Goal: Use online tool/utility: Utilize a website feature to perform a specific function

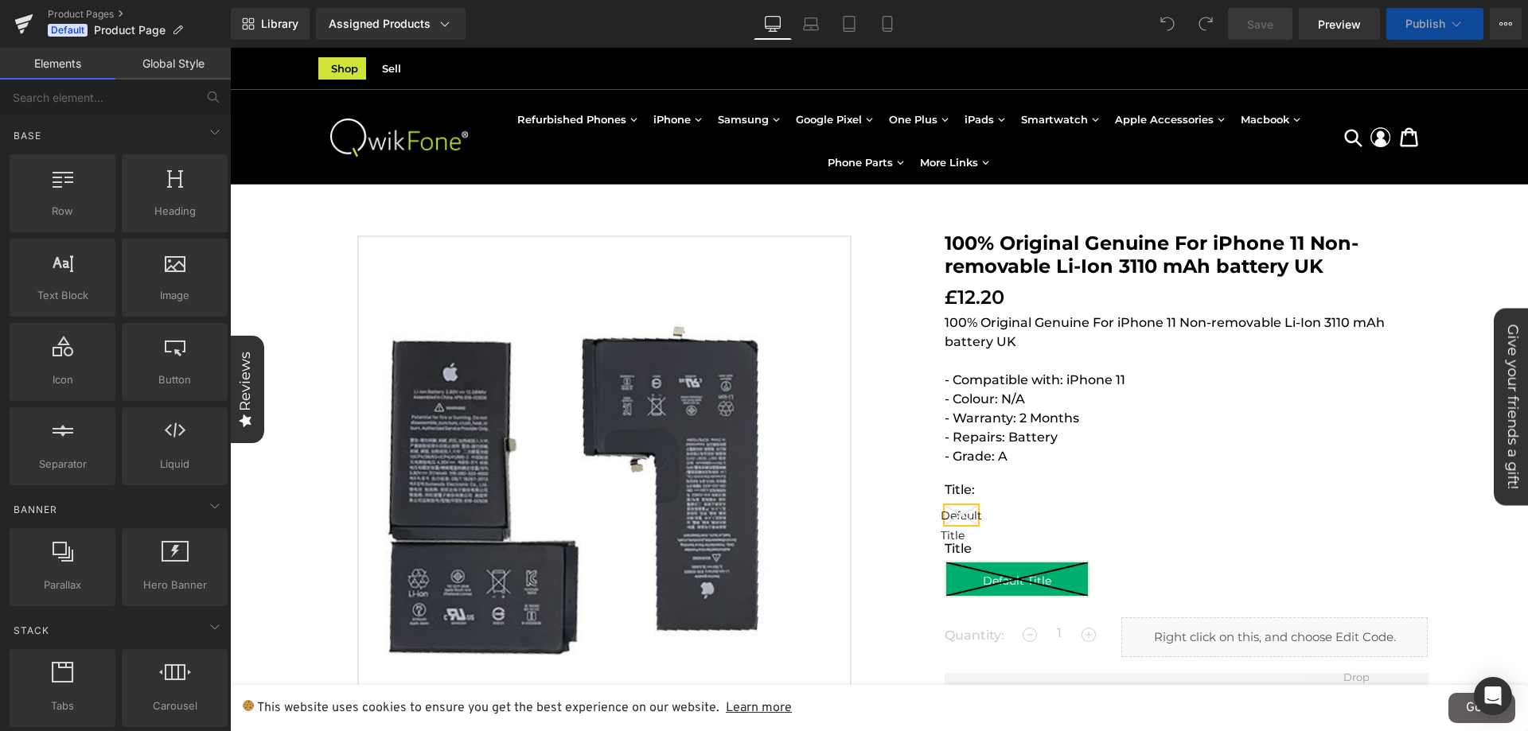
scroll to position [318, 0]
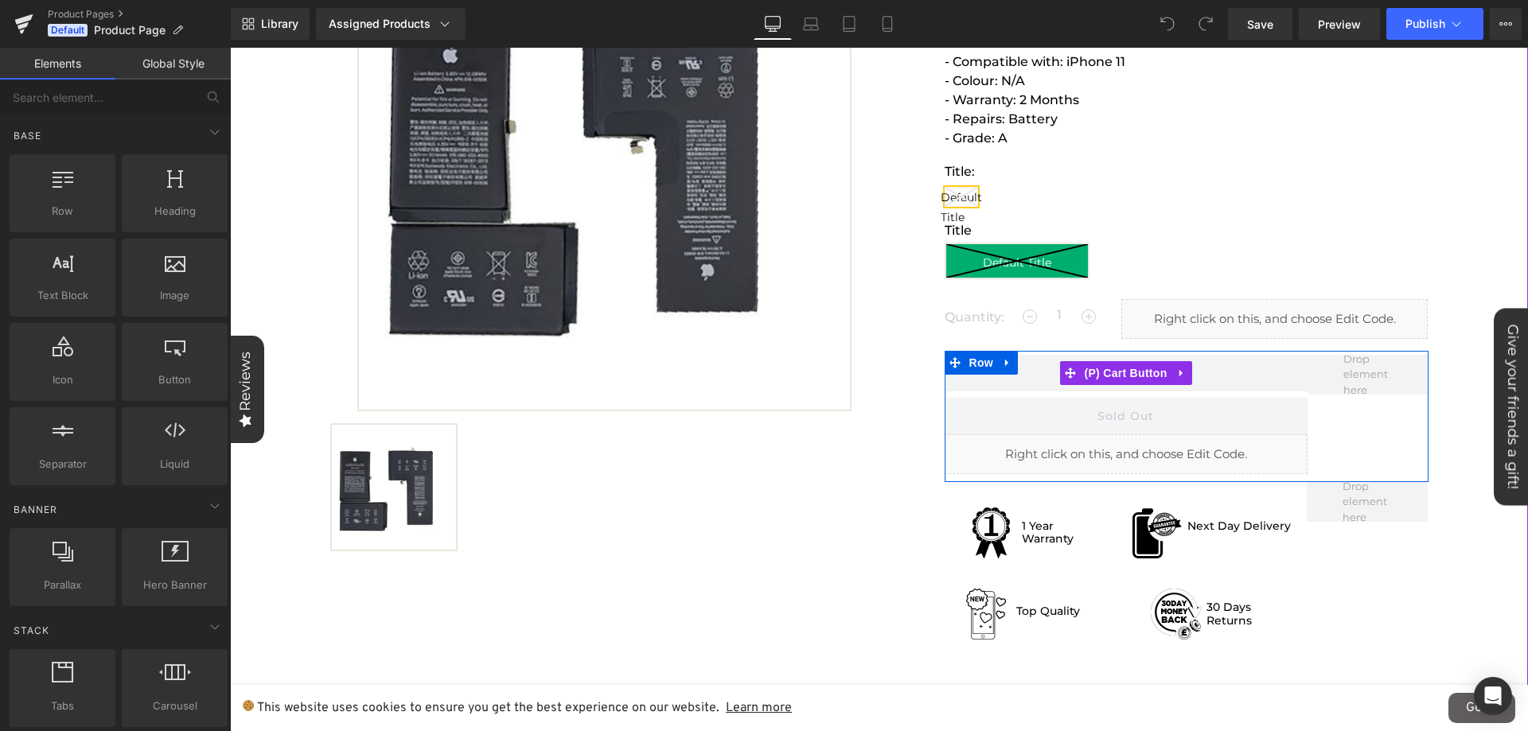
click at [1253, 381] on button "Sold Out" at bounding box center [1125, 373] width 363 height 37
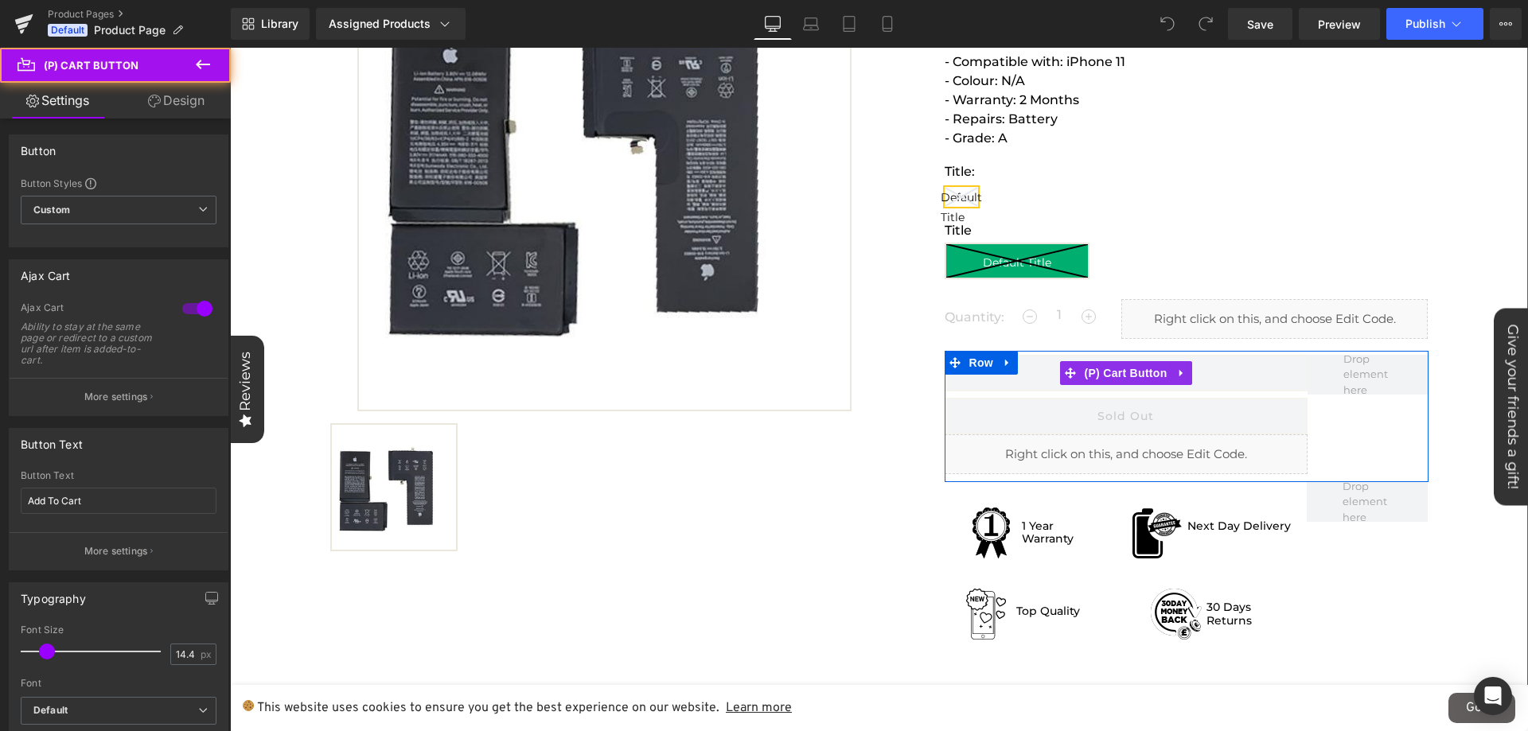
click at [1253, 381] on button "Sold Out" at bounding box center [1125, 373] width 363 height 37
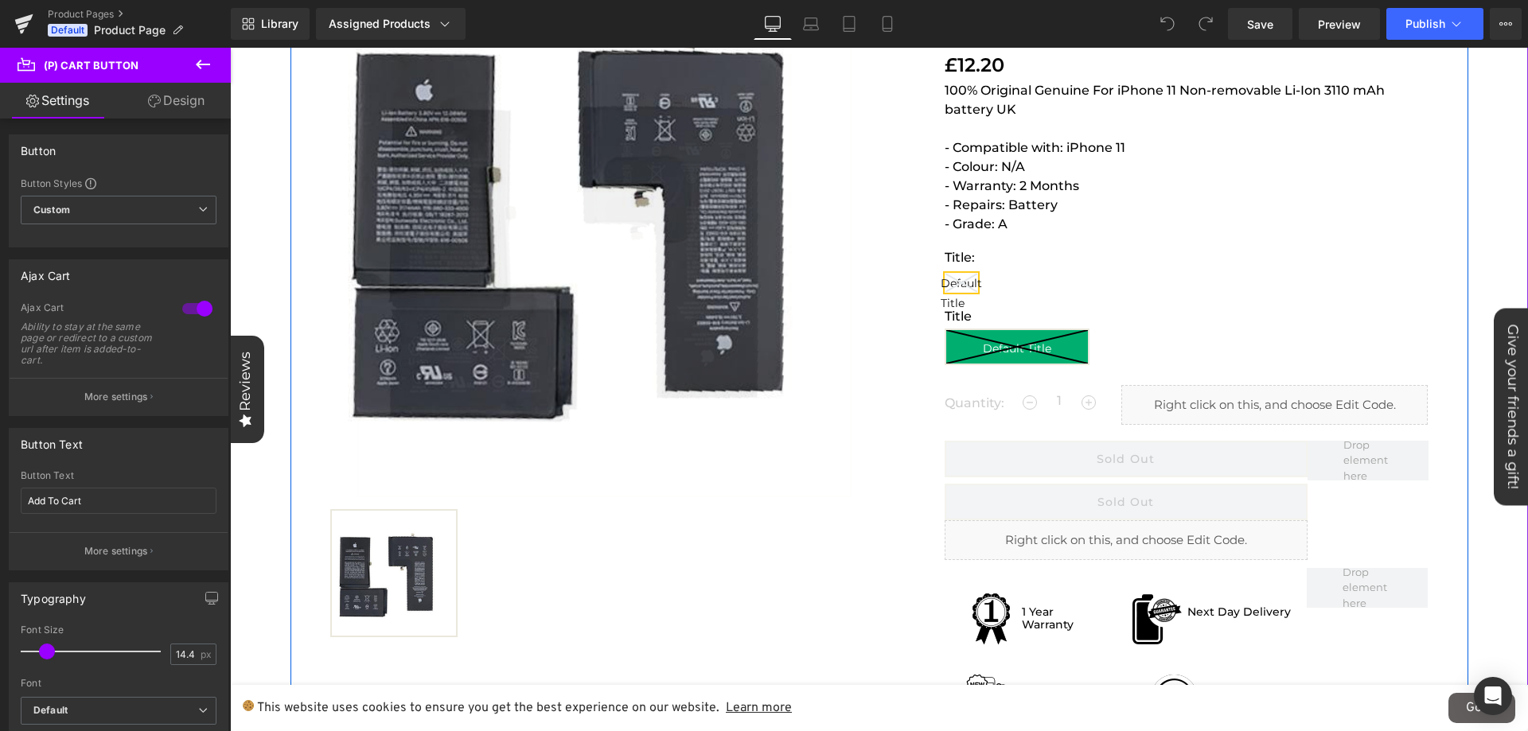
scroll to position [239, 0]
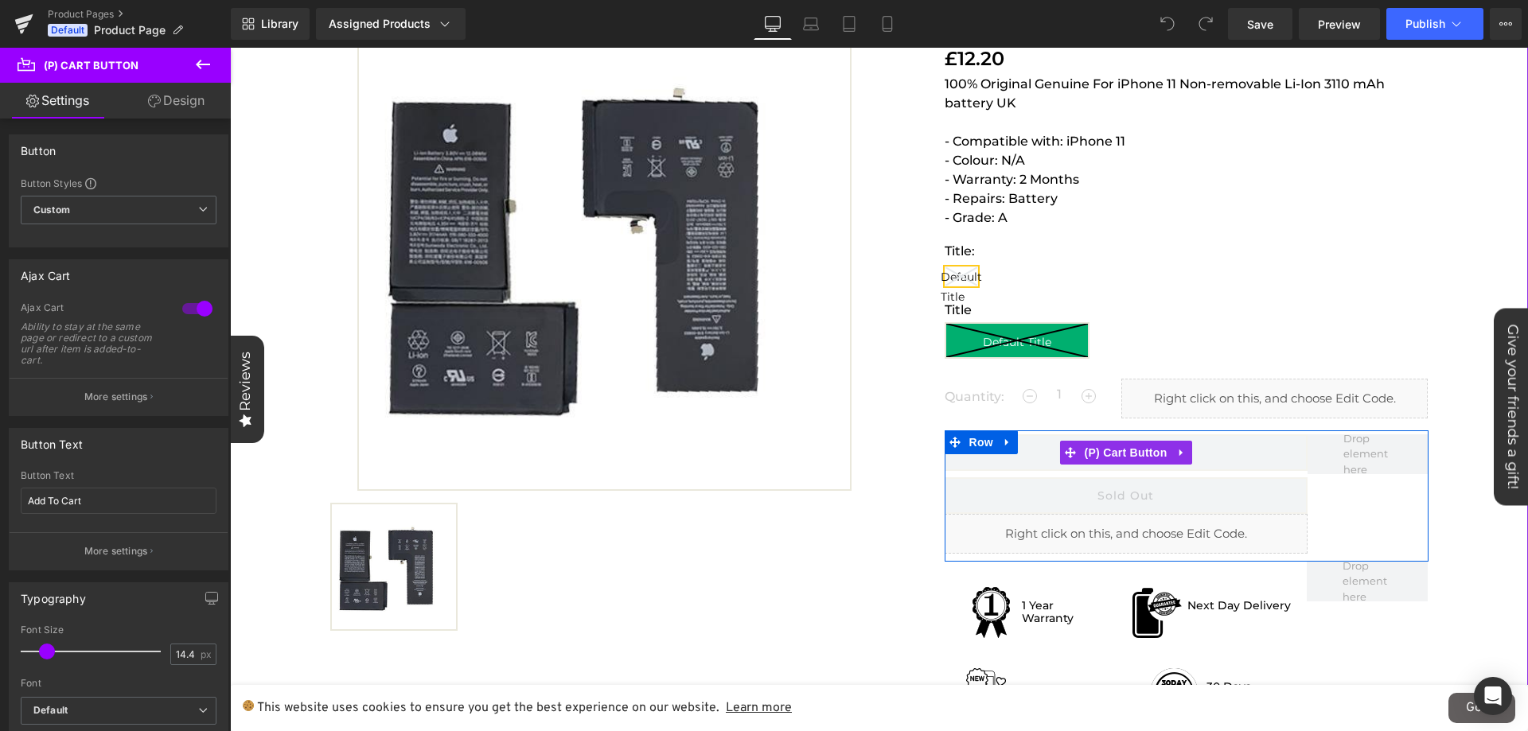
click at [976, 461] on button "Sold Out" at bounding box center [1125, 452] width 363 height 37
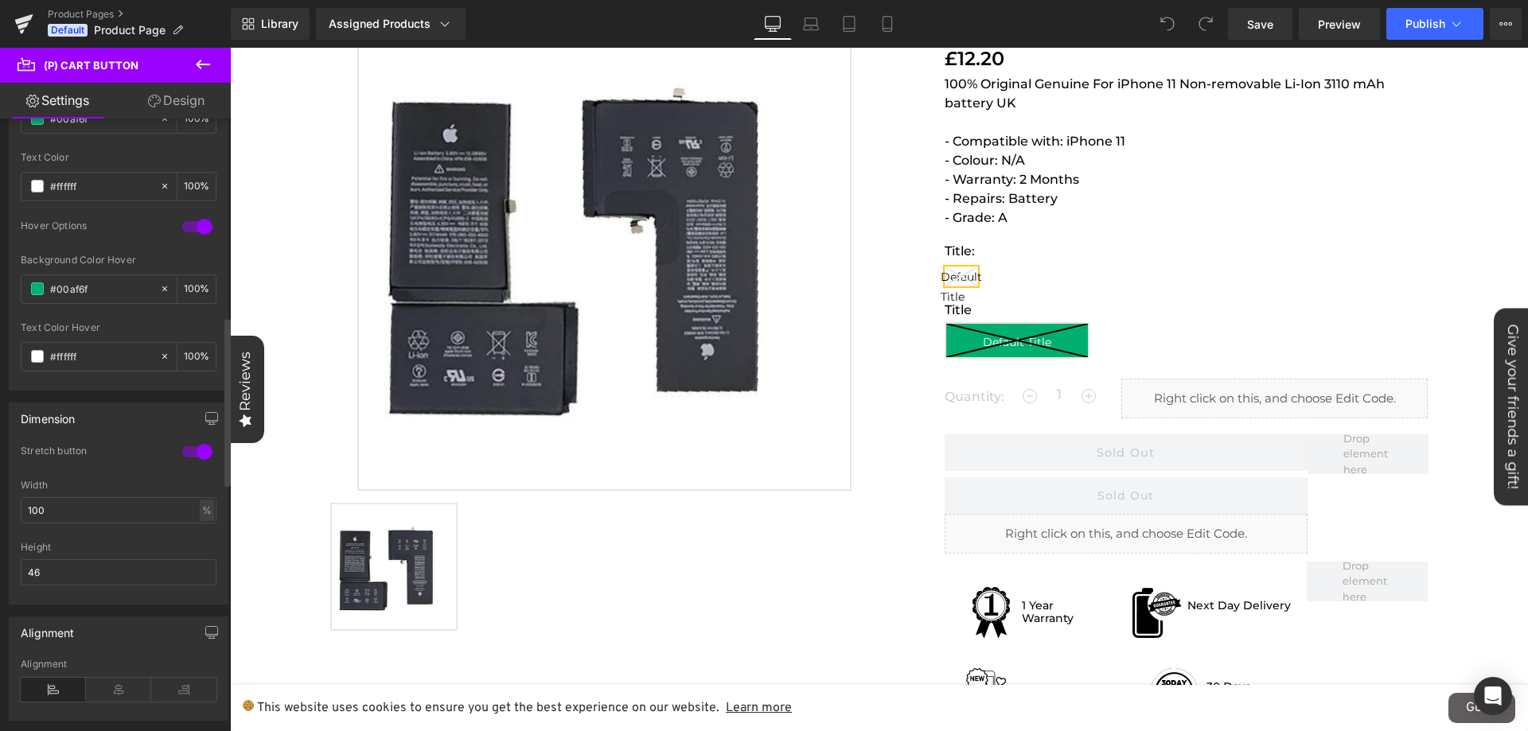
scroll to position [557, 0]
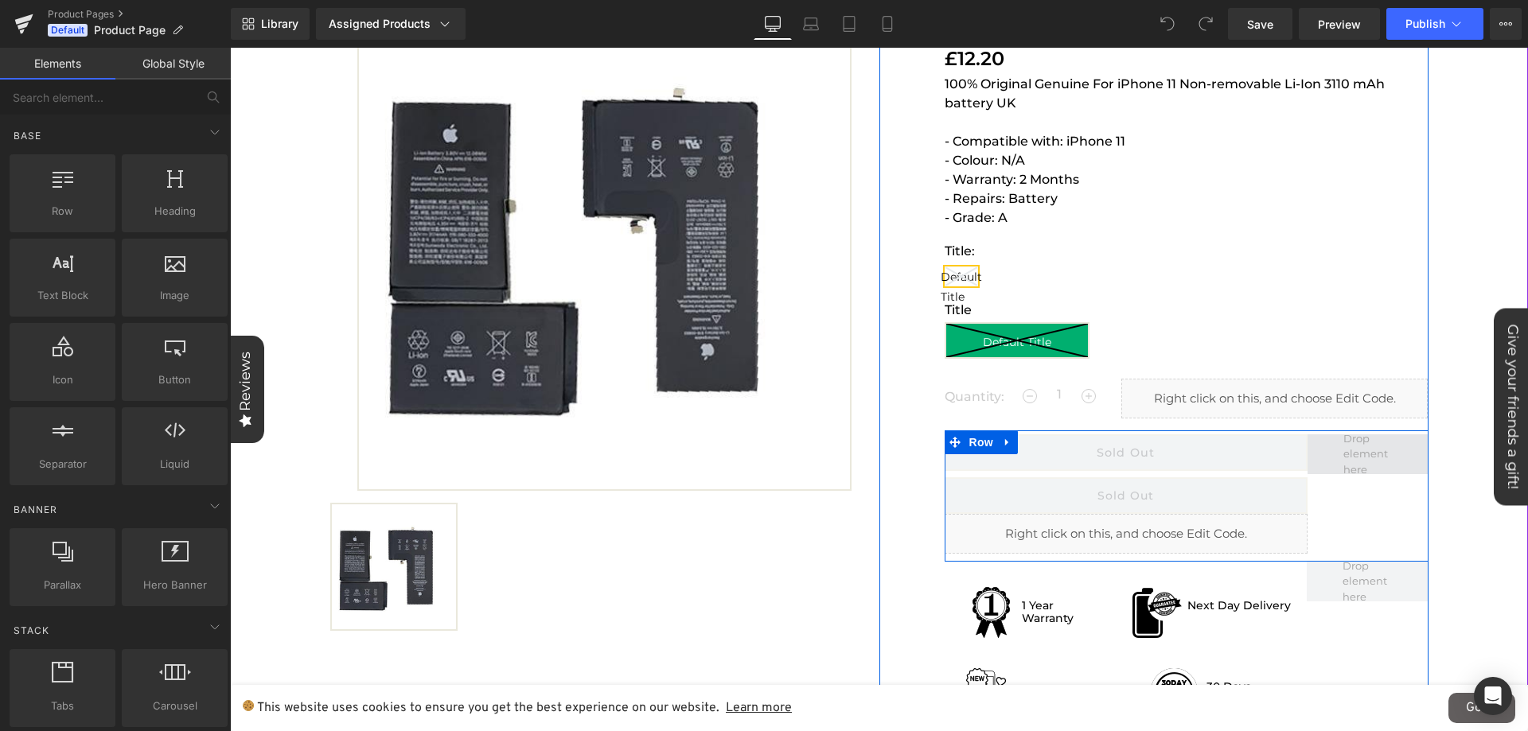
click at [1357, 452] on span at bounding box center [1368, 453] width 60 height 55
click at [1326, 456] on span at bounding box center [1367, 454] width 121 height 40
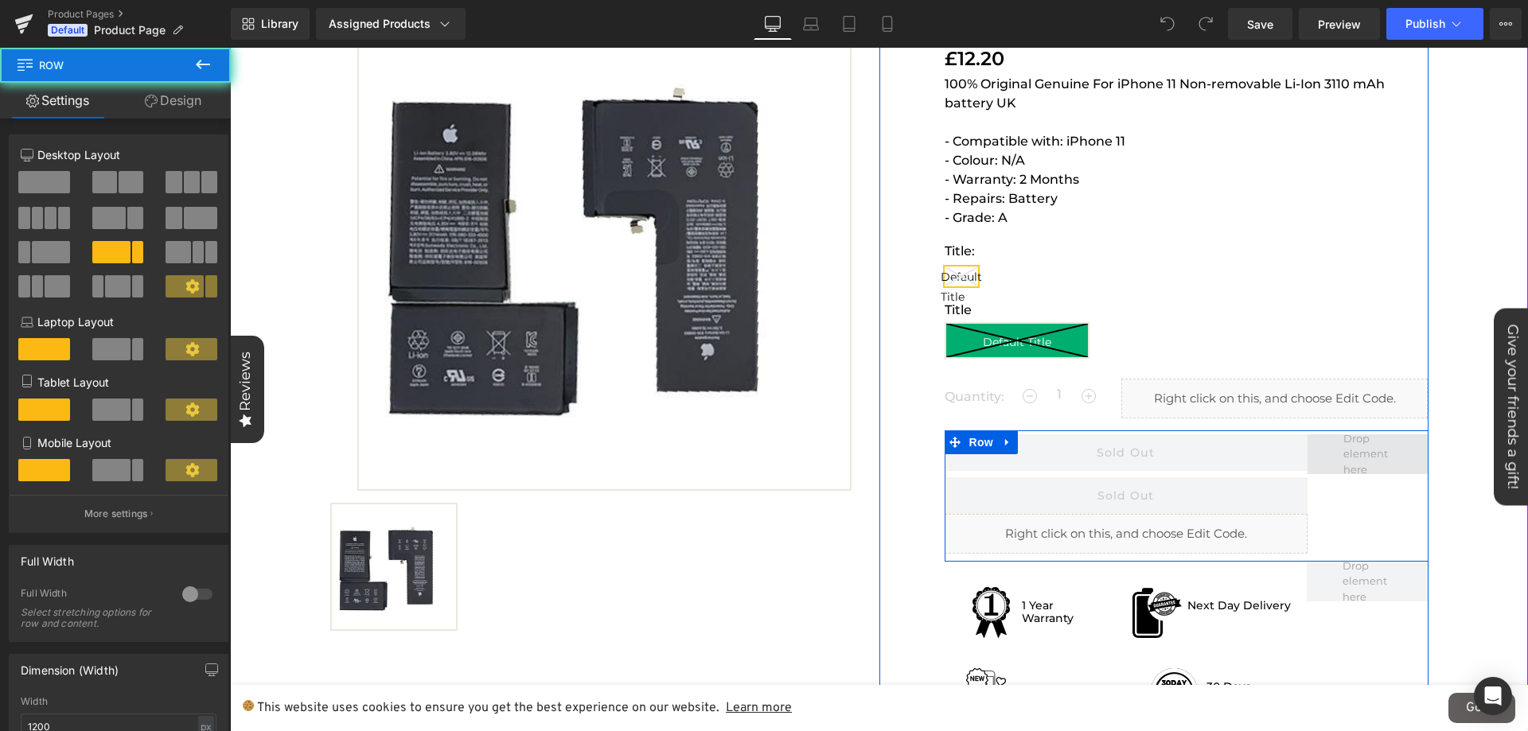
click at [1326, 456] on span at bounding box center [1367, 454] width 121 height 40
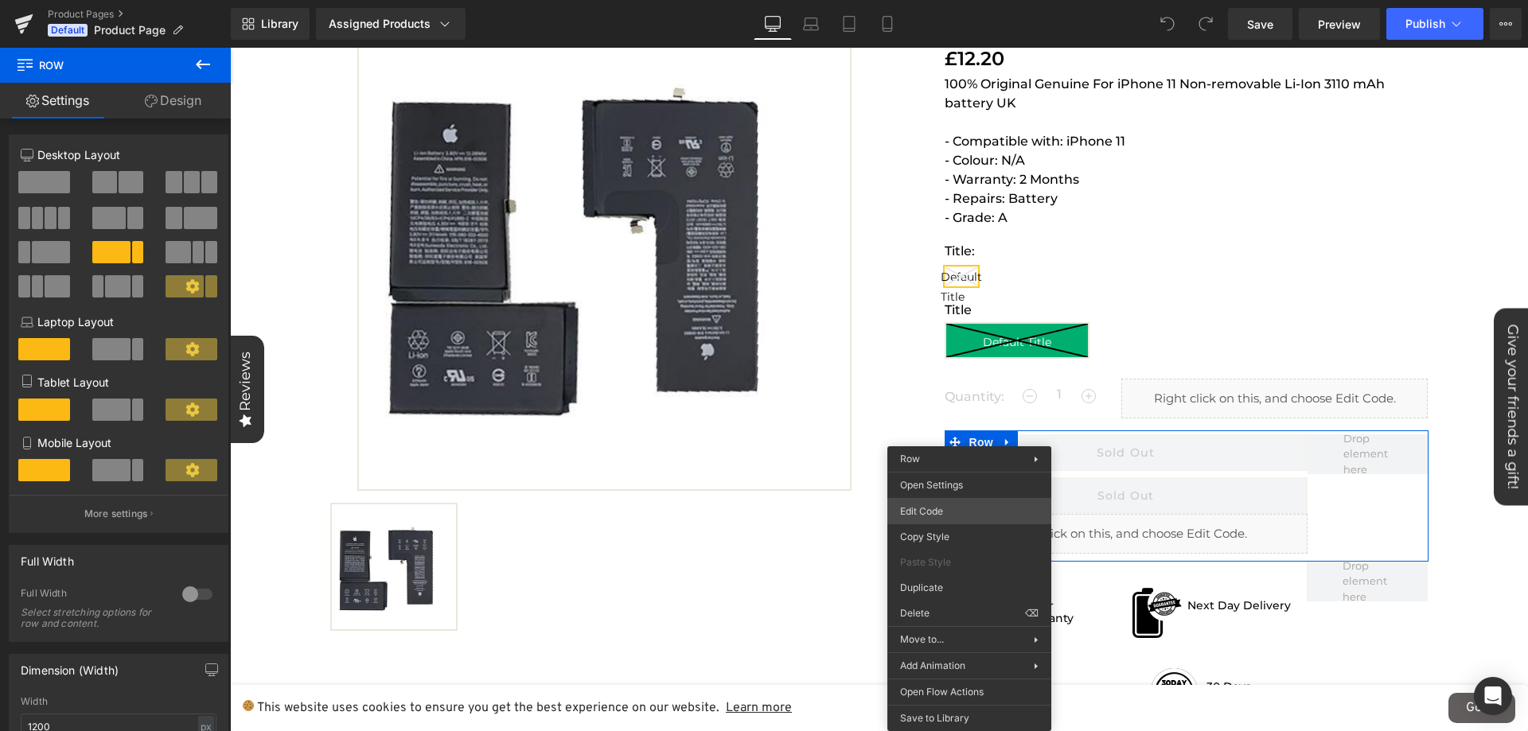
click at [954, 0] on div "You are previewing how the will restyle your page. You can not edit Elements in…" at bounding box center [764, 0] width 1528 height 0
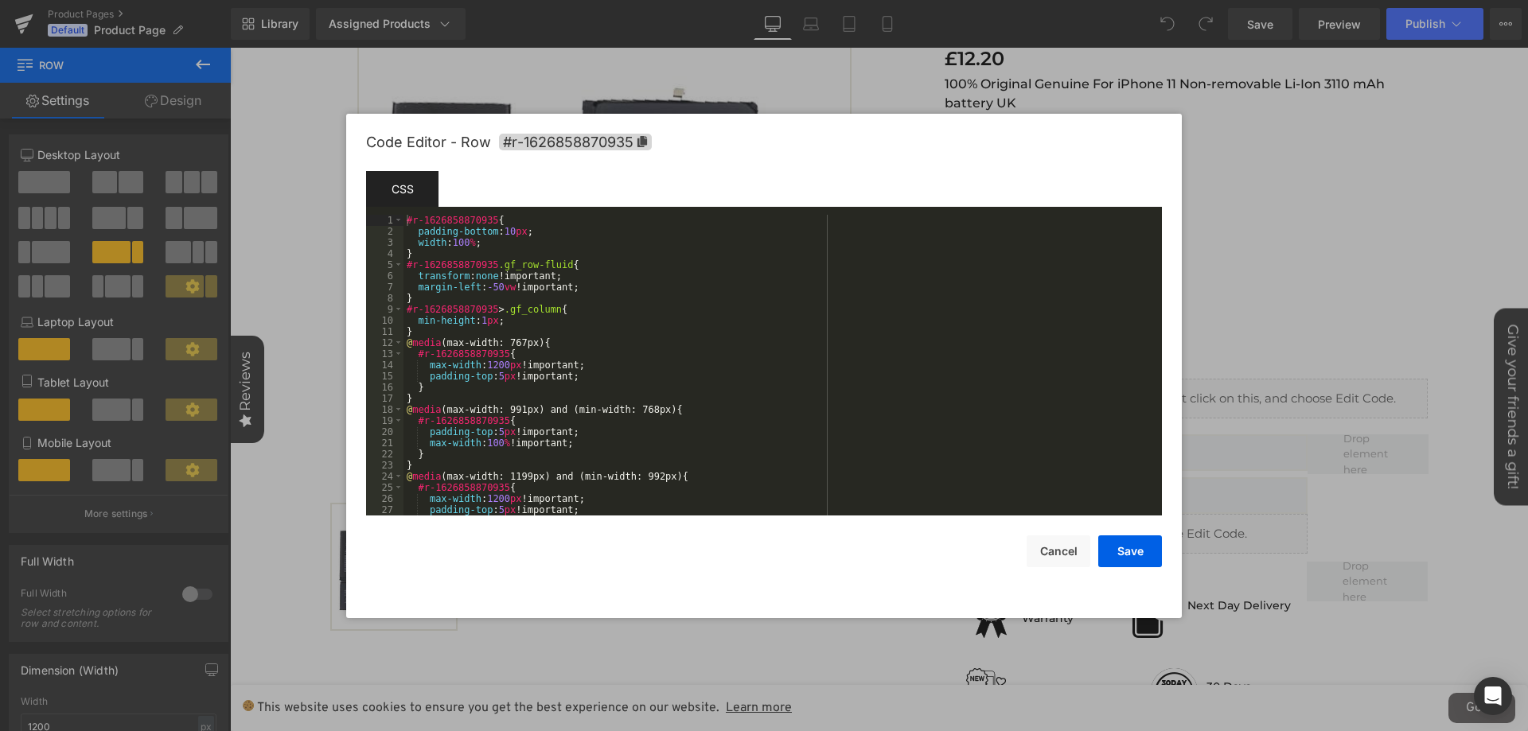
scroll to position [167, 0]
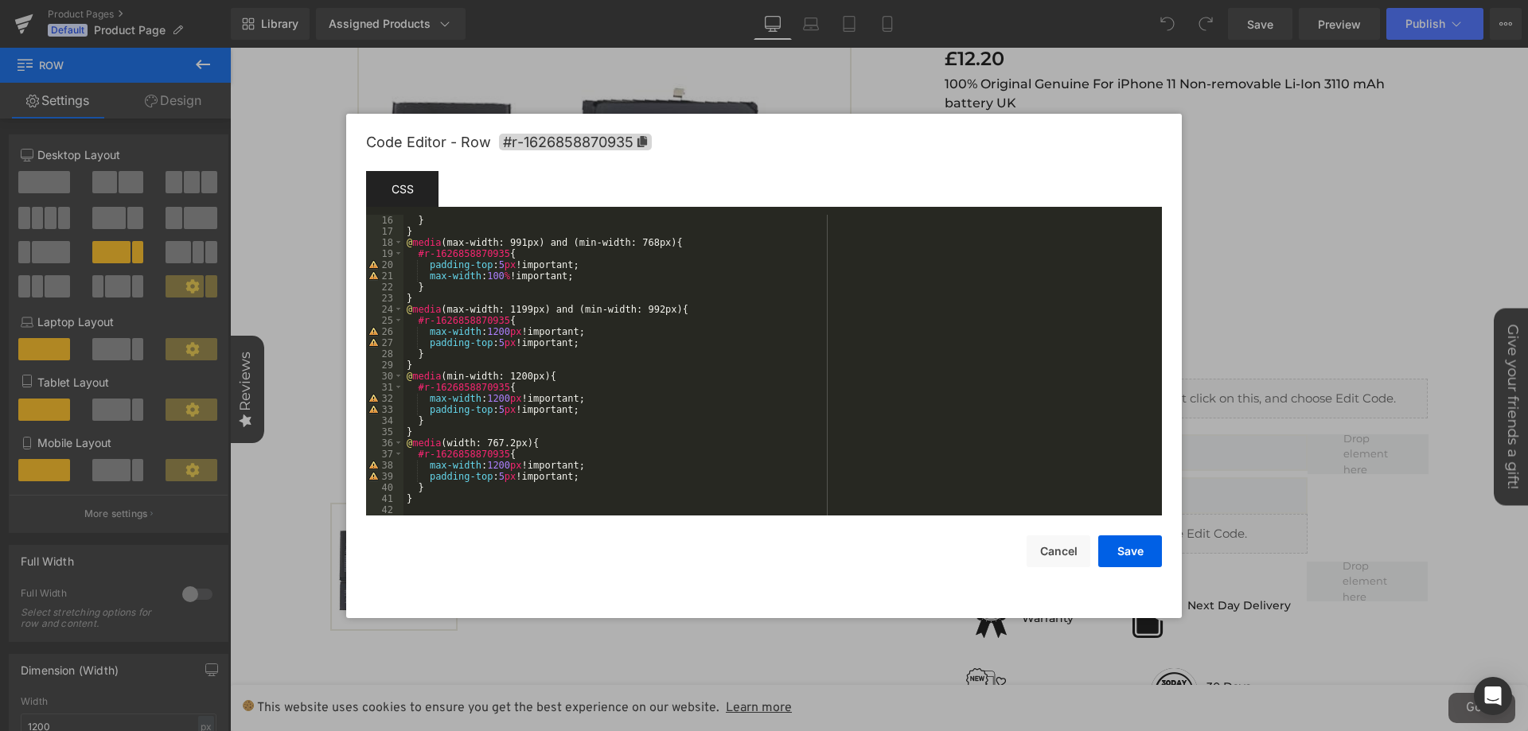
click at [886, 583] on div "Code Editor - Row #r-1626858870935 Template CSS Script 16 17 18 19 20 21 22 23 …" at bounding box center [764, 366] width 796 height 504
click at [925, 641] on div at bounding box center [764, 365] width 1528 height 731
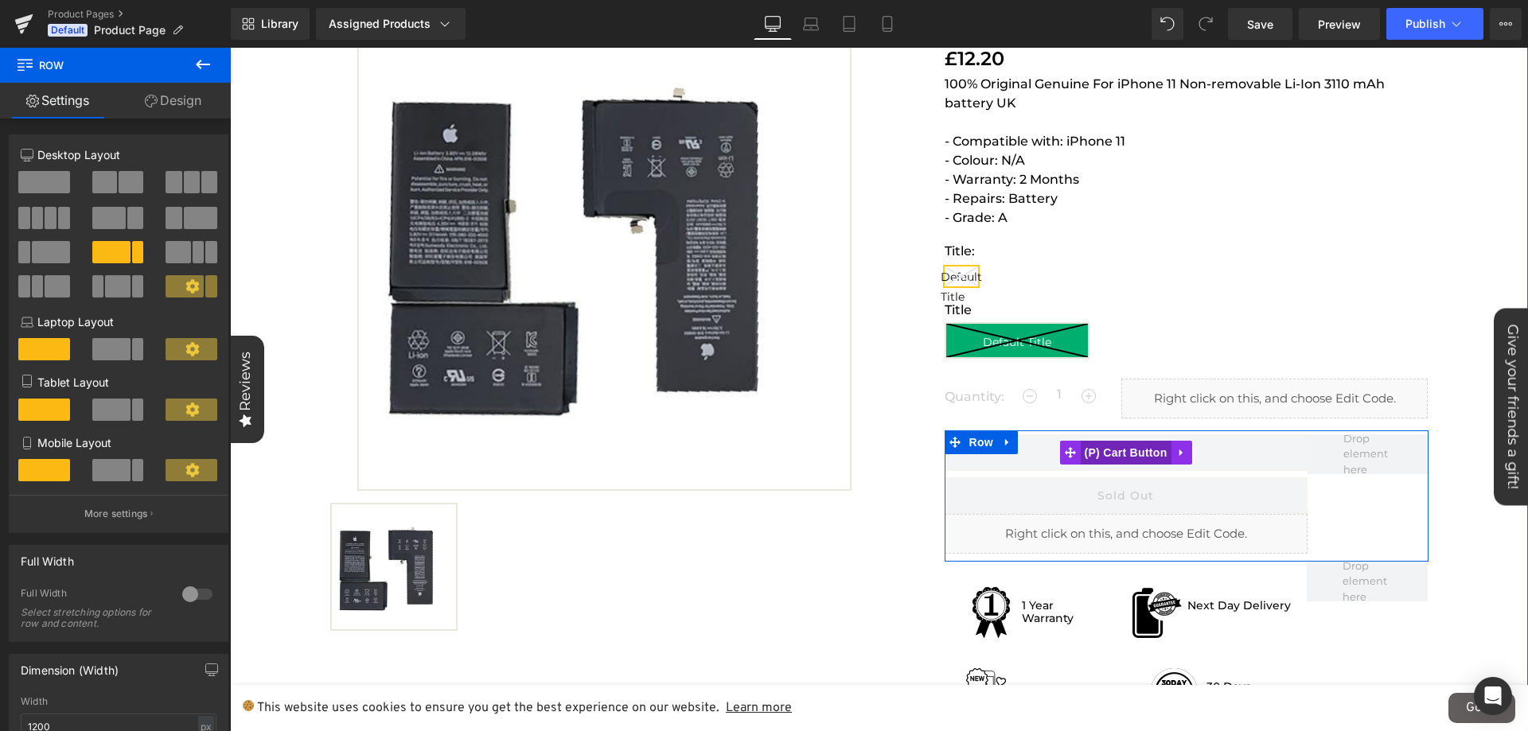
click at [1102, 455] on span "(P) Cart Button" at bounding box center [1125, 453] width 91 height 24
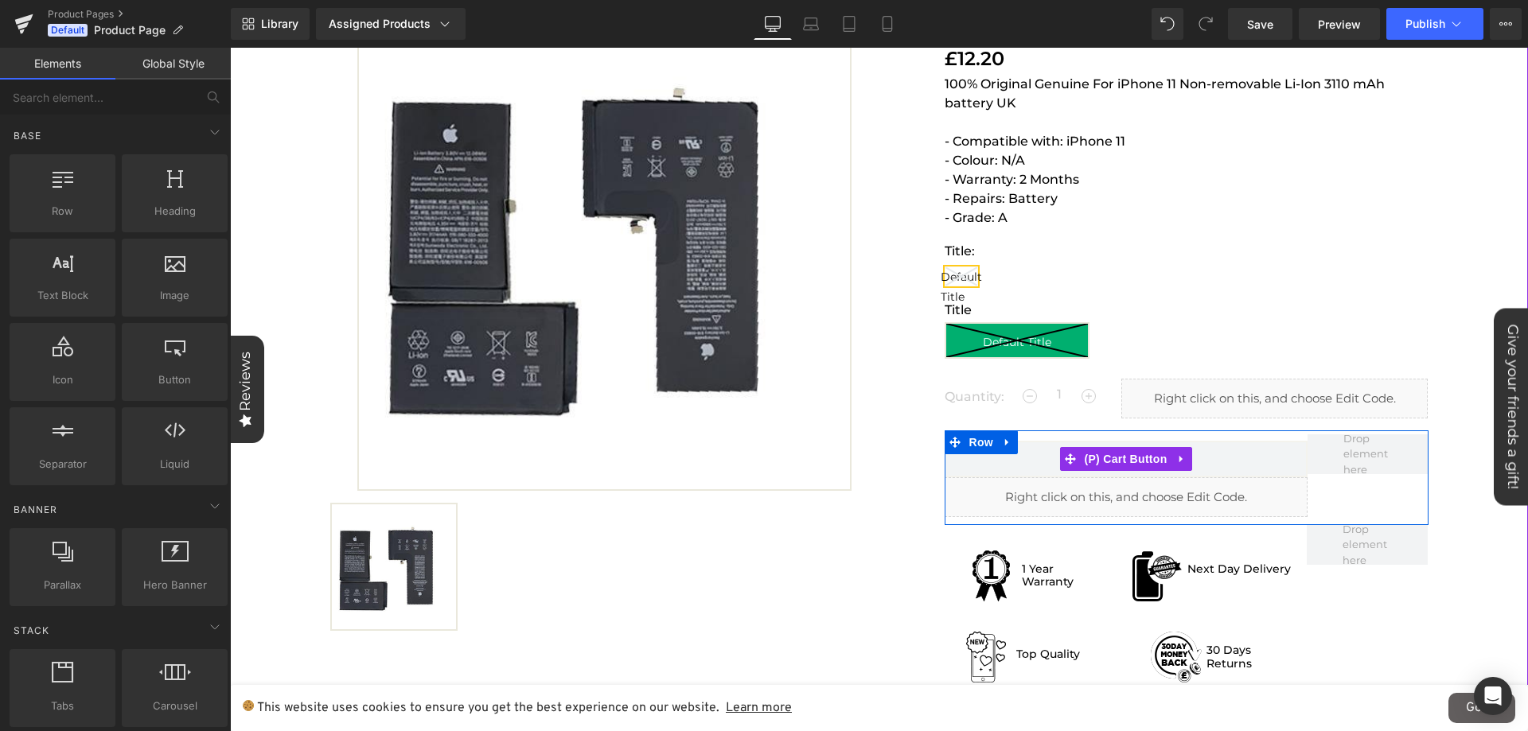
click at [1029, 462] on button "Sold Out" at bounding box center [1125, 459] width 363 height 37
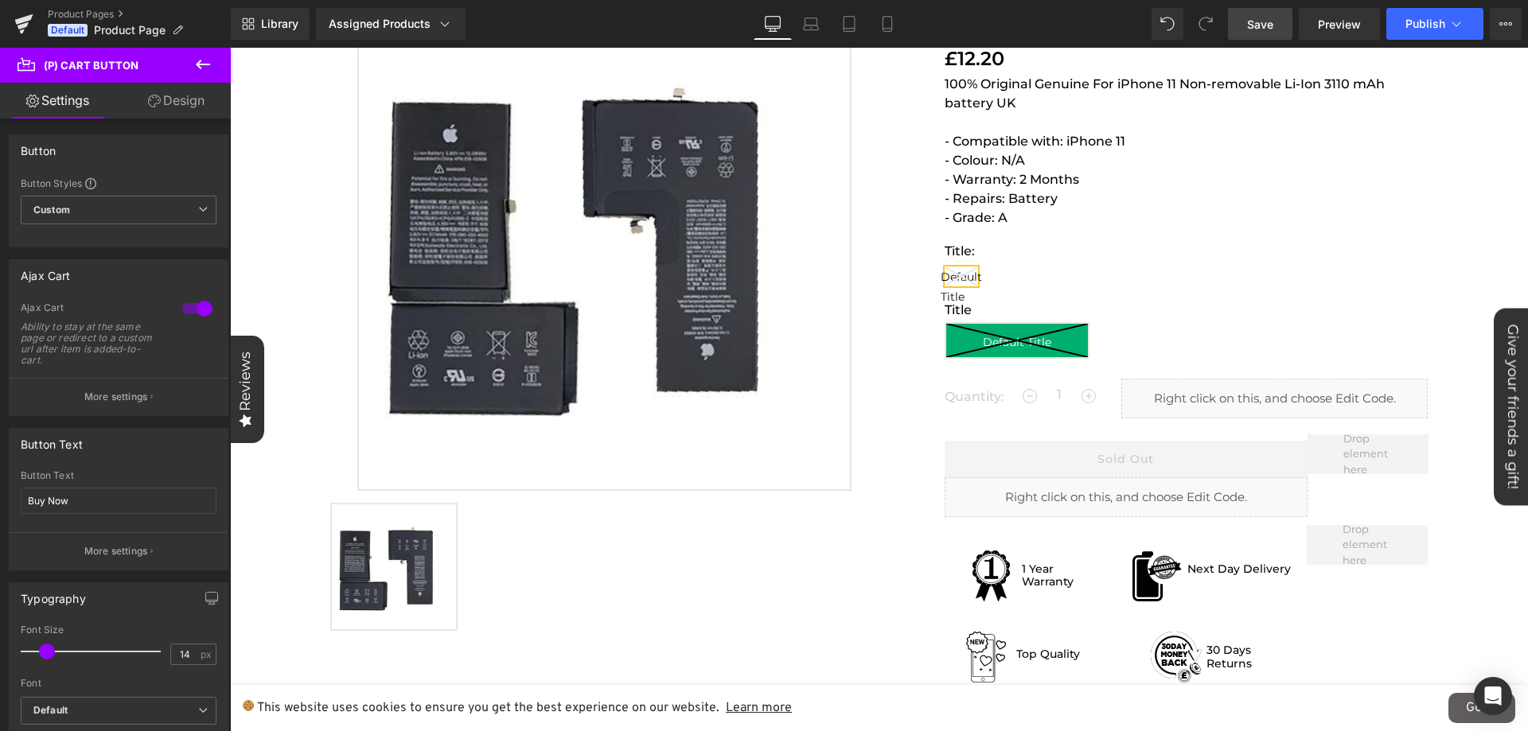
click at [1252, 25] on span "Save" at bounding box center [1260, 24] width 26 height 17
click at [202, 76] on button at bounding box center [203, 65] width 56 height 35
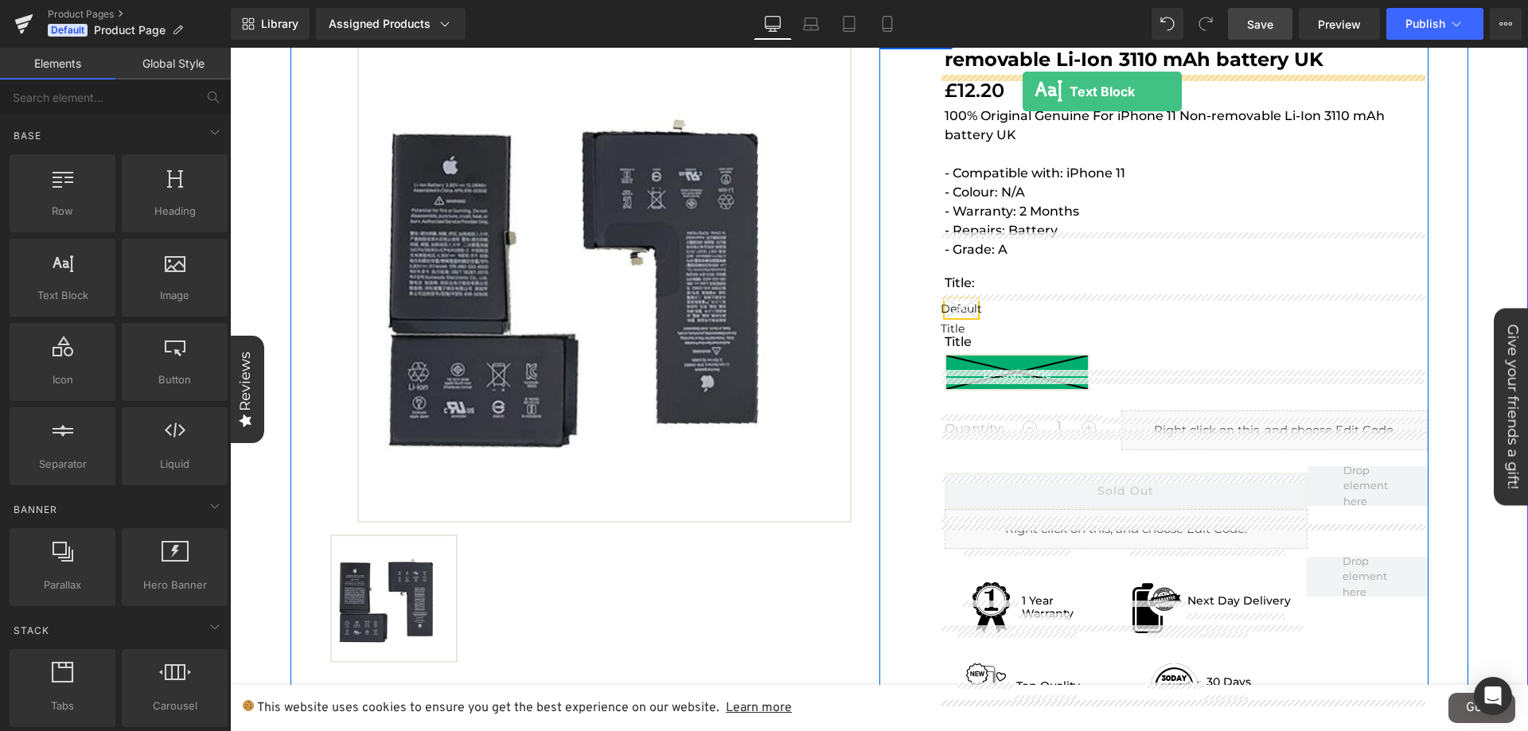
scroll to position [143, 0]
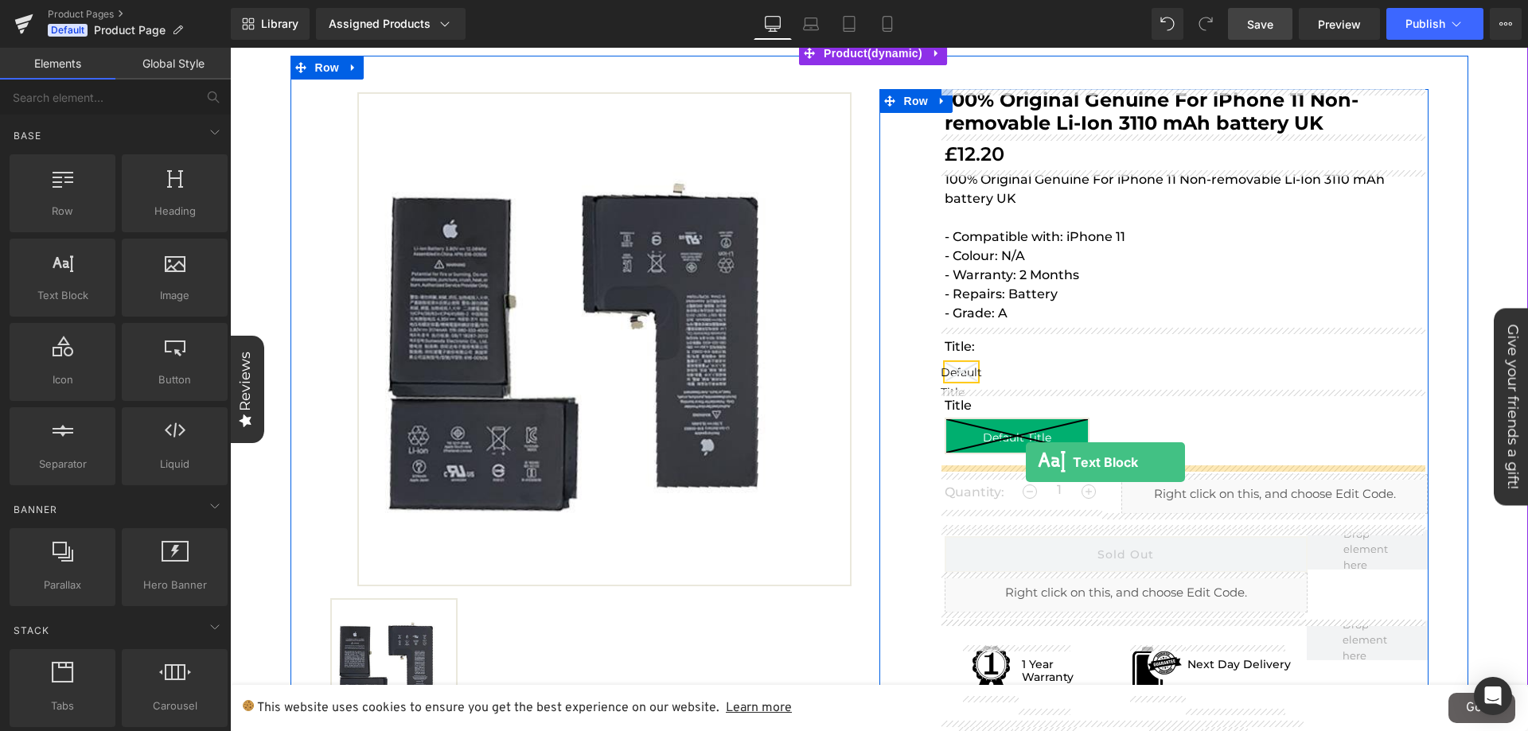
drag, startPoint x: 286, startPoint y: 340, endPoint x: 1026, endPoint y: 462, distance: 750.1
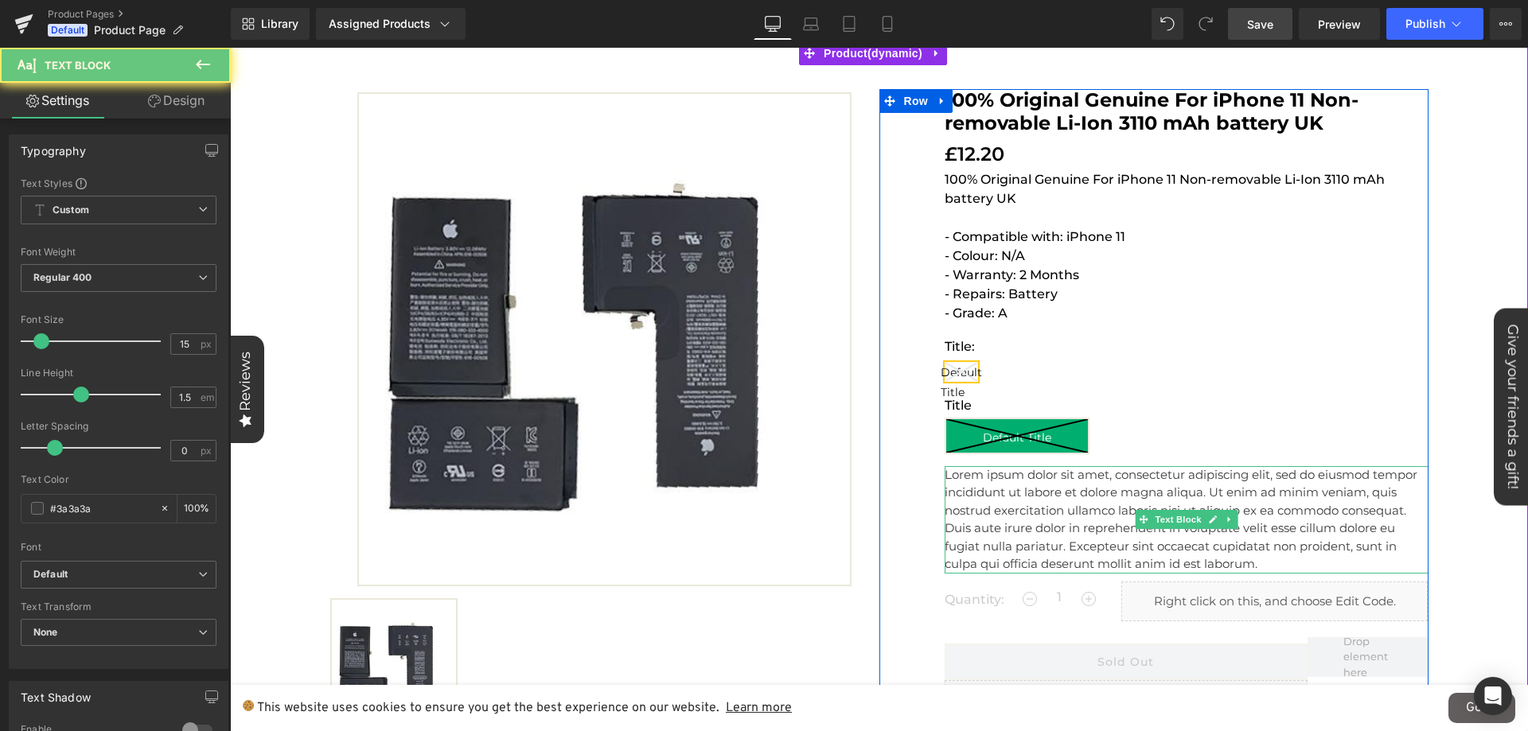
click at [1045, 504] on p "Lorem ipsum dolor sit amet, consectetur adipiscing elit, sed do eiusmod tempor …" at bounding box center [1186, 519] width 484 height 107
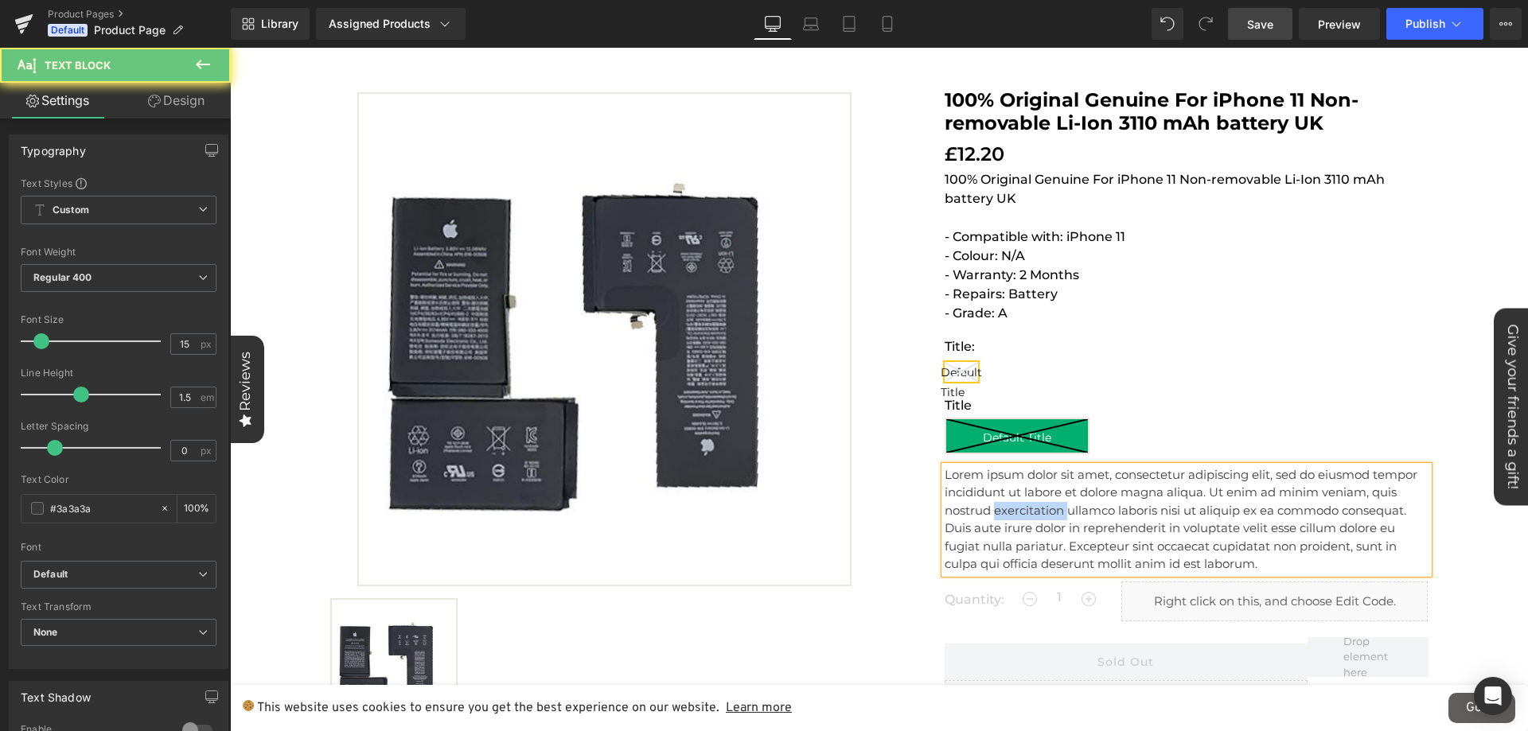
click at [1045, 504] on p "Lorem ipsum dolor sit amet, consectetur adipiscing elit, sed do eiusmod tempor …" at bounding box center [1186, 519] width 484 height 107
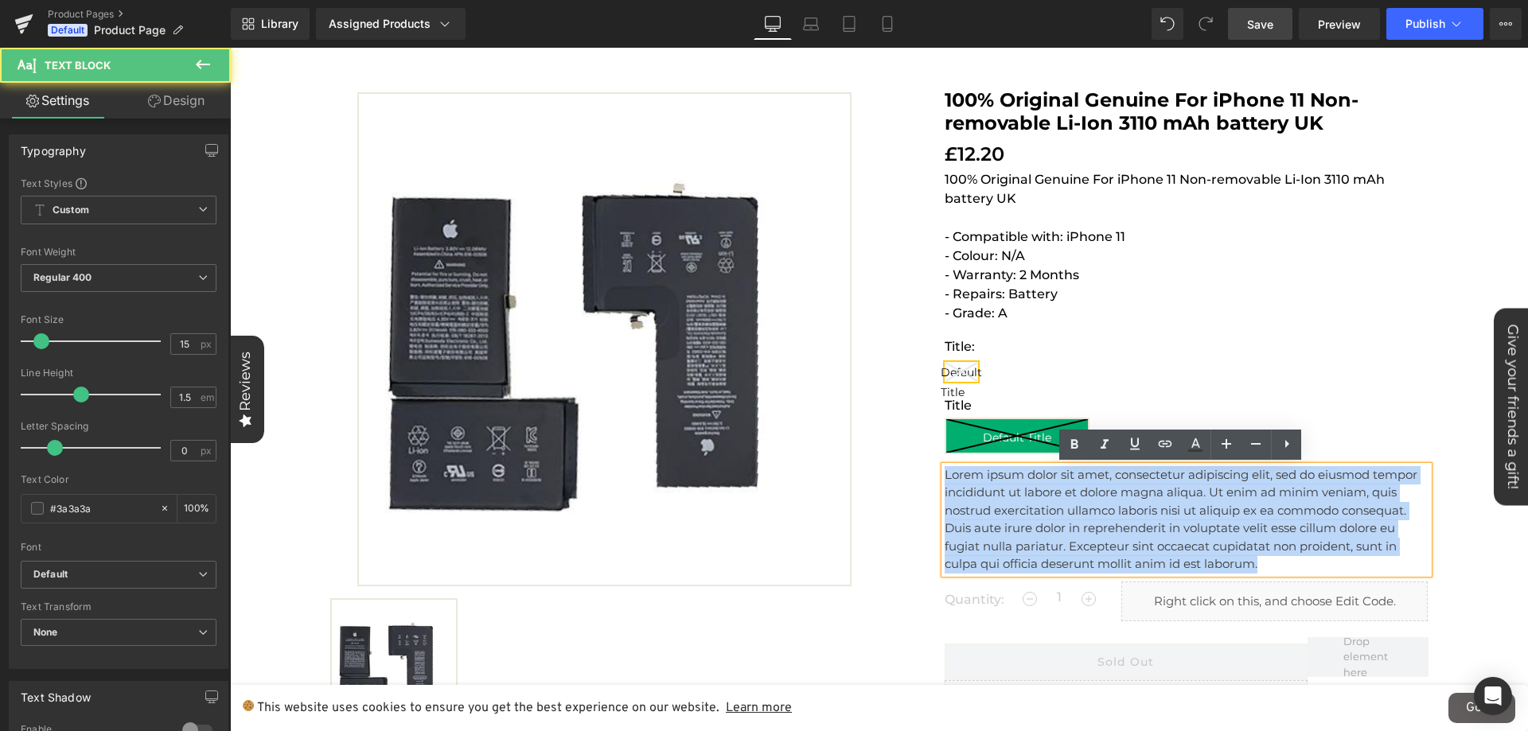
click at [1045, 504] on p "Lorem ipsum dolor sit amet, consectetur adipiscing elit, sed do eiusmod tempor …" at bounding box center [1186, 519] width 484 height 107
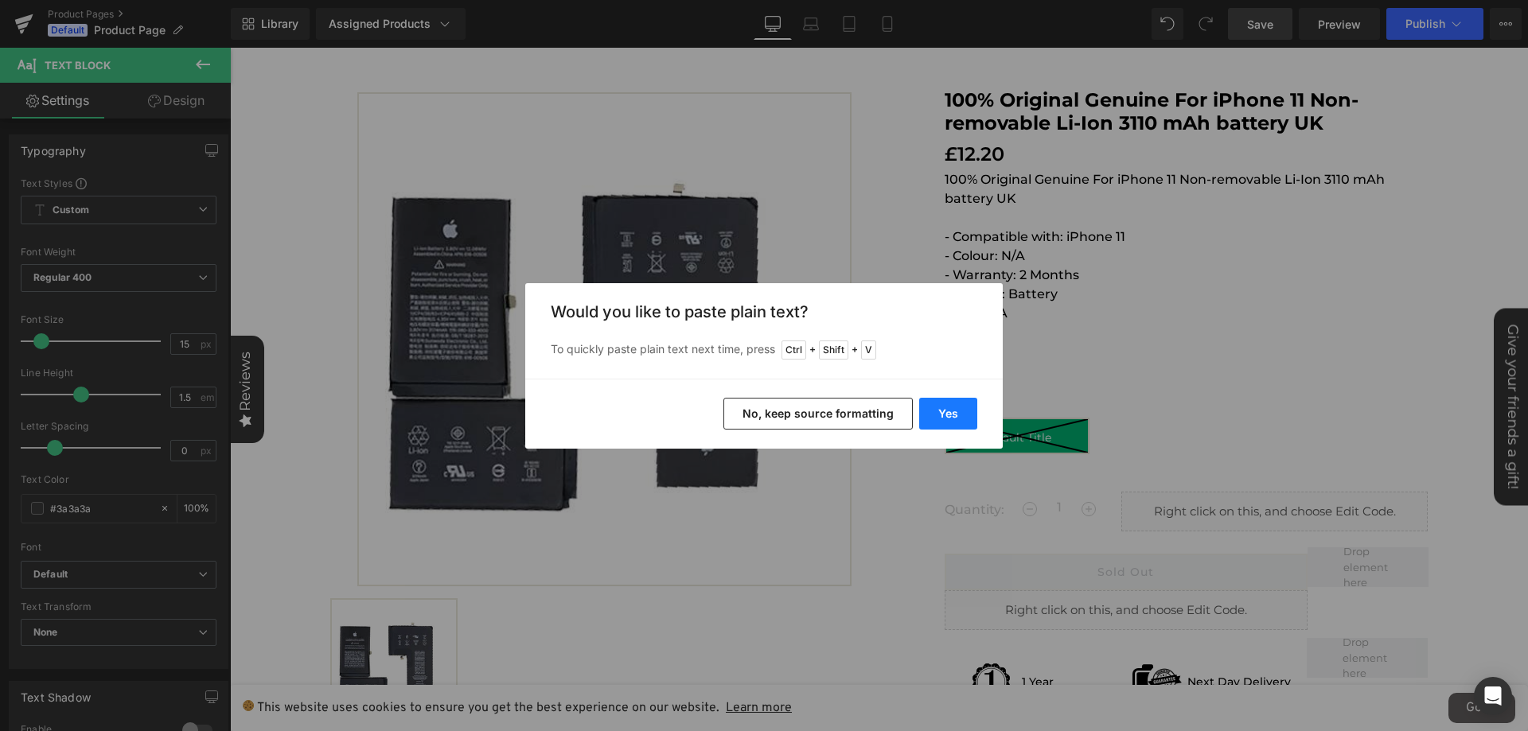
click at [948, 414] on button "Yes" at bounding box center [948, 414] width 58 height 32
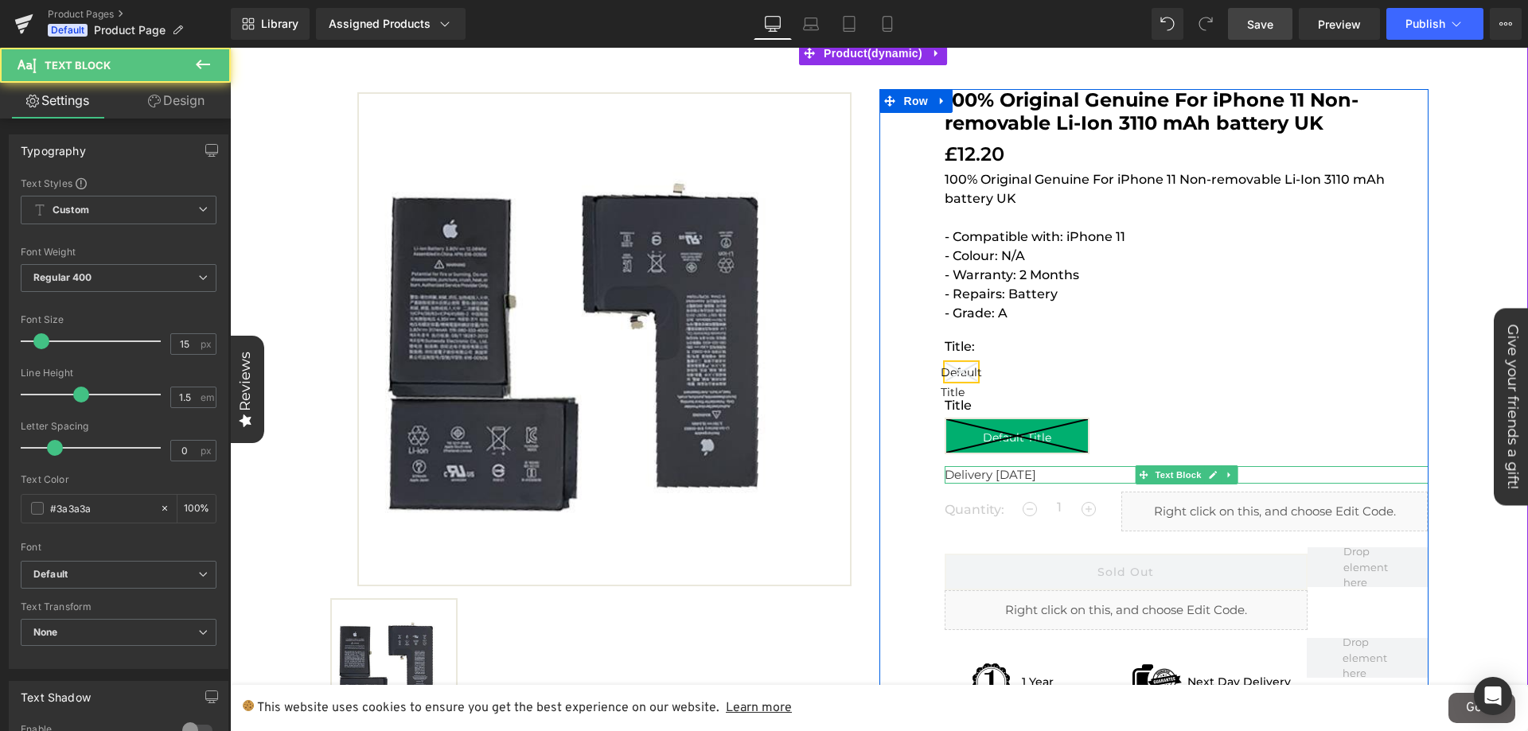
click at [1073, 476] on p "Delivery [DATE]" at bounding box center [1186, 475] width 484 height 18
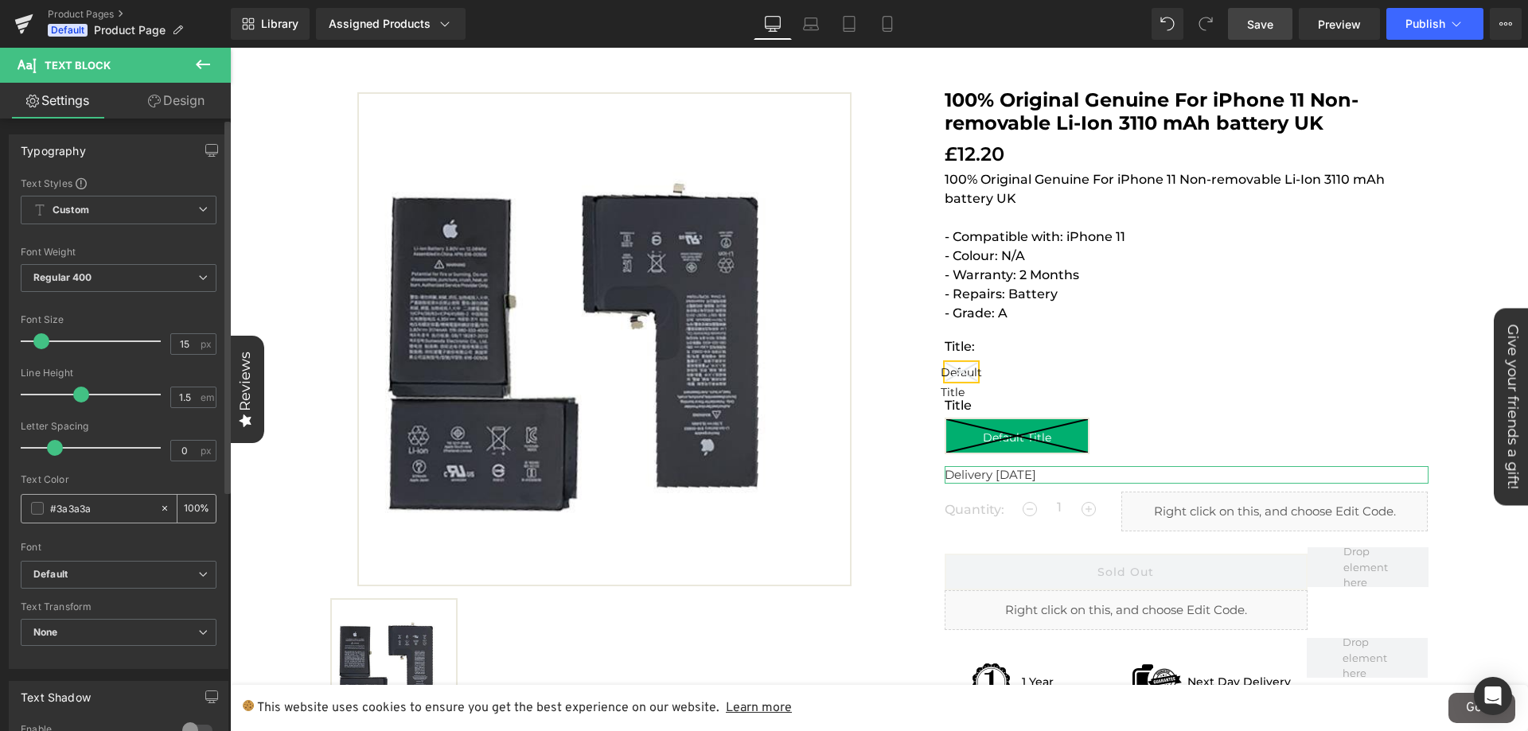
click at [110, 508] on input "#3a3a3a" at bounding box center [101, 509] width 102 height 18
type input "#cfe436"
click at [116, 532] on div at bounding box center [119, 537] width 196 height 10
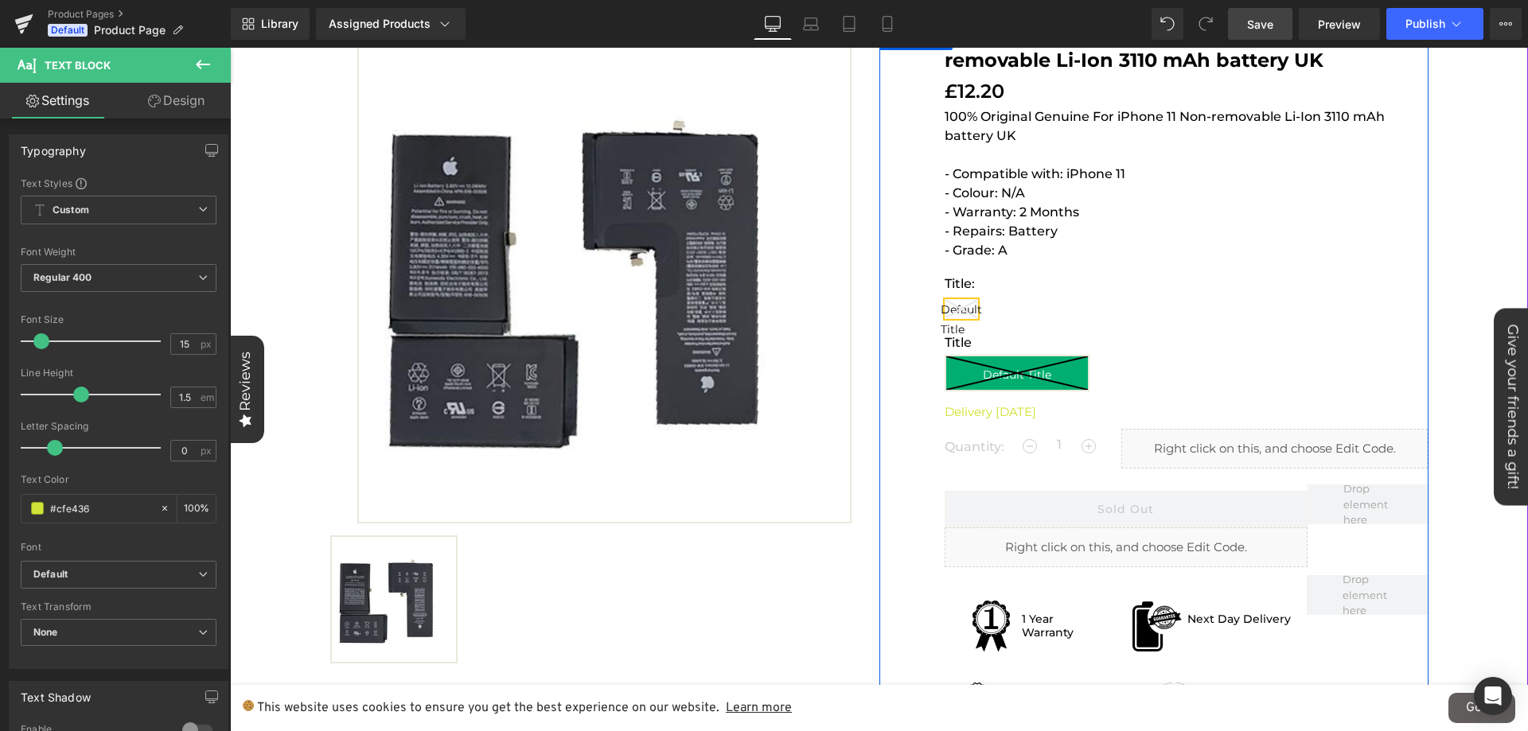
scroll to position [223, 0]
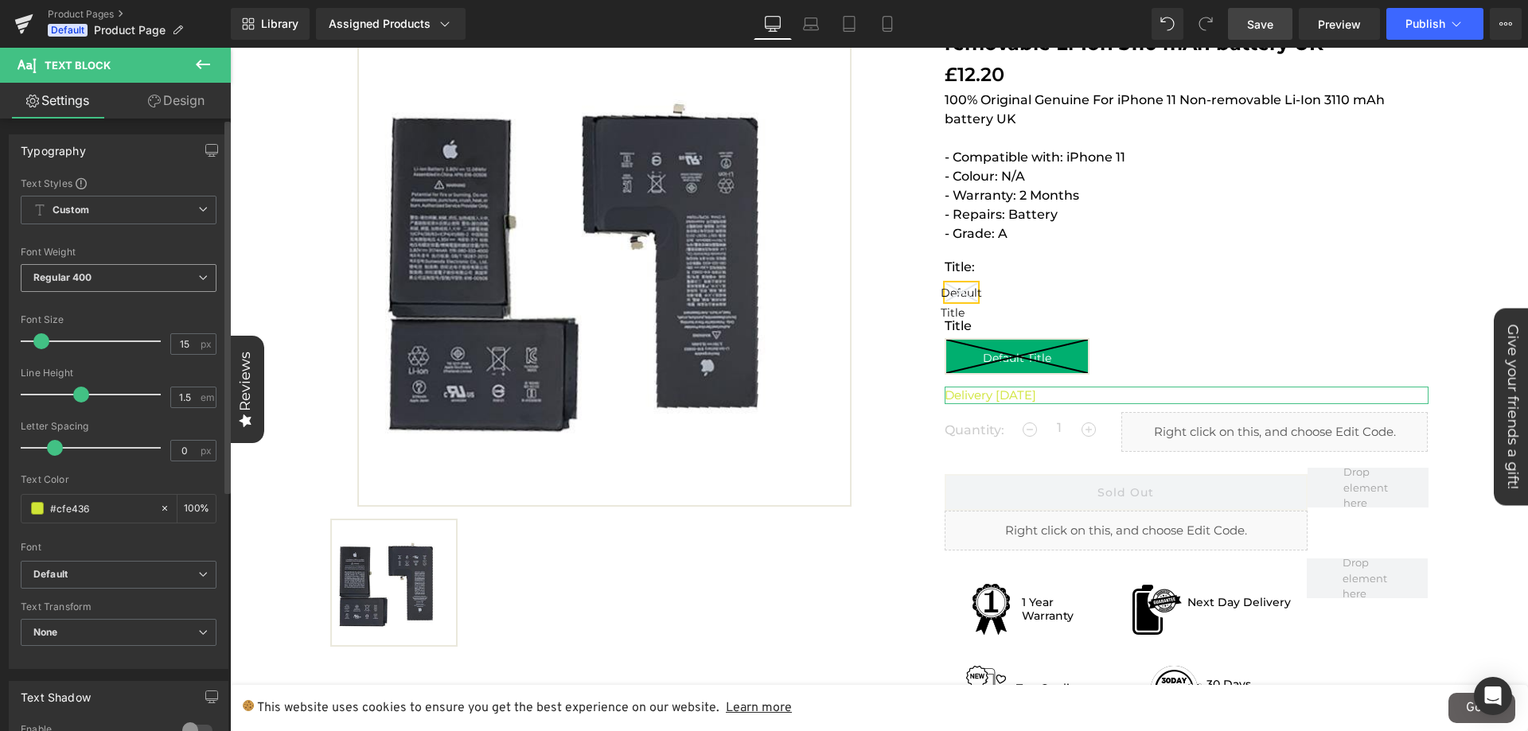
click at [99, 278] on span "Regular 400" at bounding box center [119, 278] width 196 height 28
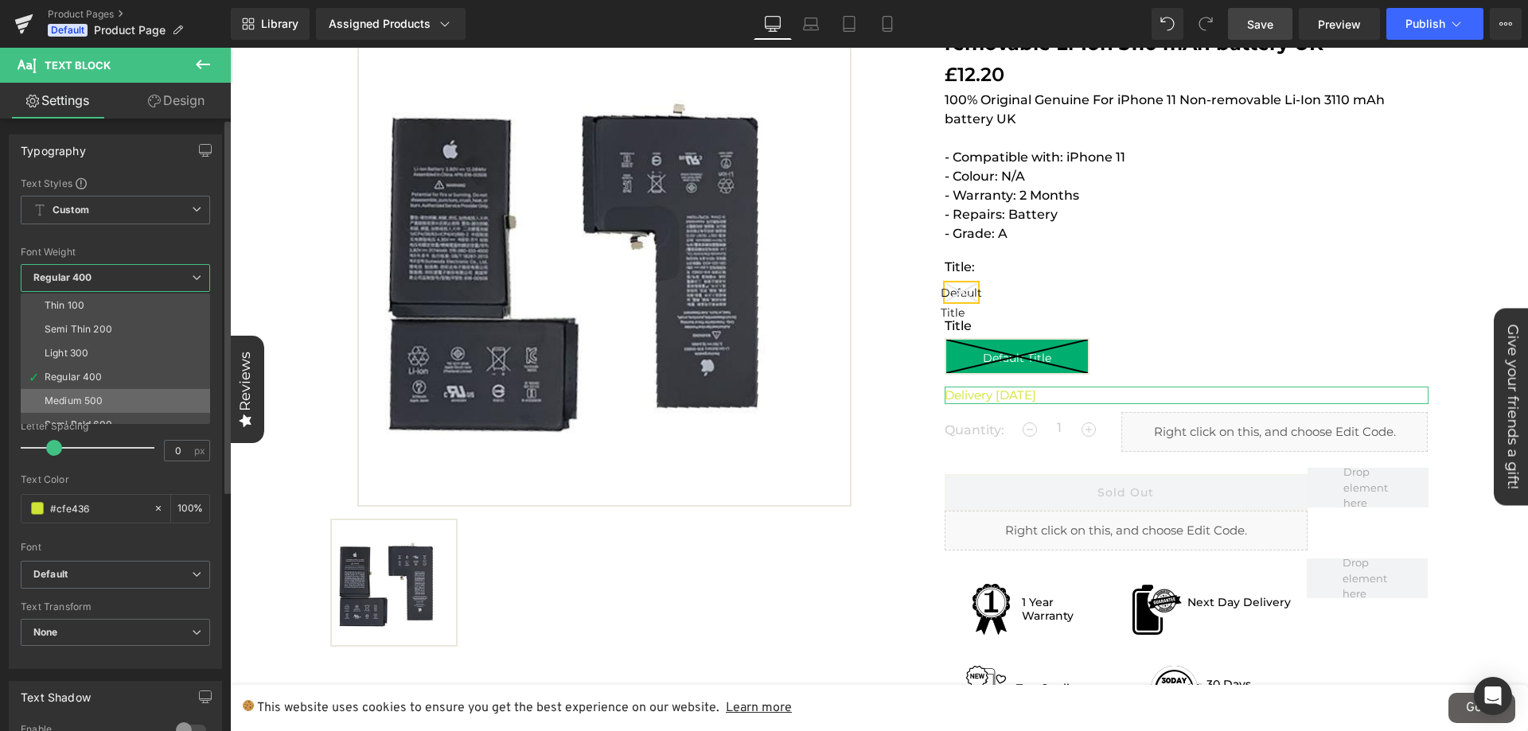
click at [95, 396] on div "Medium 500" at bounding box center [74, 400] width 58 height 11
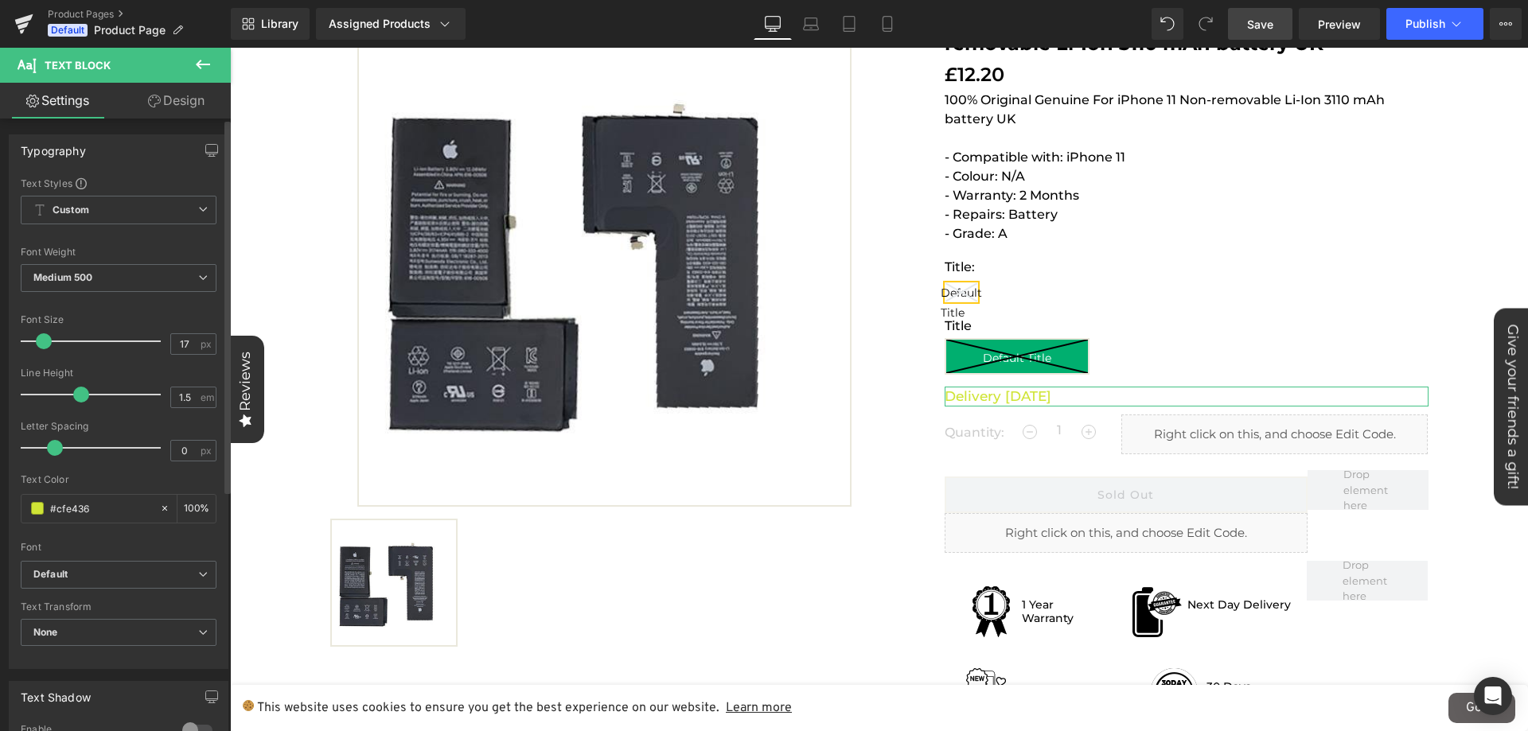
click at [44, 347] on div at bounding box center [95, 341] width 132 height 32
click at [171, 337] on input "17" at bounding box center [185, 344] width 28 height 20
type input "18"
click at [193, 306] on div at bounding box center [119, 305] width 196 height 10
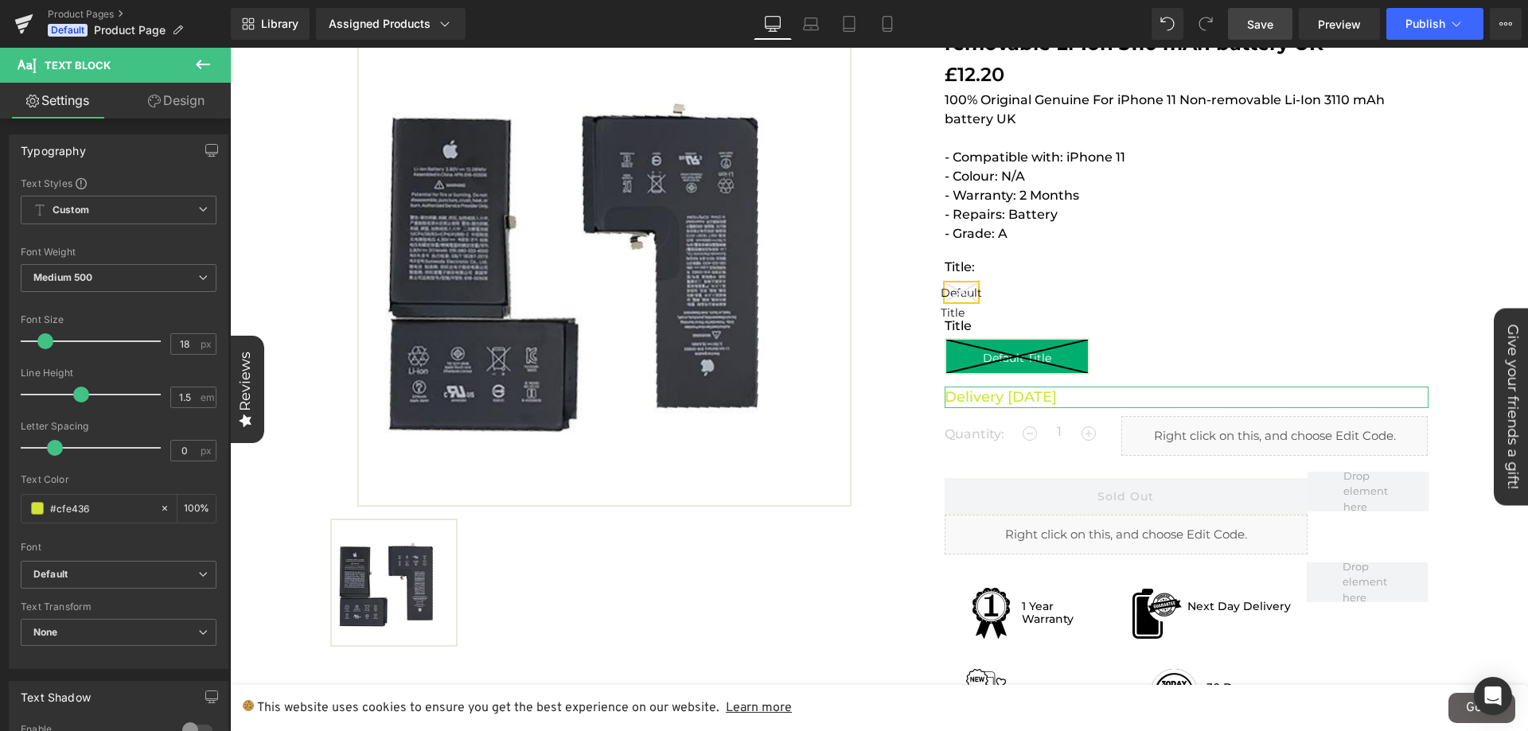
click at [158, 101] on icon at bounding box center [154, 101] width 13 height 13
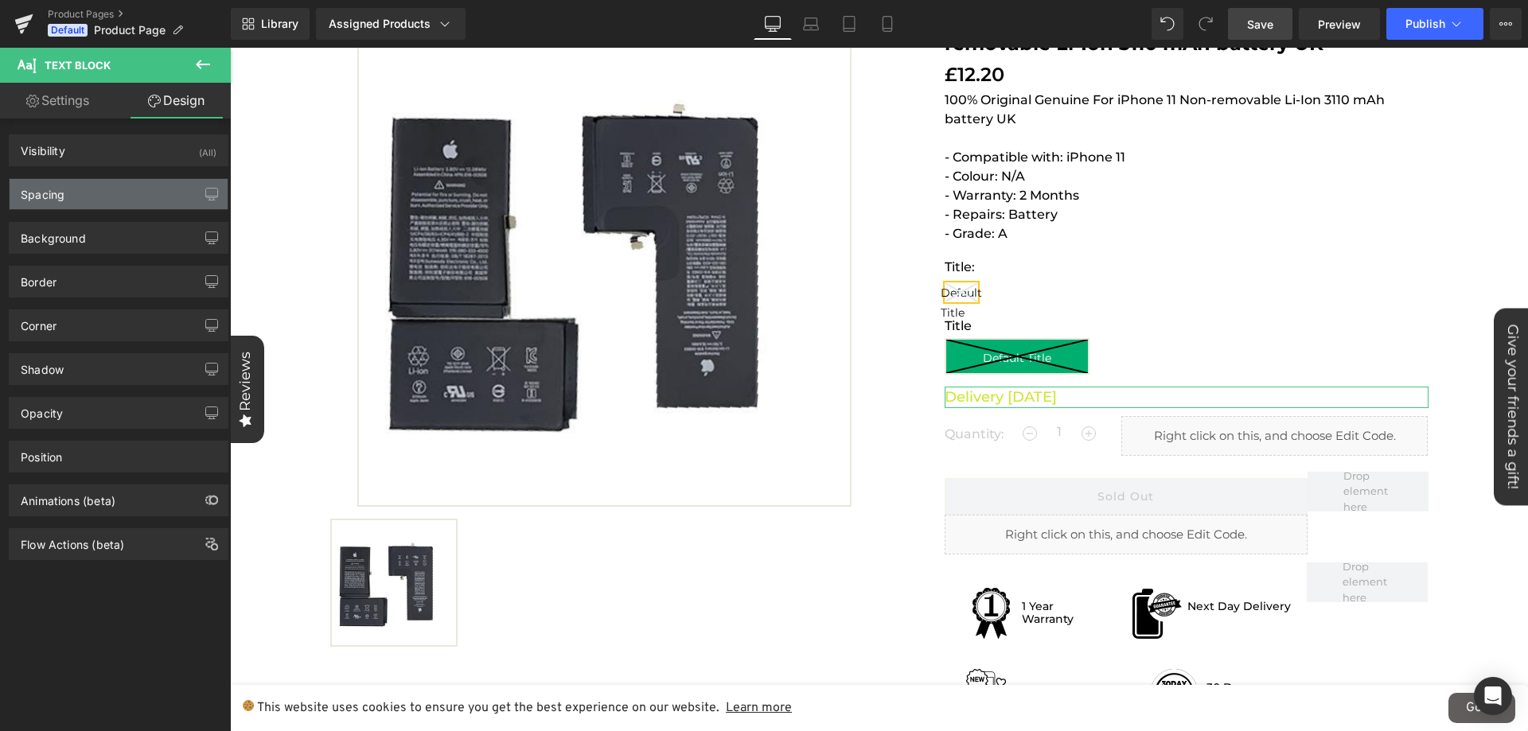
type input "0"
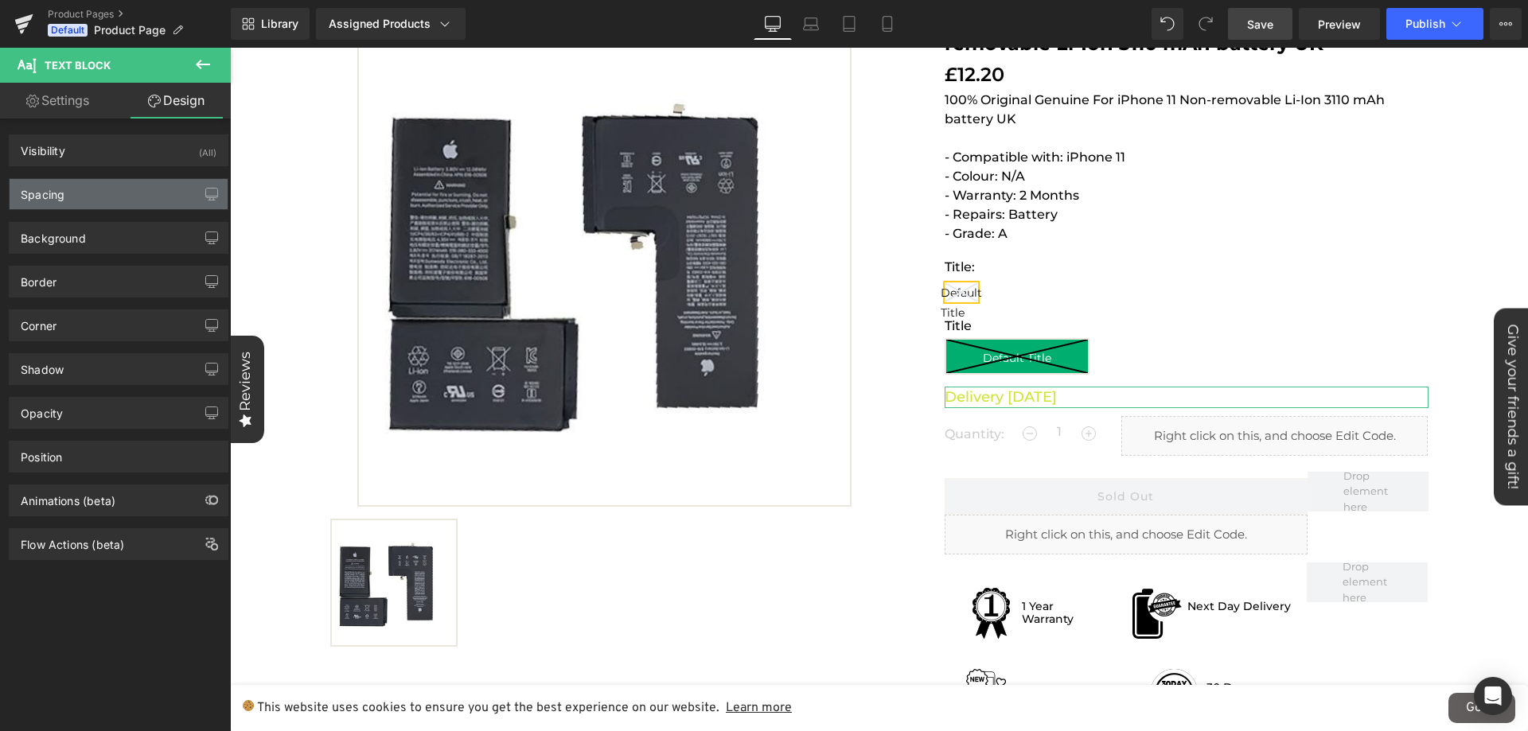
type input "0"
click at [130, 185] on div "Spacing" at bounding box center [119, 194] width 218 height 30
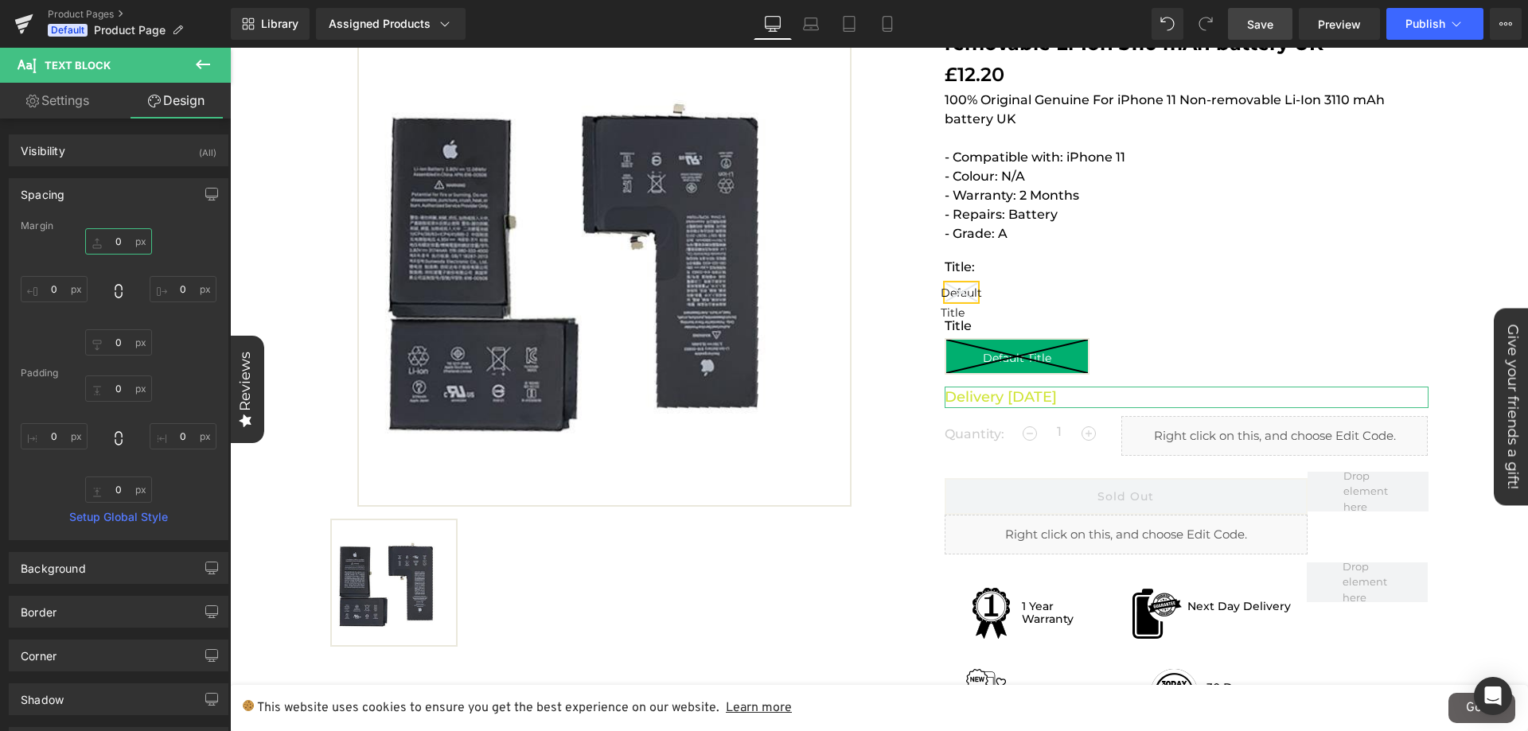
click at [111, 236] on input "0" at bounding box center [118, 241] width 67 height 26
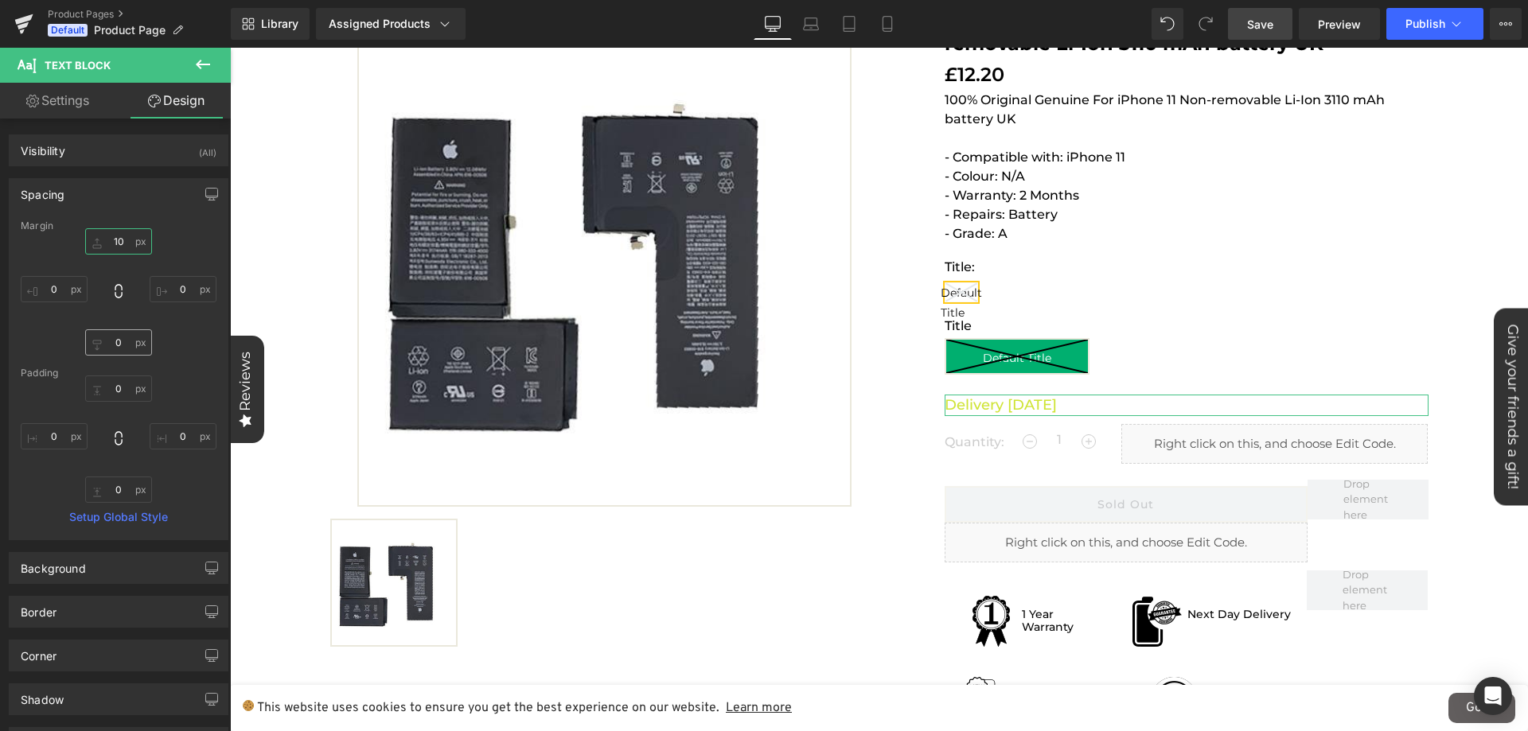
type input "10"
click at [113, 345] on input "0" at bounding box center [118, 342] width 67 height 26
type input "10"
click at [166, 312] on div "10 10 0px 0 10 10 0px 0" at bounding box center [119, 291] width 196 height 127
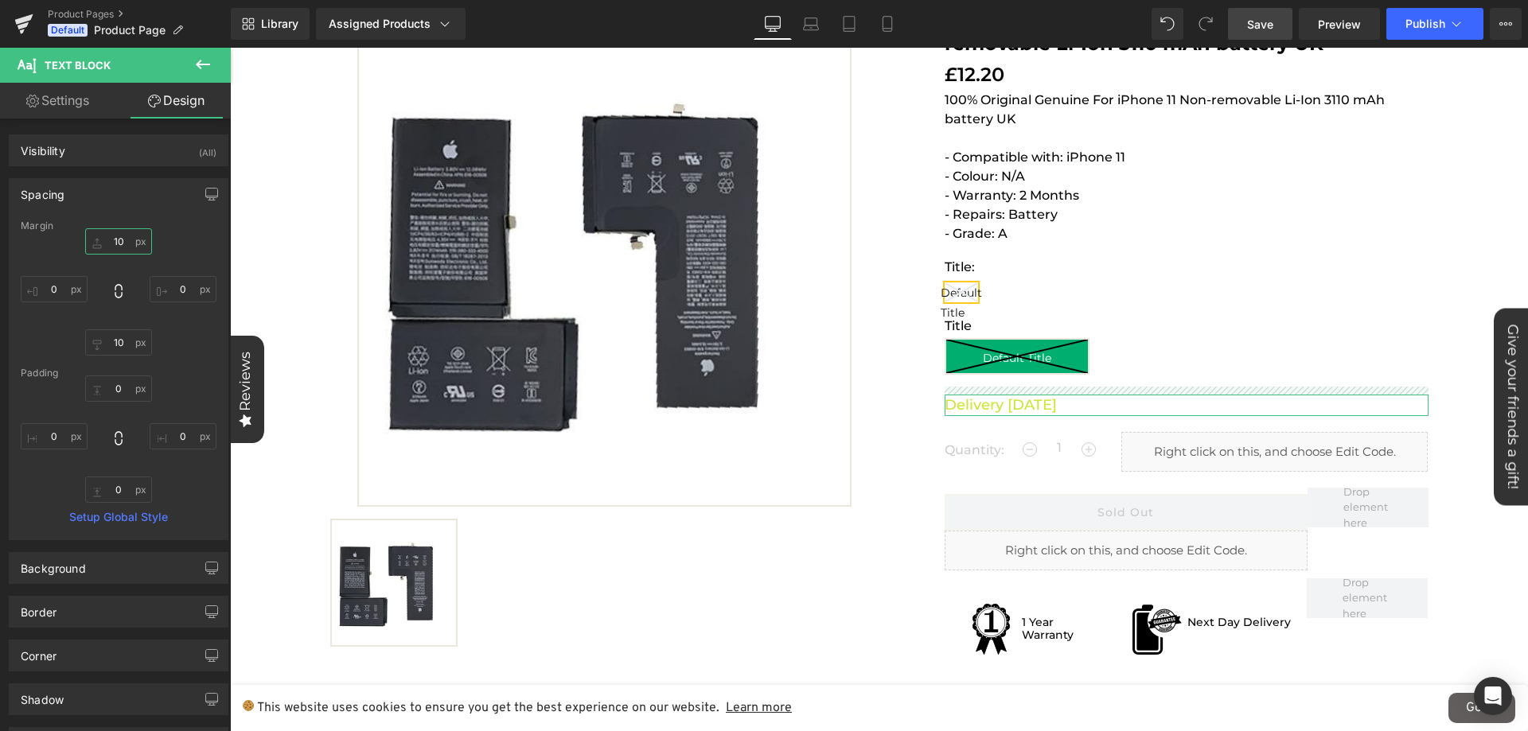
click at [121, 240] on input "10" at bounding box center [118, 241] width 67 height 26
type input "4"
click at [117, 355] on input "10" at bounding box center [118, 342] width 67 height 26
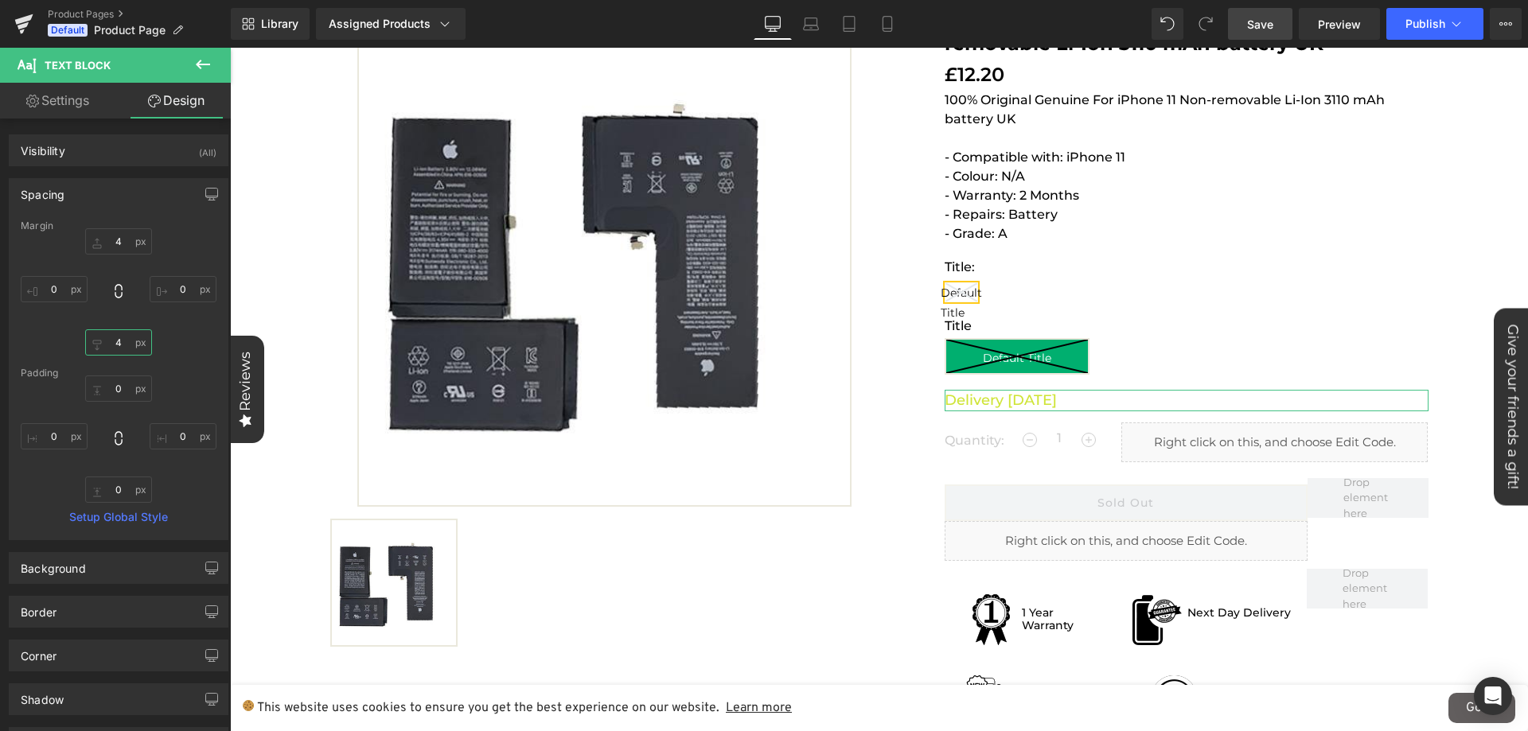
type input "4"
click at [192, 325] on div "4 4 0px 0 4 4 0px 0" at bounding box center [119, 291] width 196 height 127
click at [190, 324] on div "4 4 0px 0 4 4 0px 0" at bounding box center [119, 291] width 196 height 127
click at [1420, 24] on span "Publish" at bounding box center [1425, 24] width 40 height 13
click at [1270, 33] on link "Save" at bounding box center [1260, 24] width 64 height 32
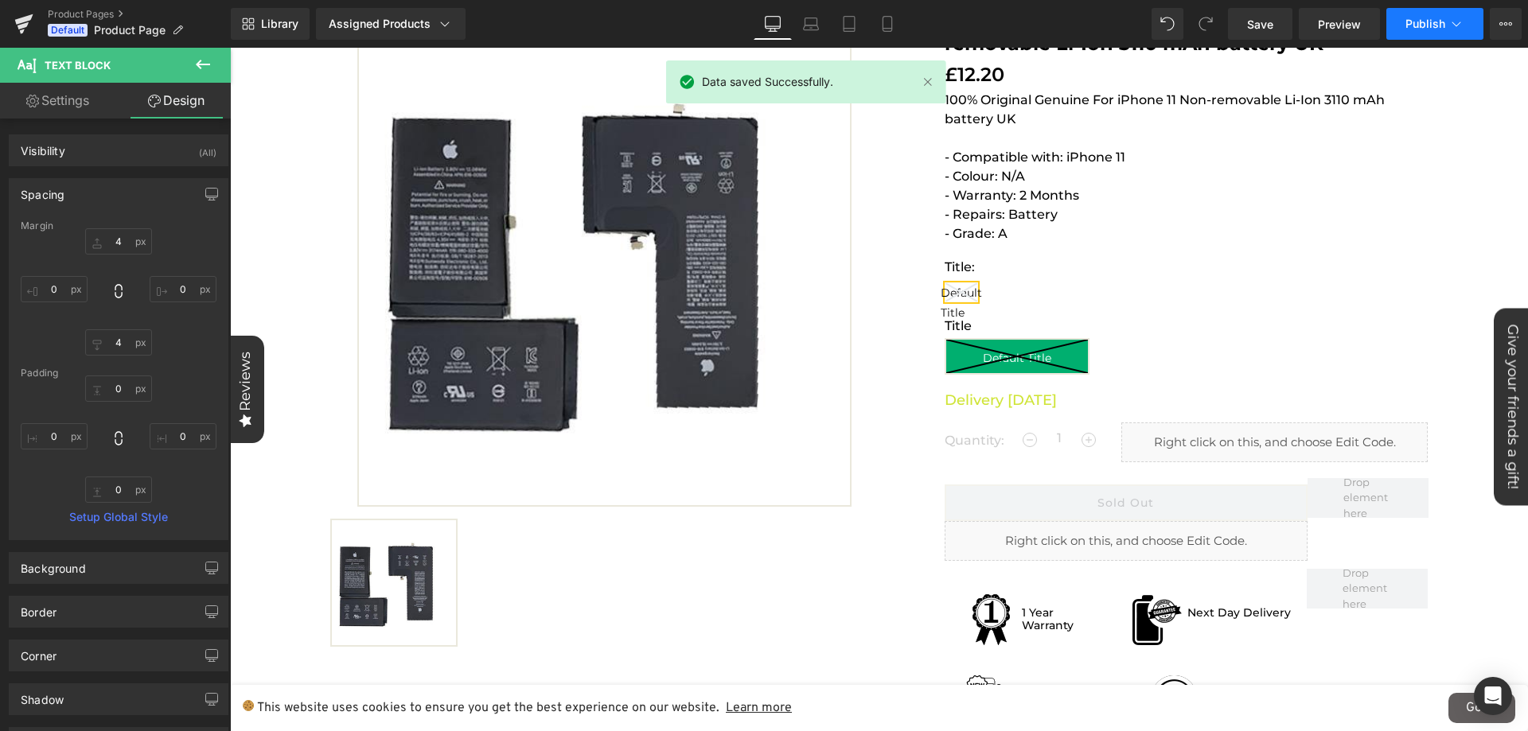
click at [1458, 29] on icon at bounding box center [1456, 24] width 16 height 16
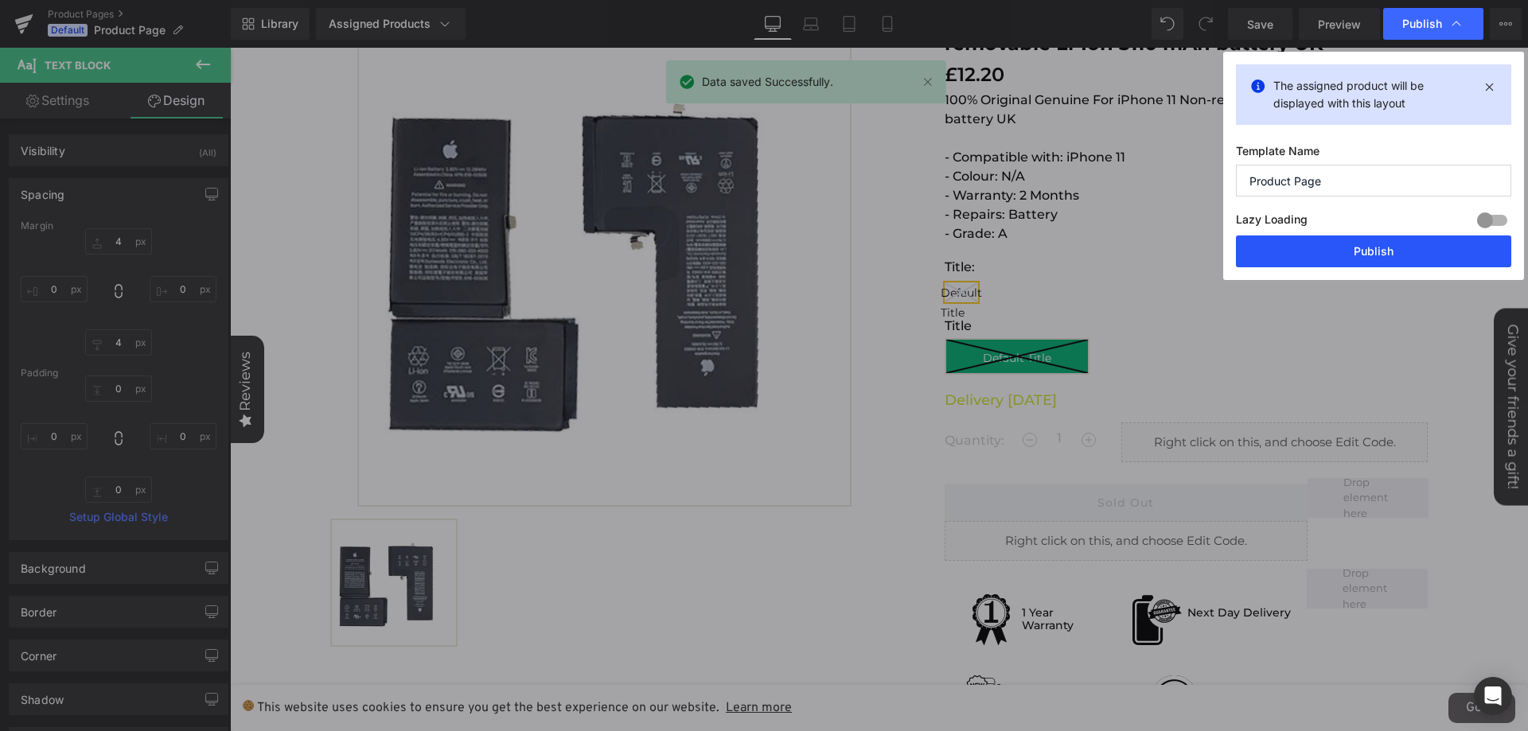
click at [1283, 251] on button "Publish" at bounding box center [1373, 252] width 275 height 32
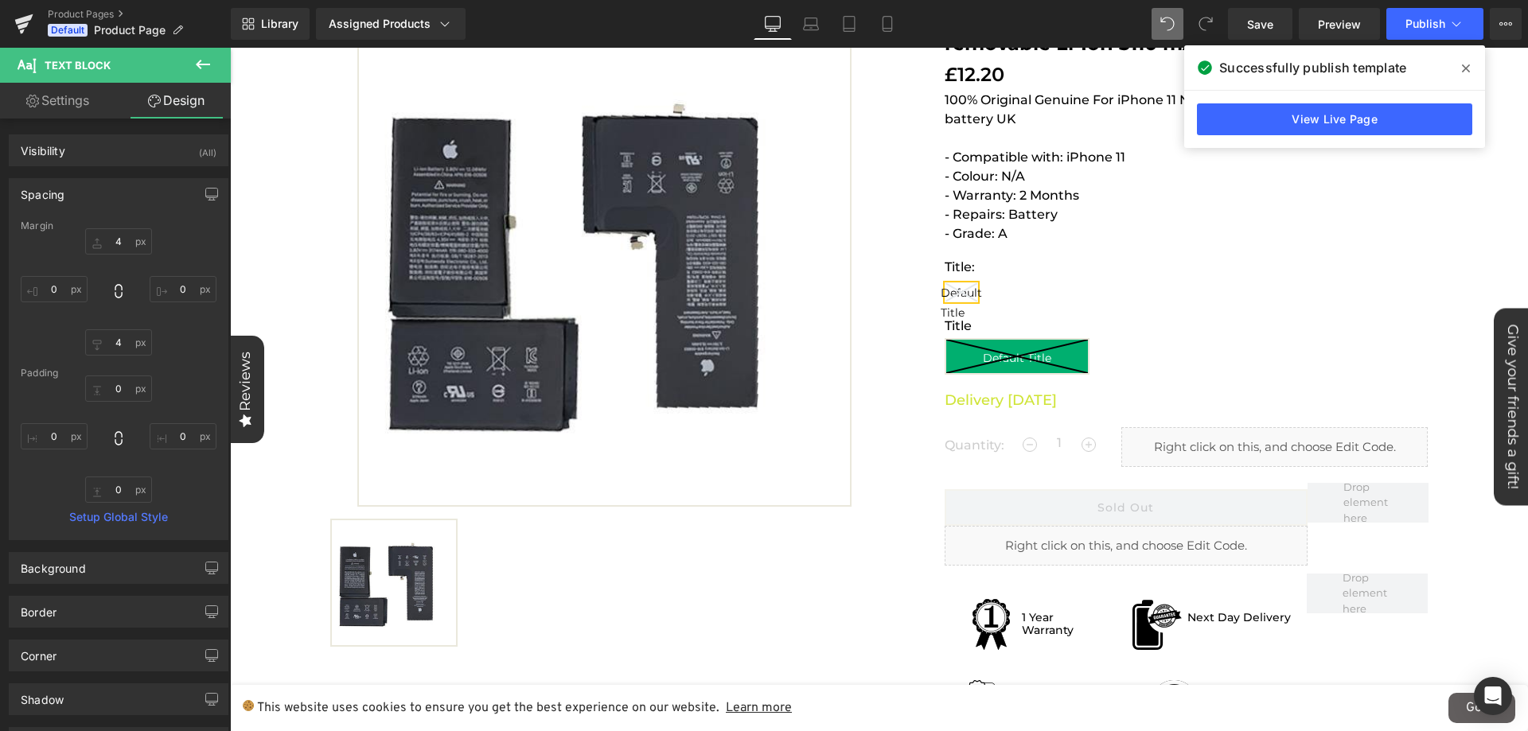
type input "4"
type input "0"
type input "10"
type input "0"
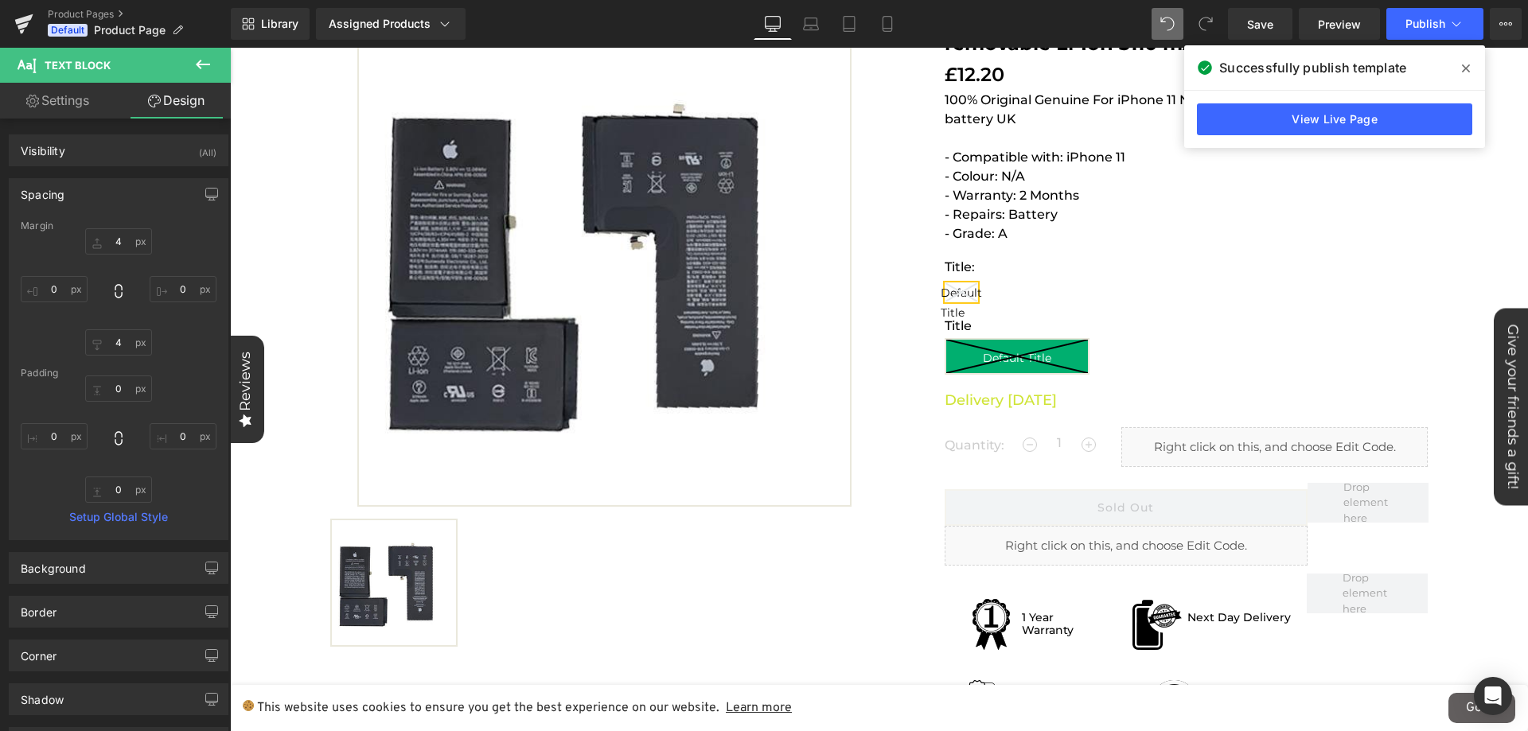
type input "0"
type input "10"
type input "0"
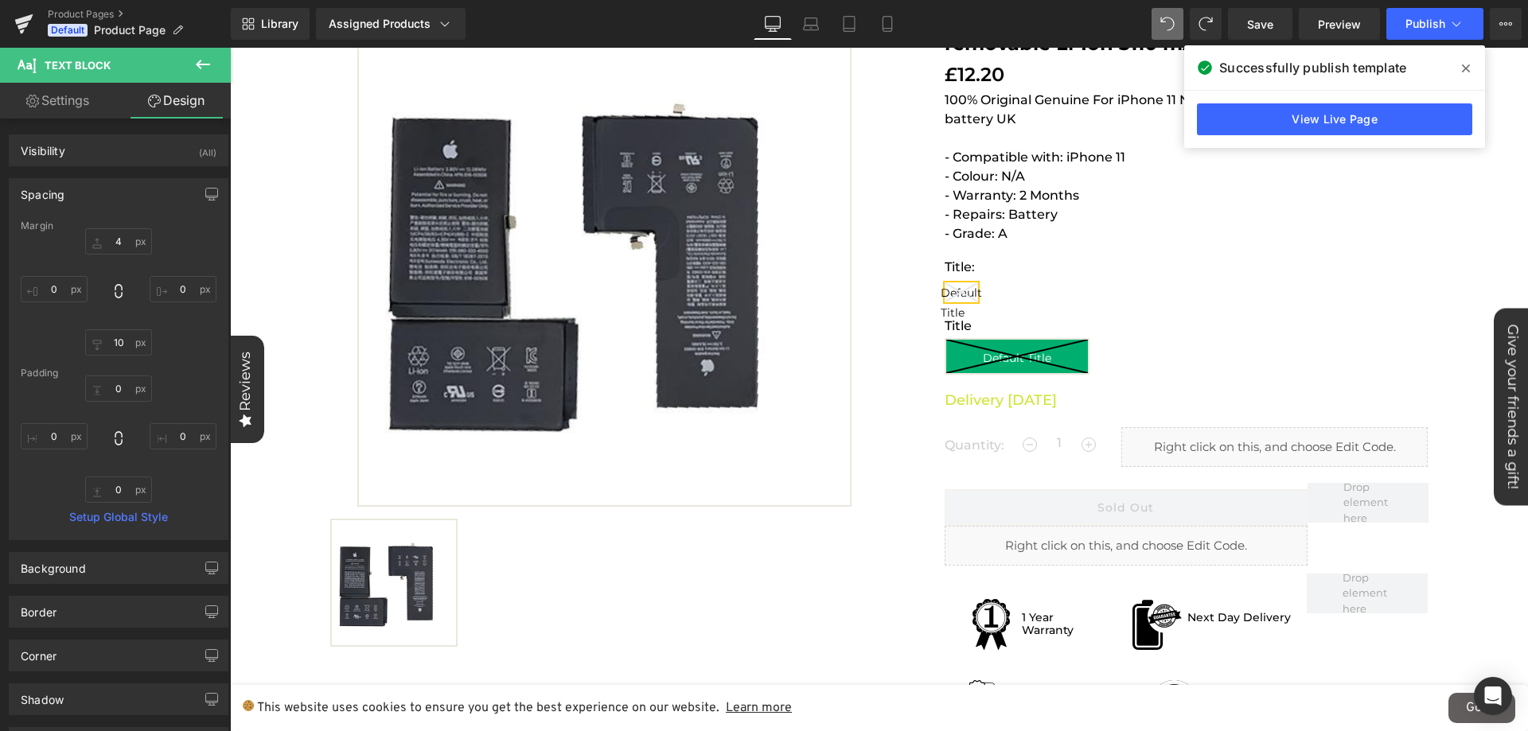
type input "10"
type input "0"
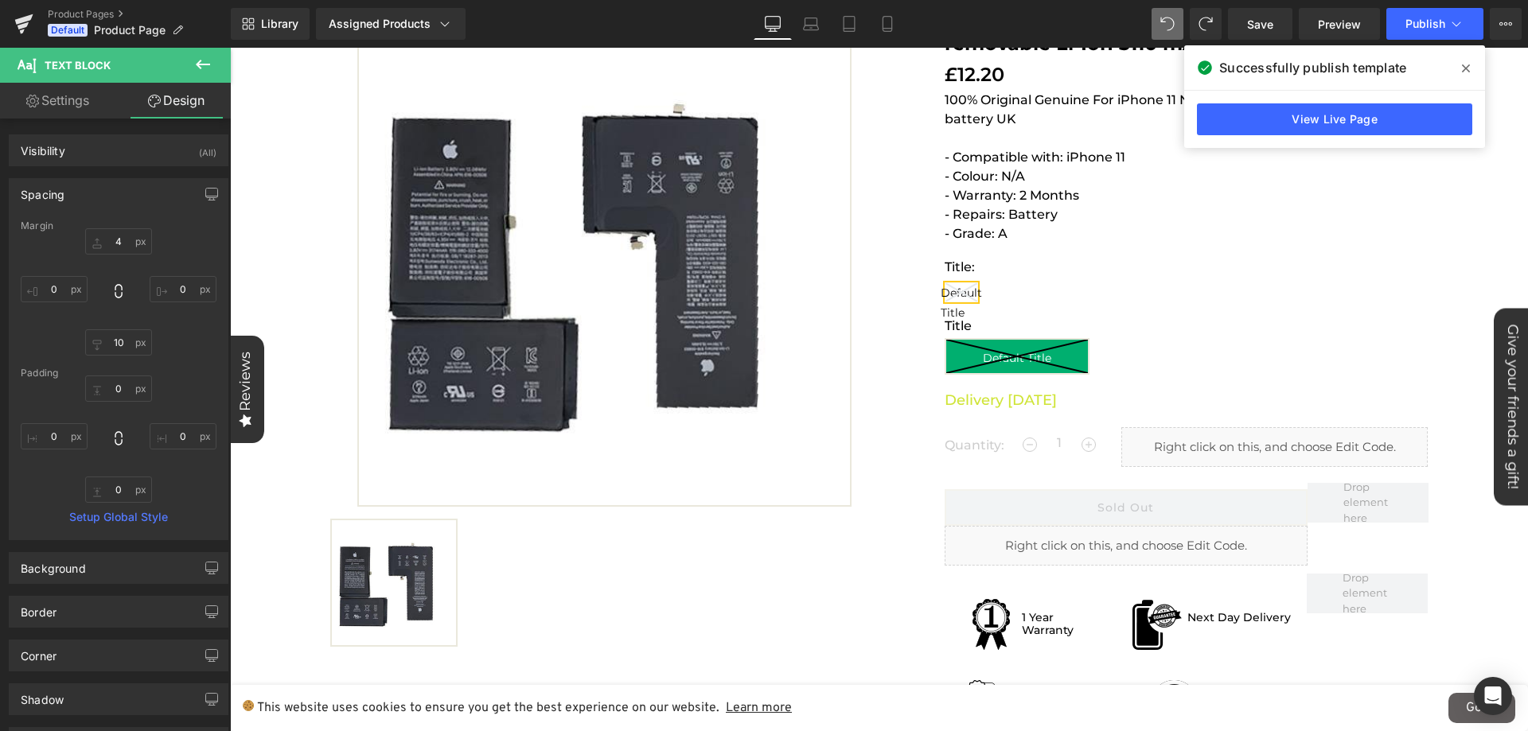
type input "0"
type input "10"
type input "0"
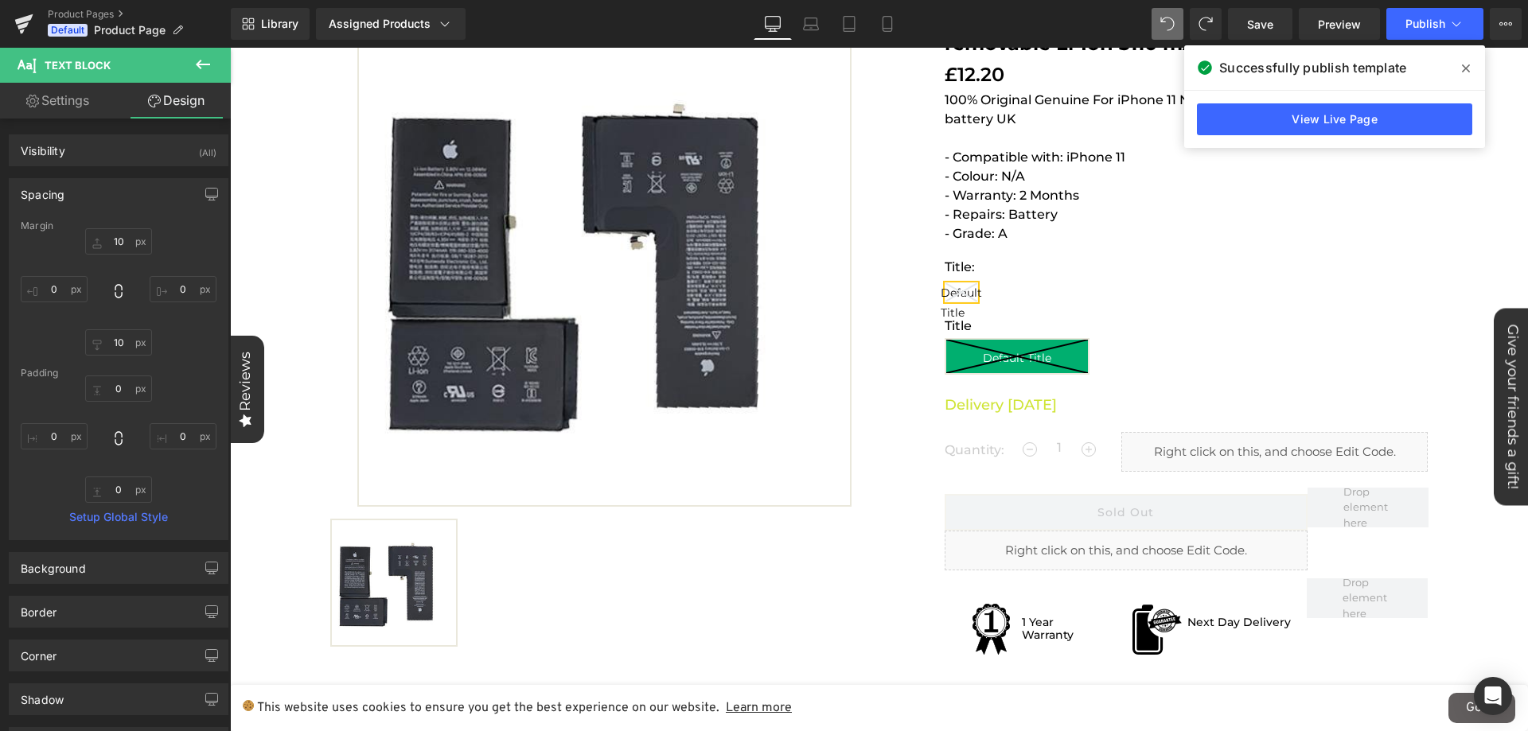
type input "0"
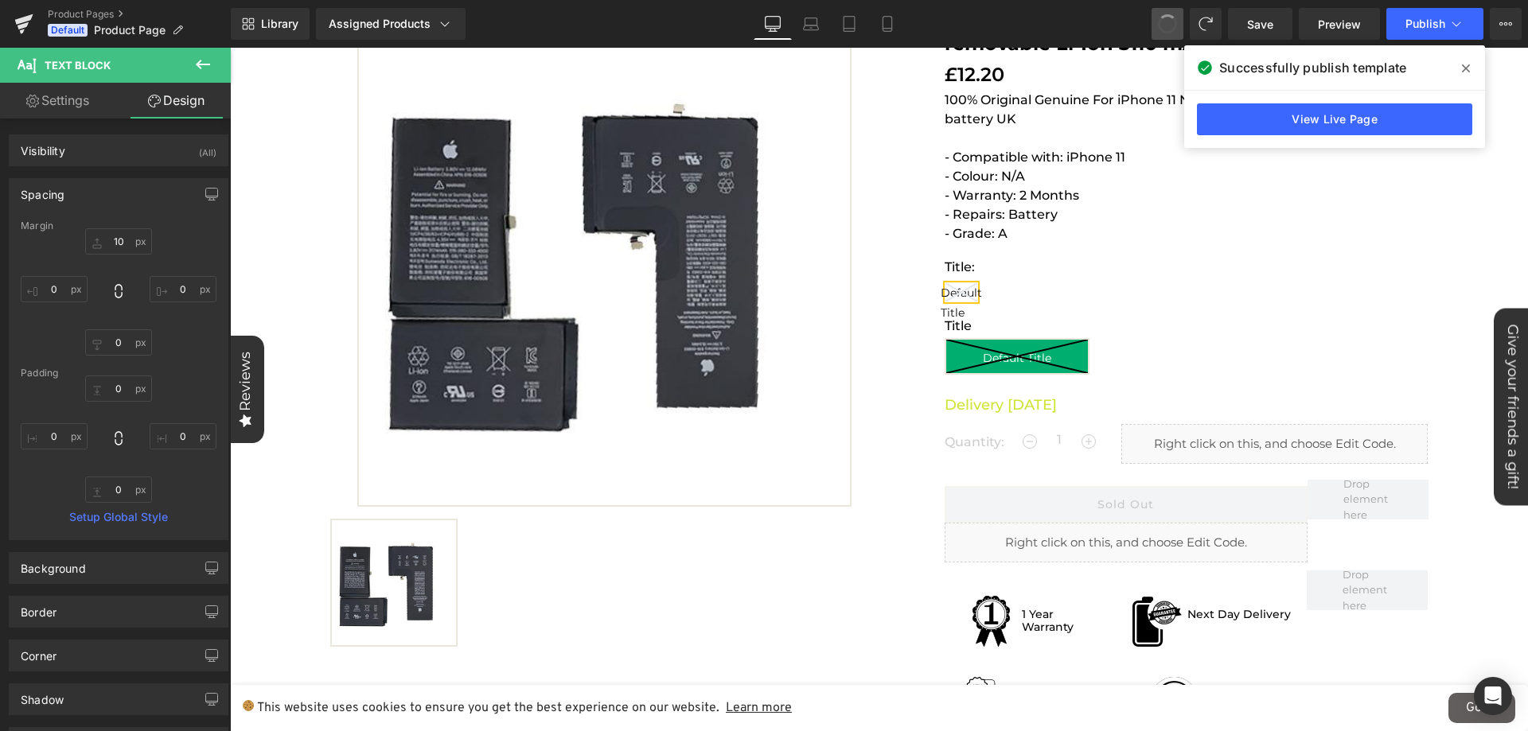
type input "0"
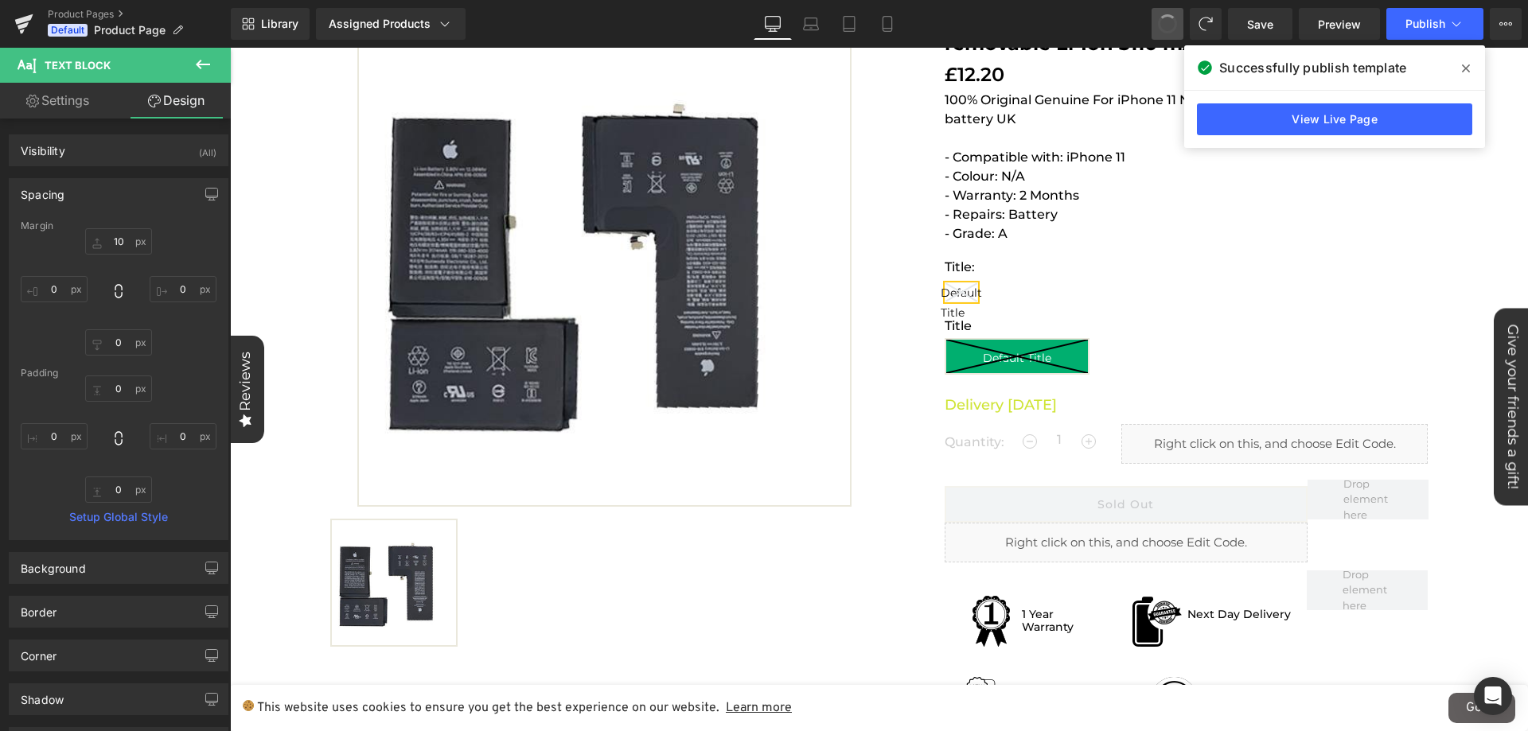
type input "0"
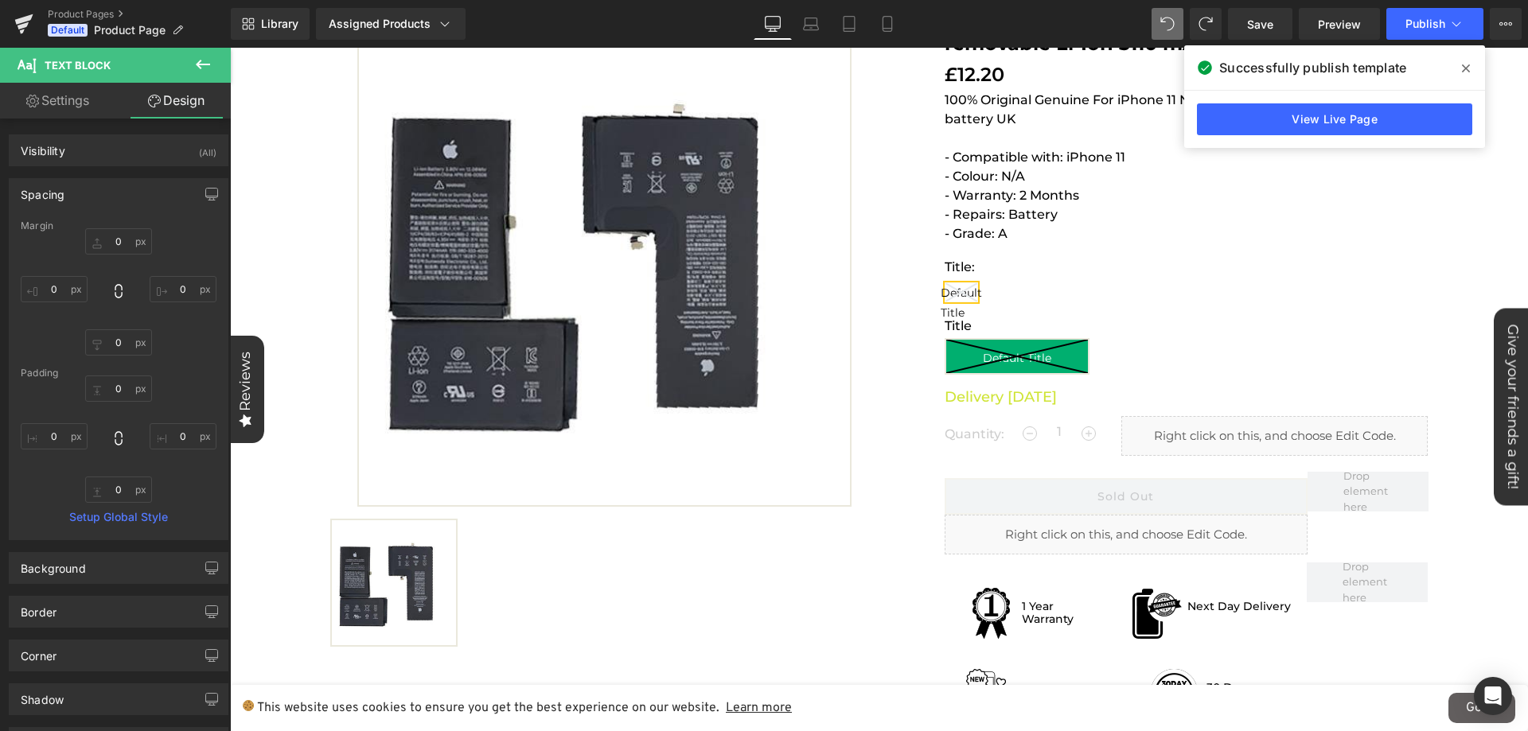
type input "100"
type input "17"
type input "100"
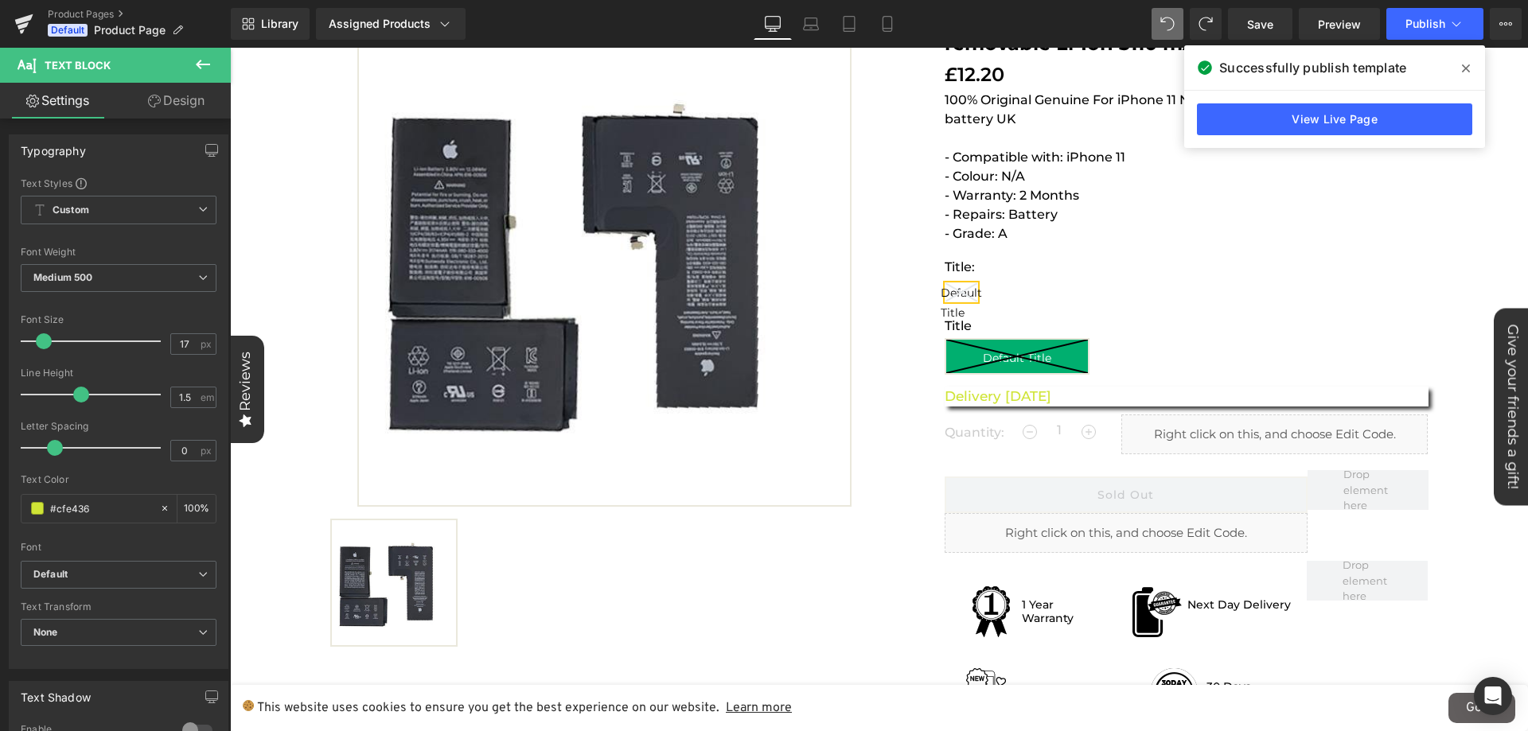
type input "15"
type input "100"
type input "#3a3a3a"
type input "100"
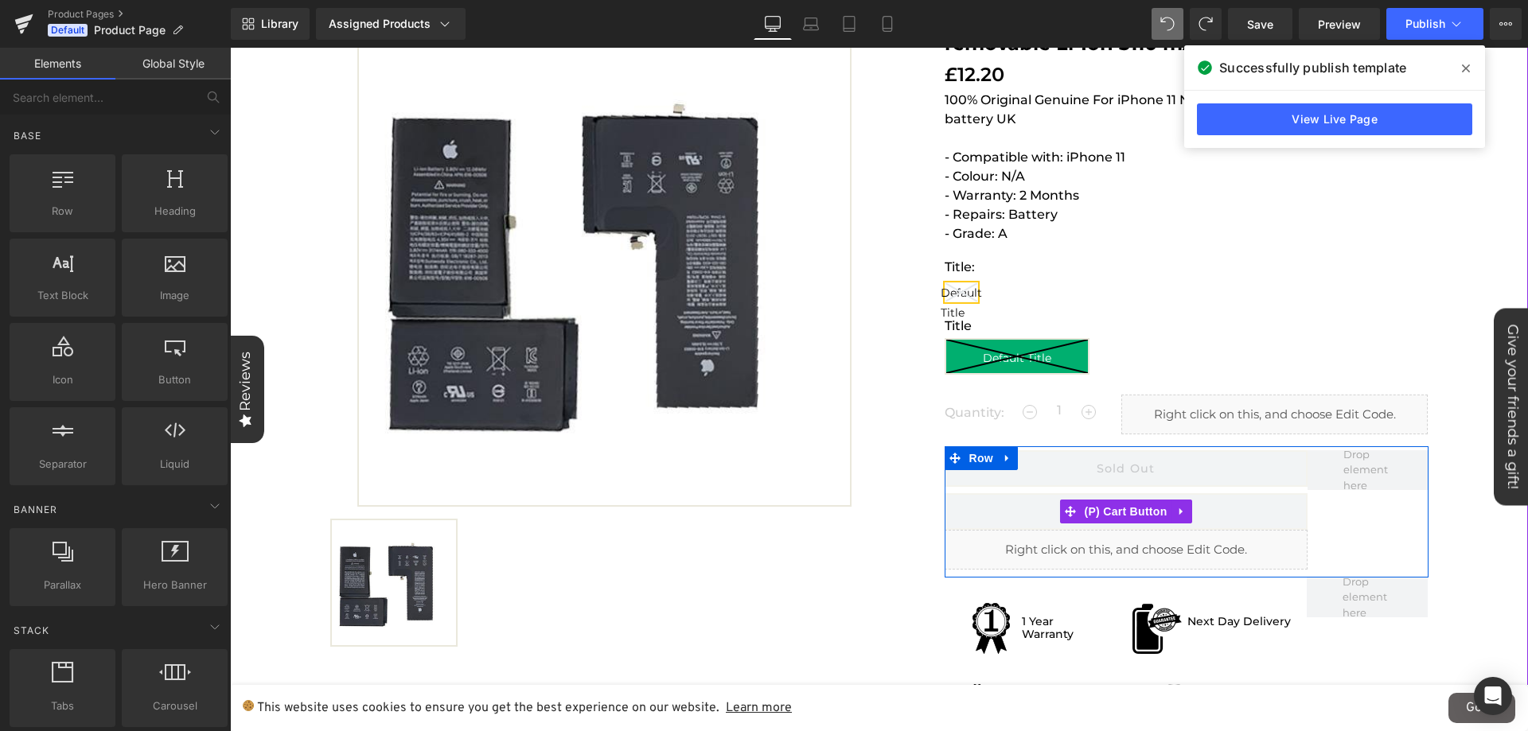
click at [1266, 513] on button "Sold Out" at bounding box center [1125, 511] width 363 height 37
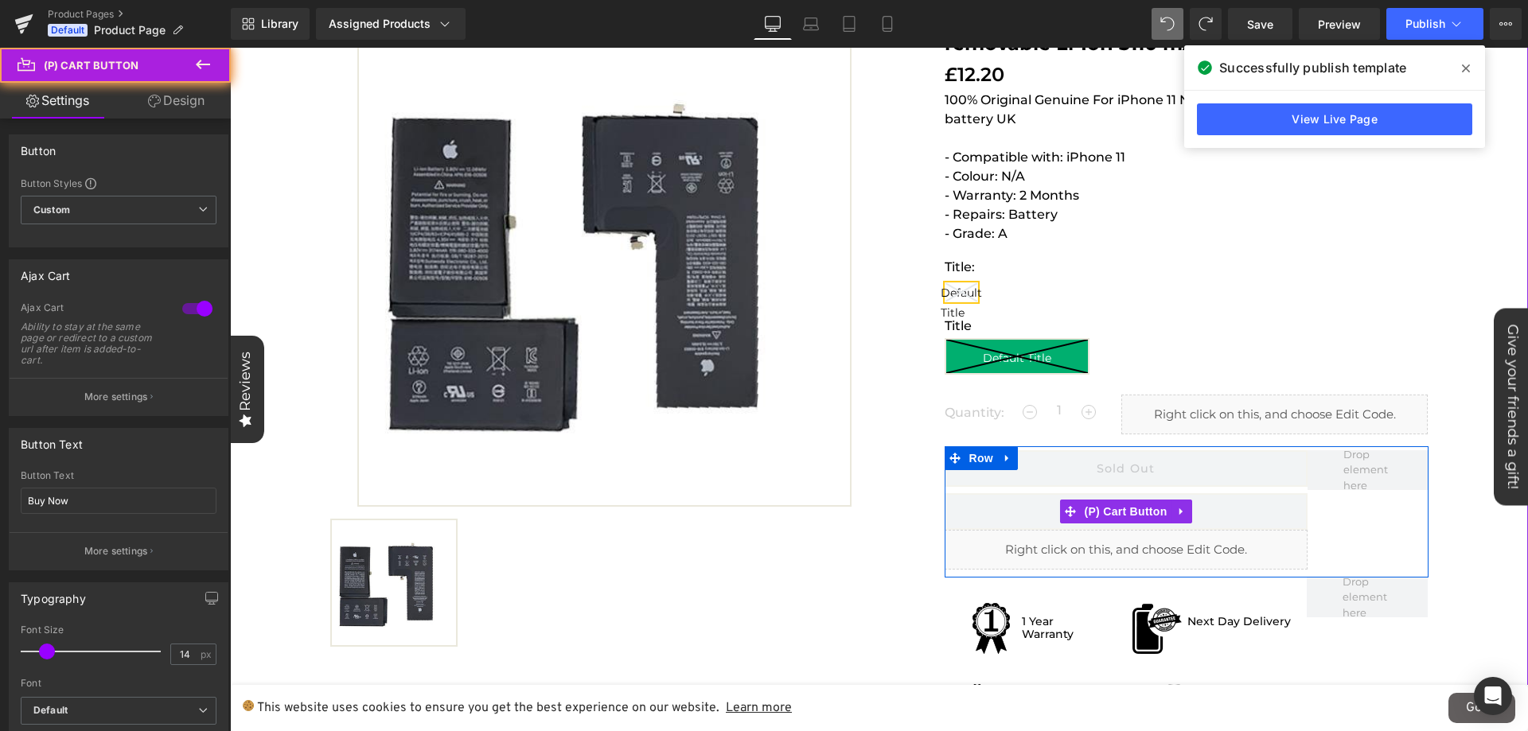
click at [1276, 511] on button "Sold Out" at bounding box center [1125, 511] width 363 height 37
click at [1248, 512] on button "Sold Out" at bounding box center [1125, 511] width 363 height 37
click at [1000, 509] on button "Sold Out" at bounding box center [1125, 511] width 363 height 37
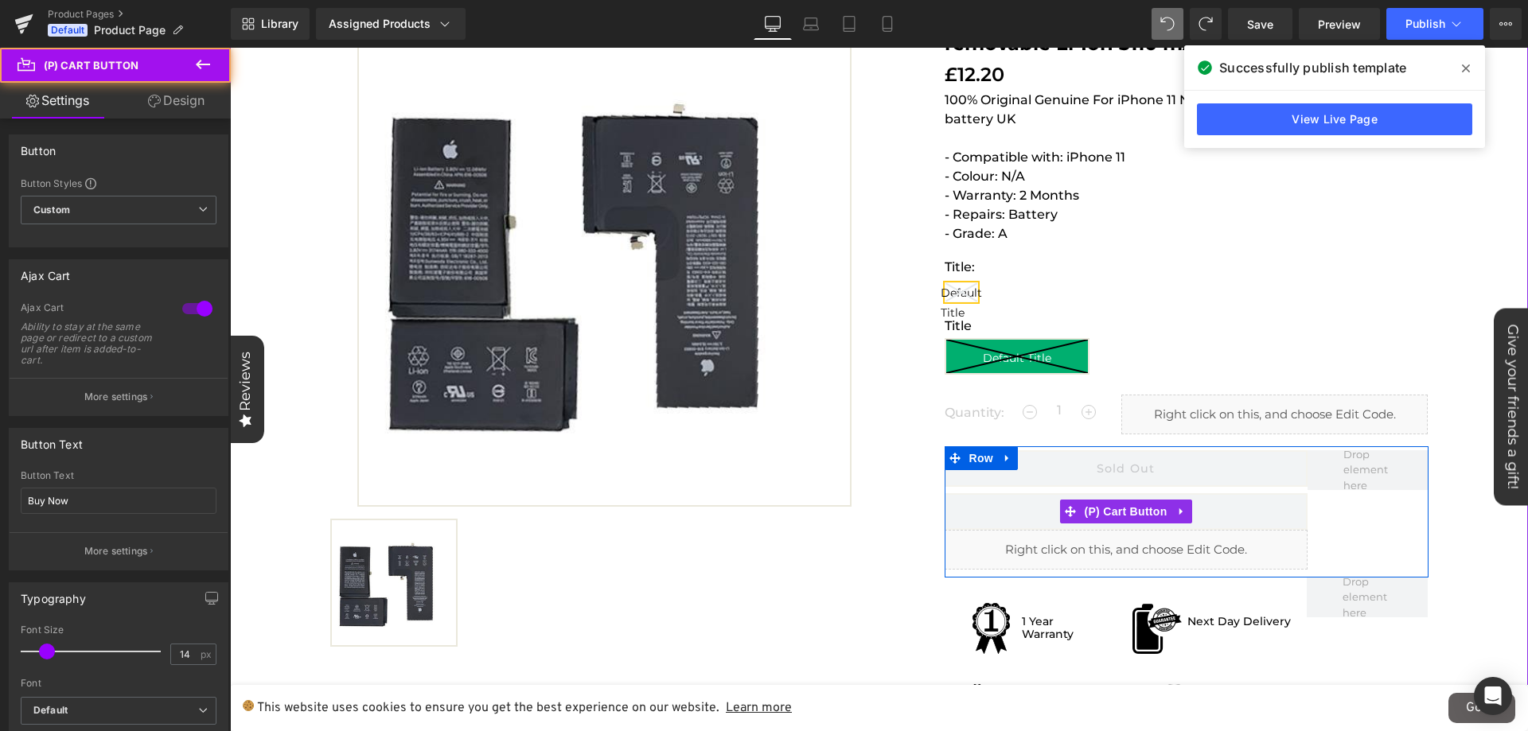
click at [1000, 509] on button "Sold Out" at bounding box center [1125, 511] width 363 height 37
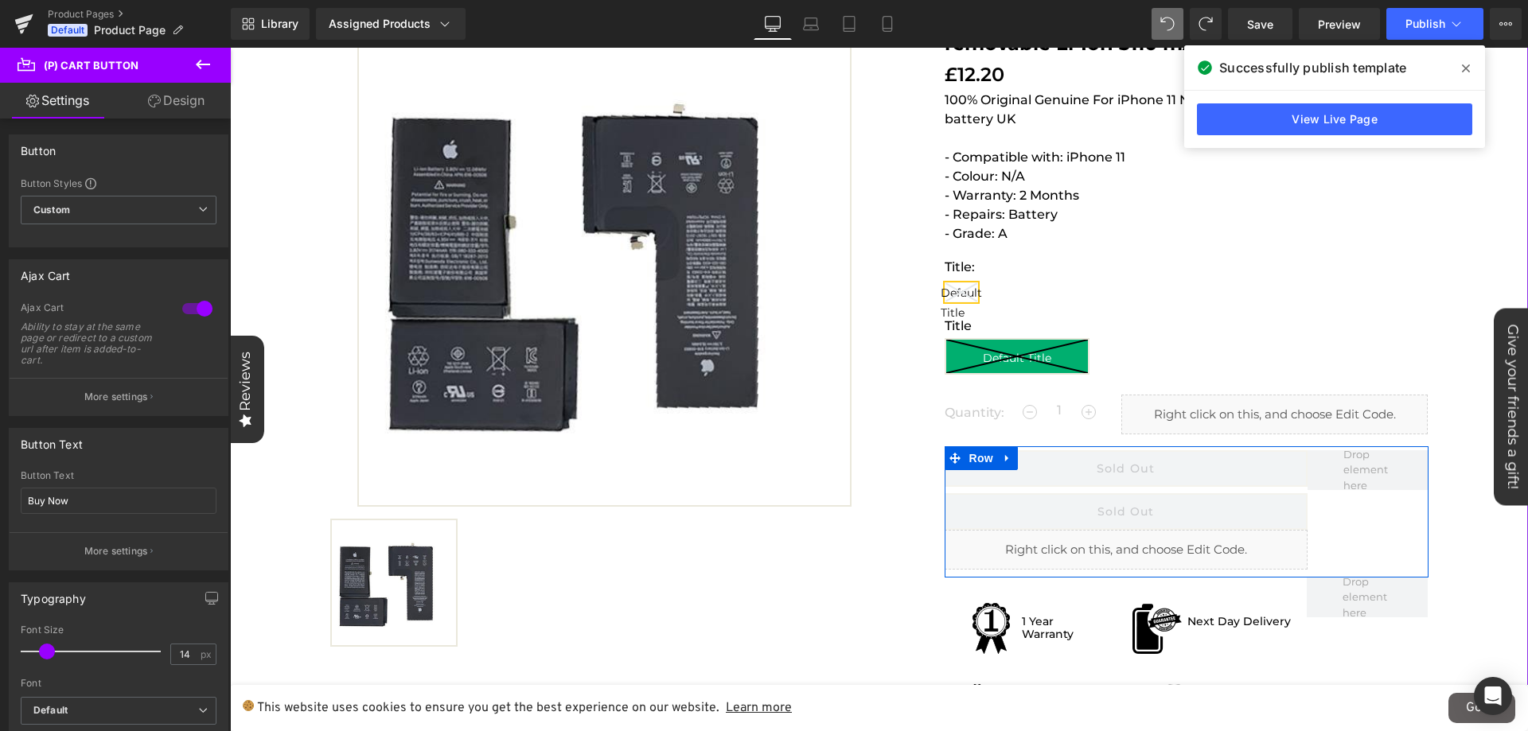
click at [1073, 470] on span at bounding box center [1081, 468] width 17 height 19
click at [1026, 509] on button "Sold Out" at bounding box center [1125, 511] width 363 height 37
click at [1178, 511] on icon at bounding box center [1181, 511] width 11 height 12
click at [976, 512] on button "Sold Out" at bounding box center [1125, 511] width 363 height 37
click at [1212, 517] on link at bounding box center [1212, 512] width 21 height 24
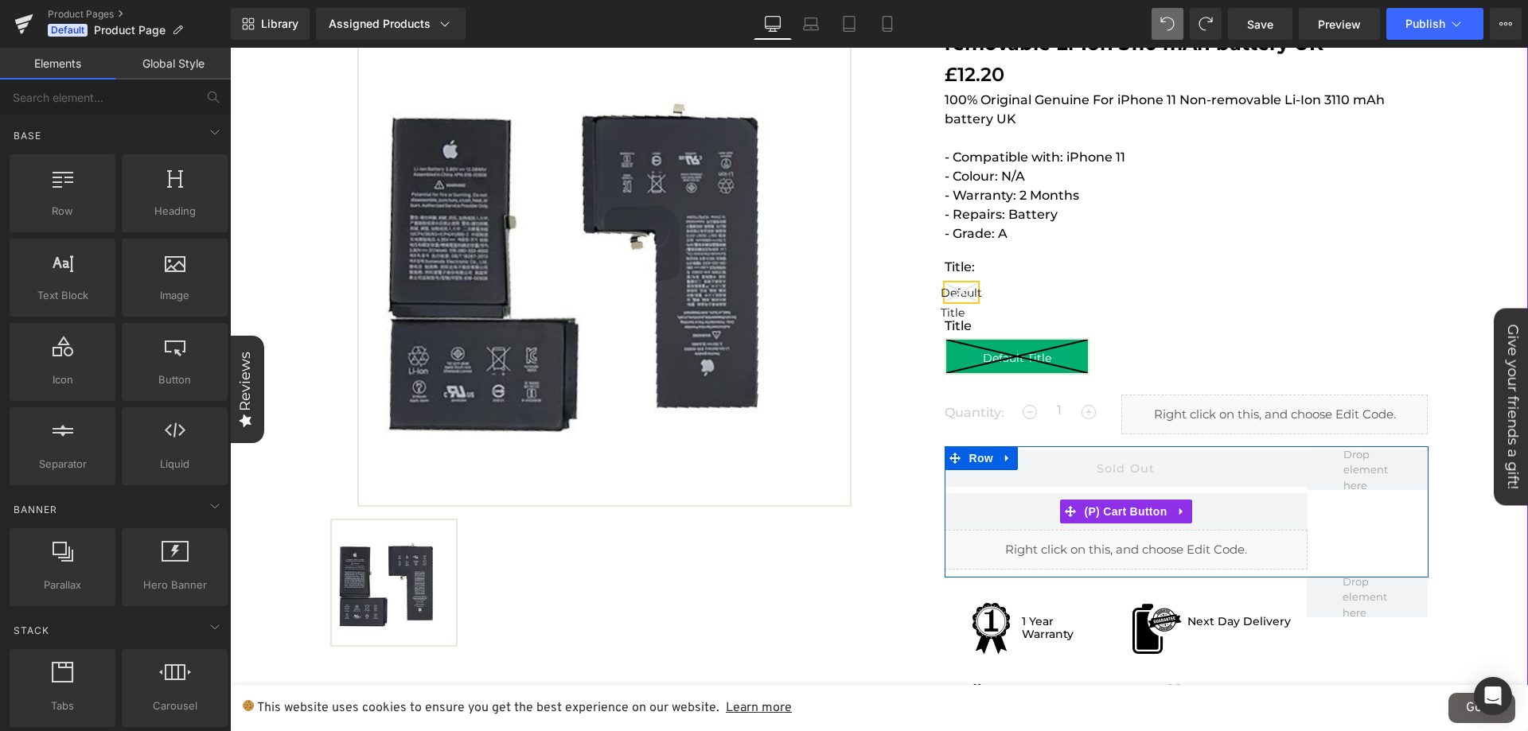
click at [1012, 511] on button "Sold Out" at bounding box center [1125, 511] width 363 height 37
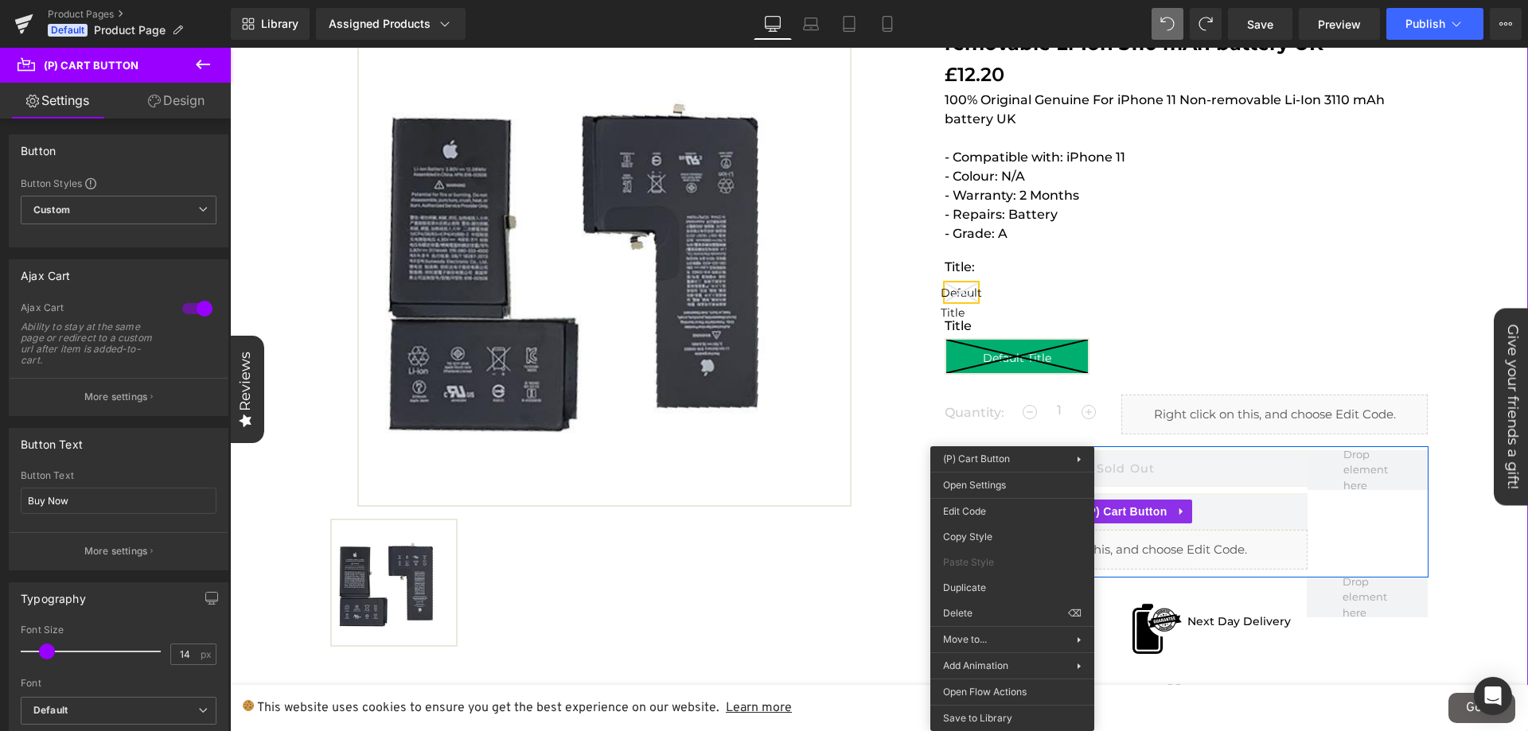
click at [1233, 512] on button "Sold Out" at bounding box center [1125, 511] width 363 height 37
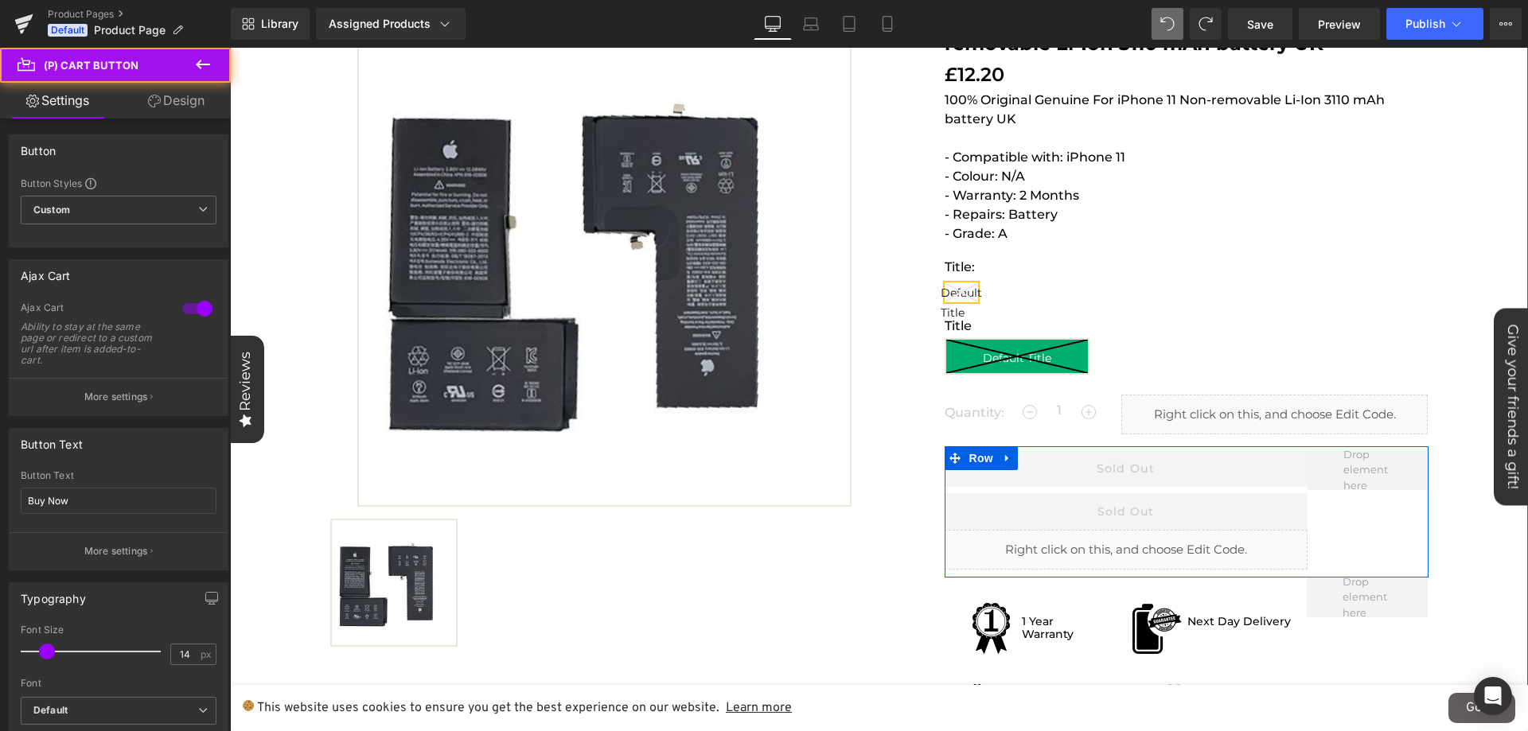
click at [1182, 519] on body "(P) Cart Button You are previewing how the will restyle your page. You can not …" at bounding box center [764, 365] width 1528 height 731
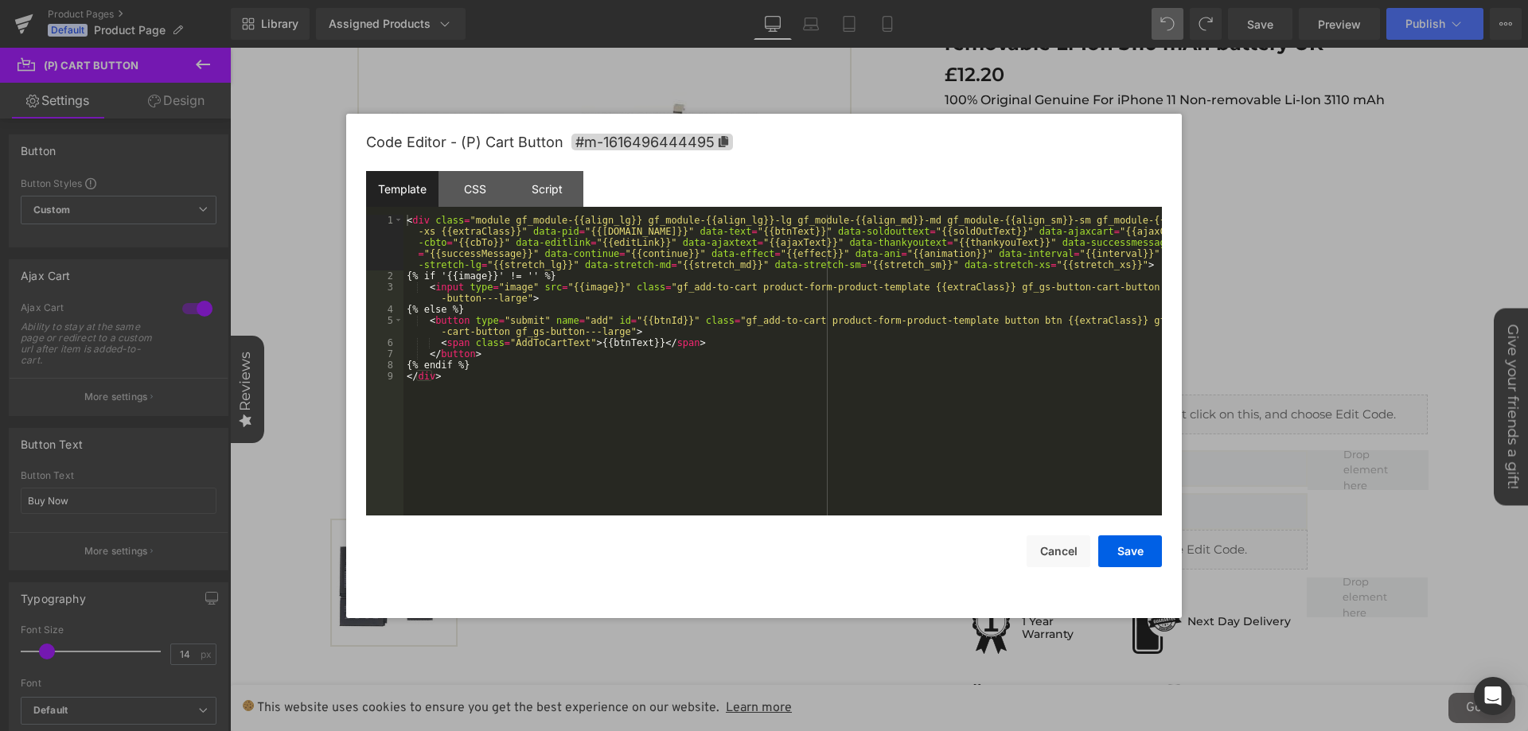
click at [1280, 520] on div at bounding box center [764, 365] width 1528 height 731
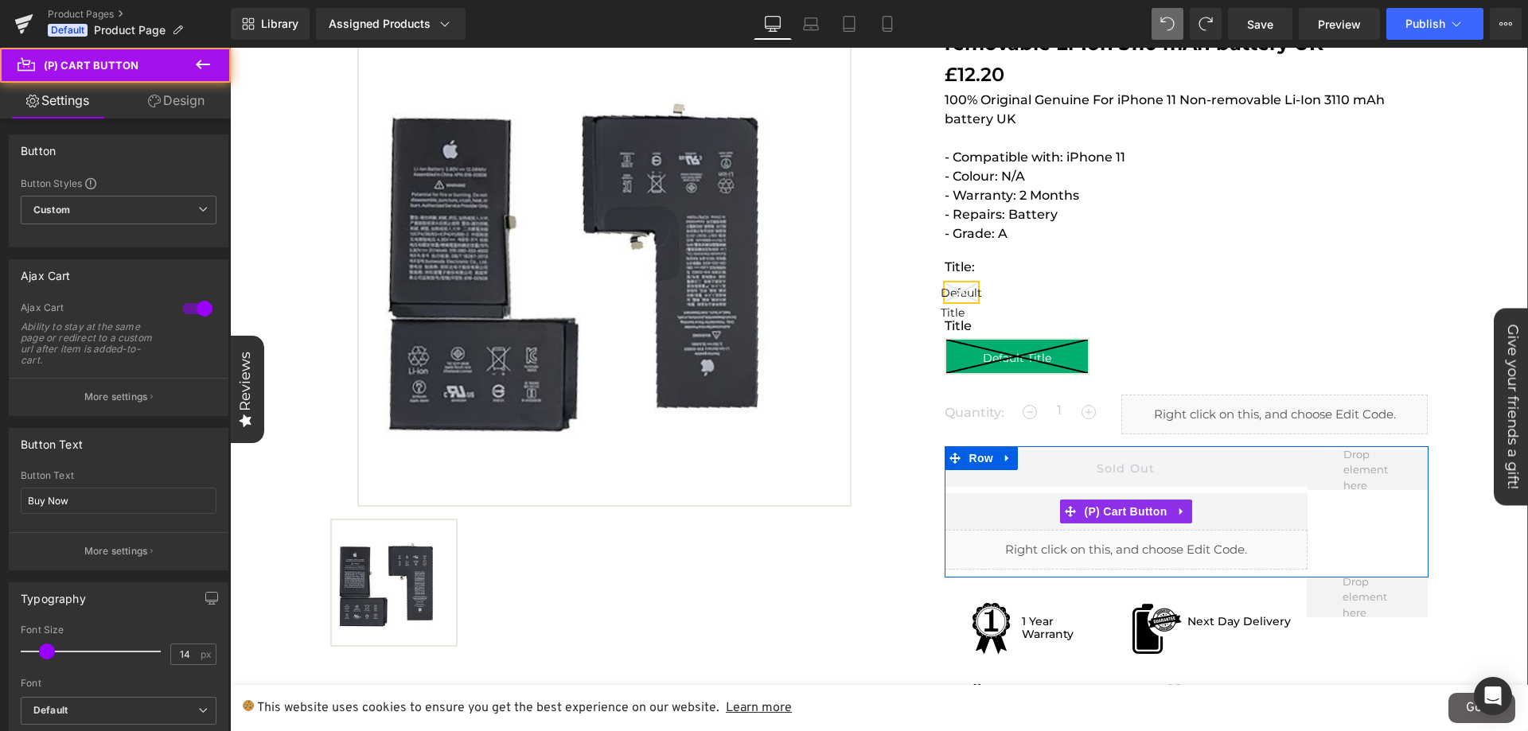
click at [1225, 525] on button "Sold Out" at bounding box center [1125, 511] width 363 height 37
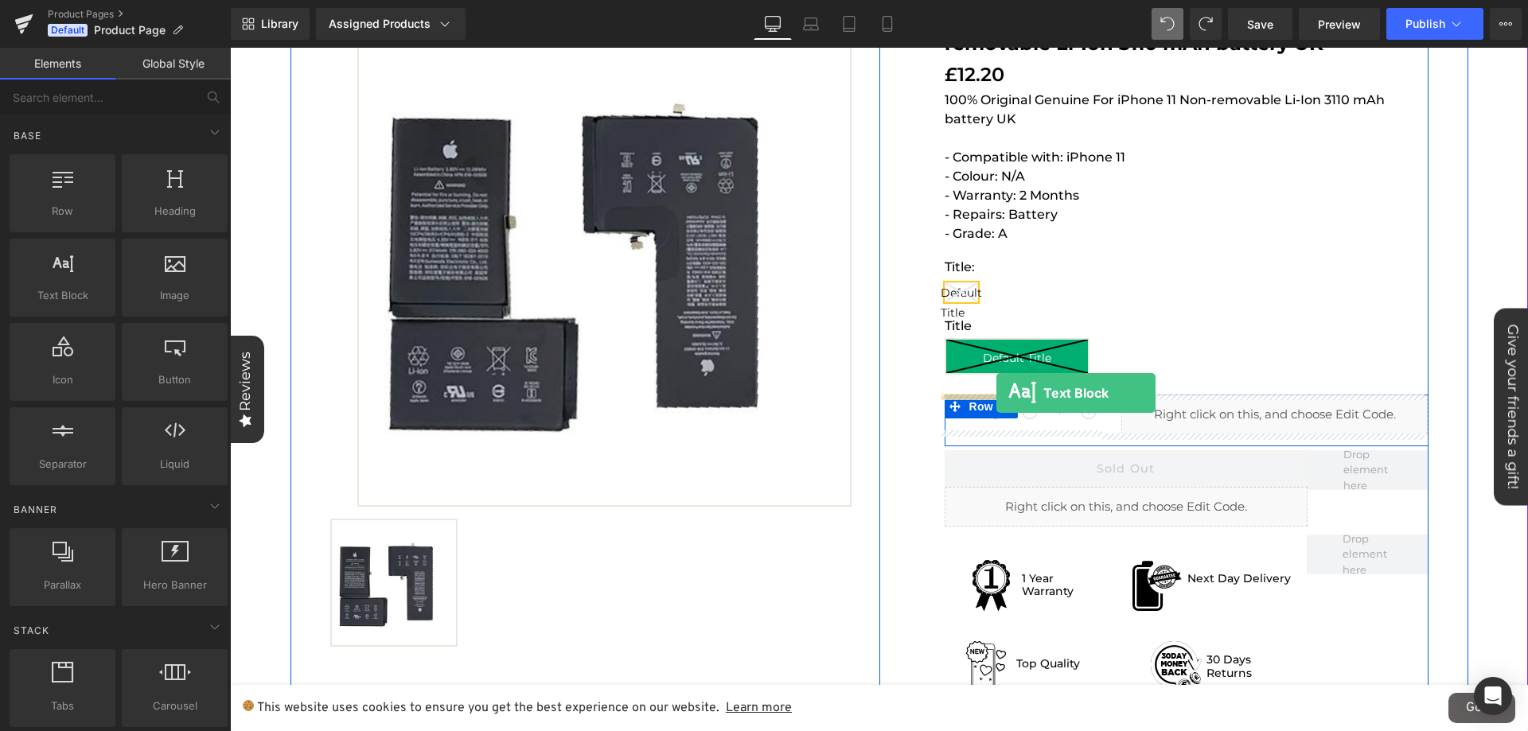
drag, startPoint x: 281, startPoint y: 326, endPoint x: 1007, endPoint y: 374, distance: 727.2
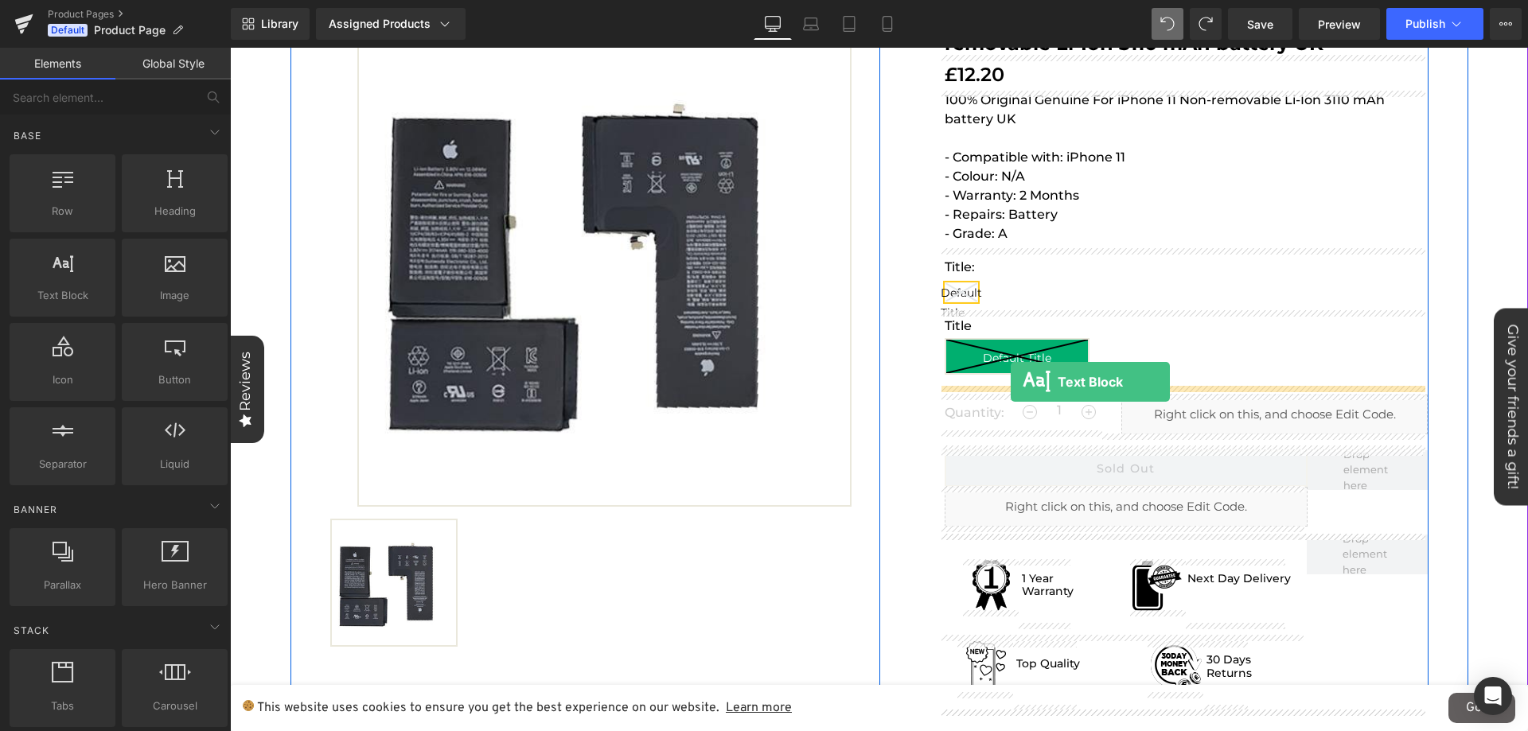
drag, startPoint x: 293, startPoint y: 337, endPoint x: 1011, endPoint y: 382, distance: 719.1
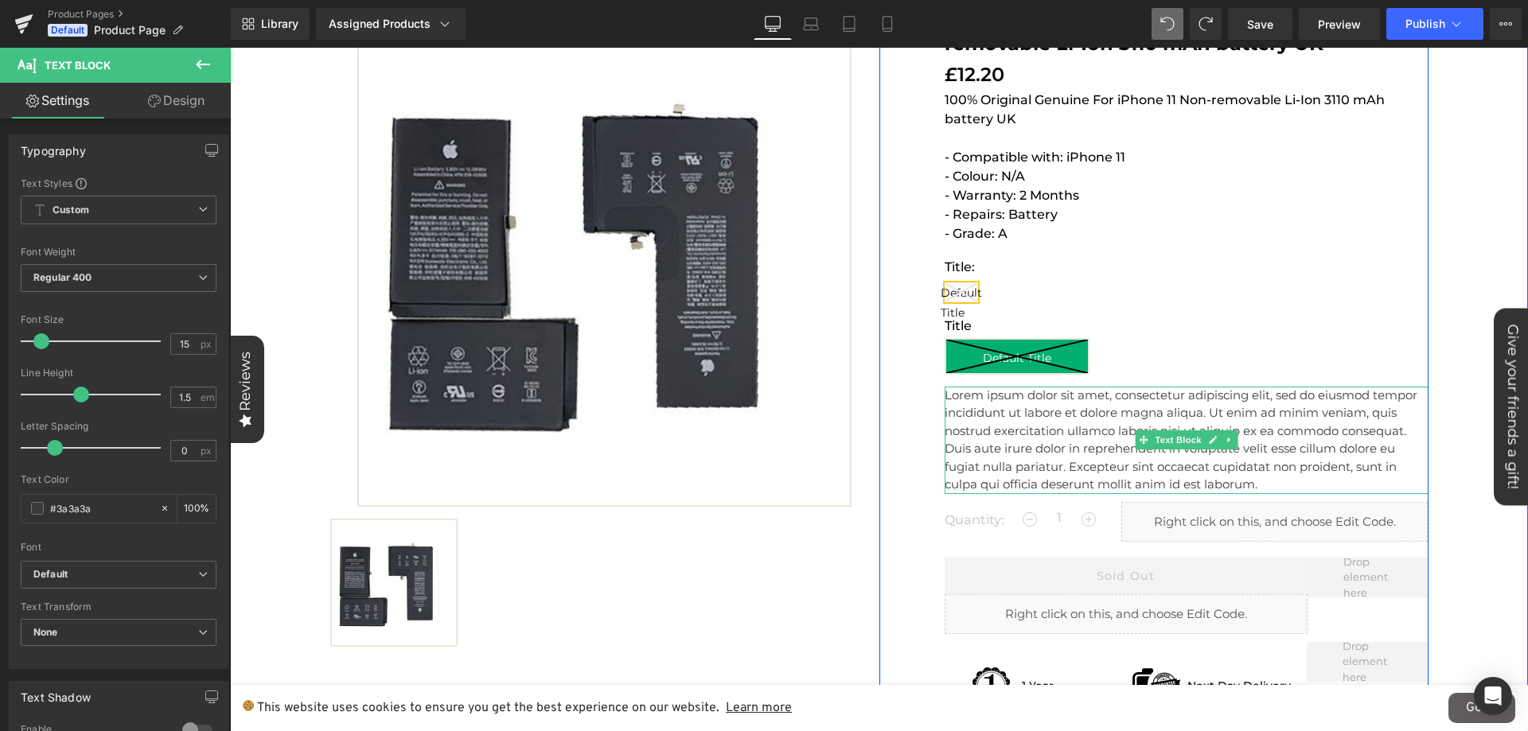
click at [1003, 452] on p "Lorem ipsum dolor sit amet, consectetur adipiscing elit, sed do eiusmod tempor …" at bounding box center [1186, 440] width 484 height 107
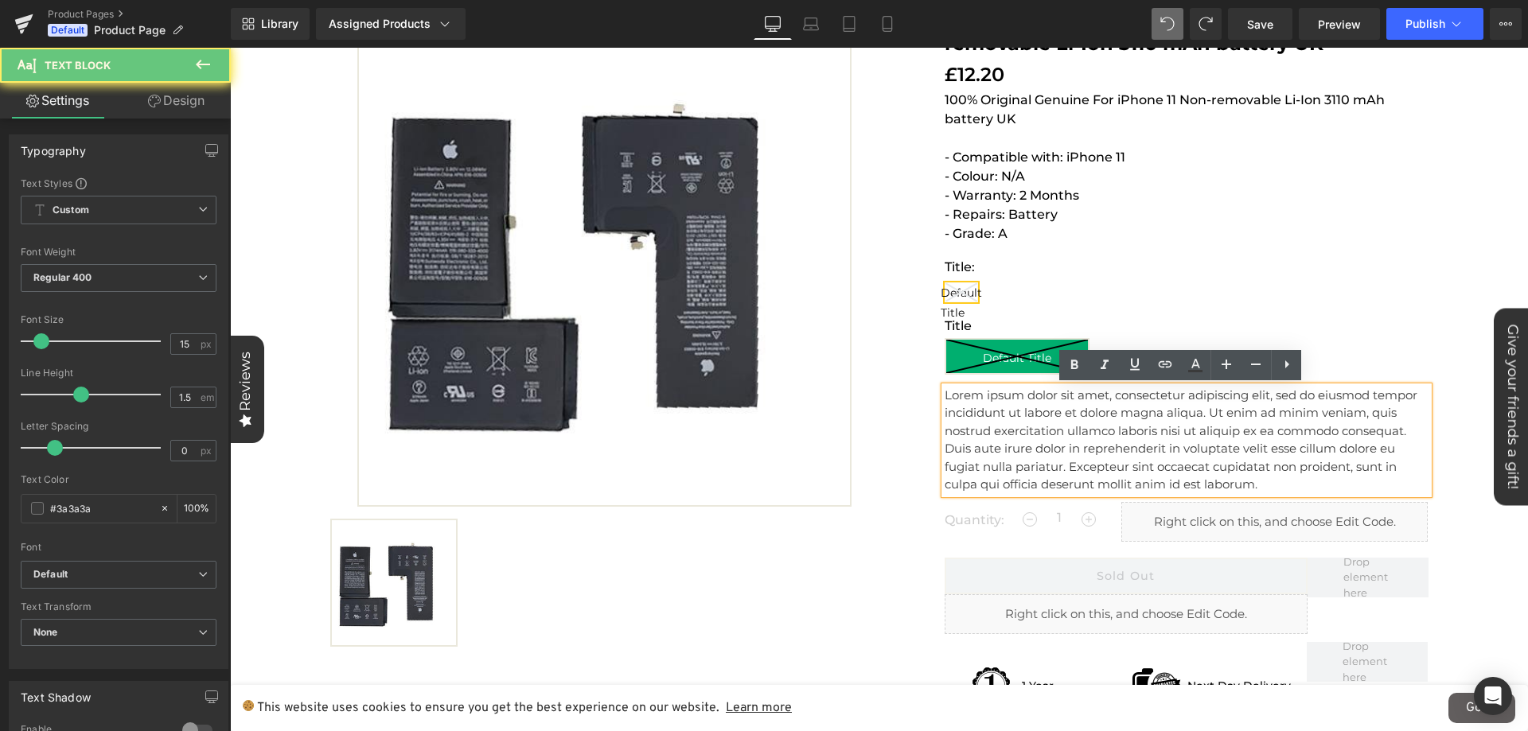
click at [1014, 423] on p "Lorem ipsum dolor sit amet, consectetur adipiscing elit, sed do eiusmod tempor …" at bounding box center [1186, 440] width 484 height 107
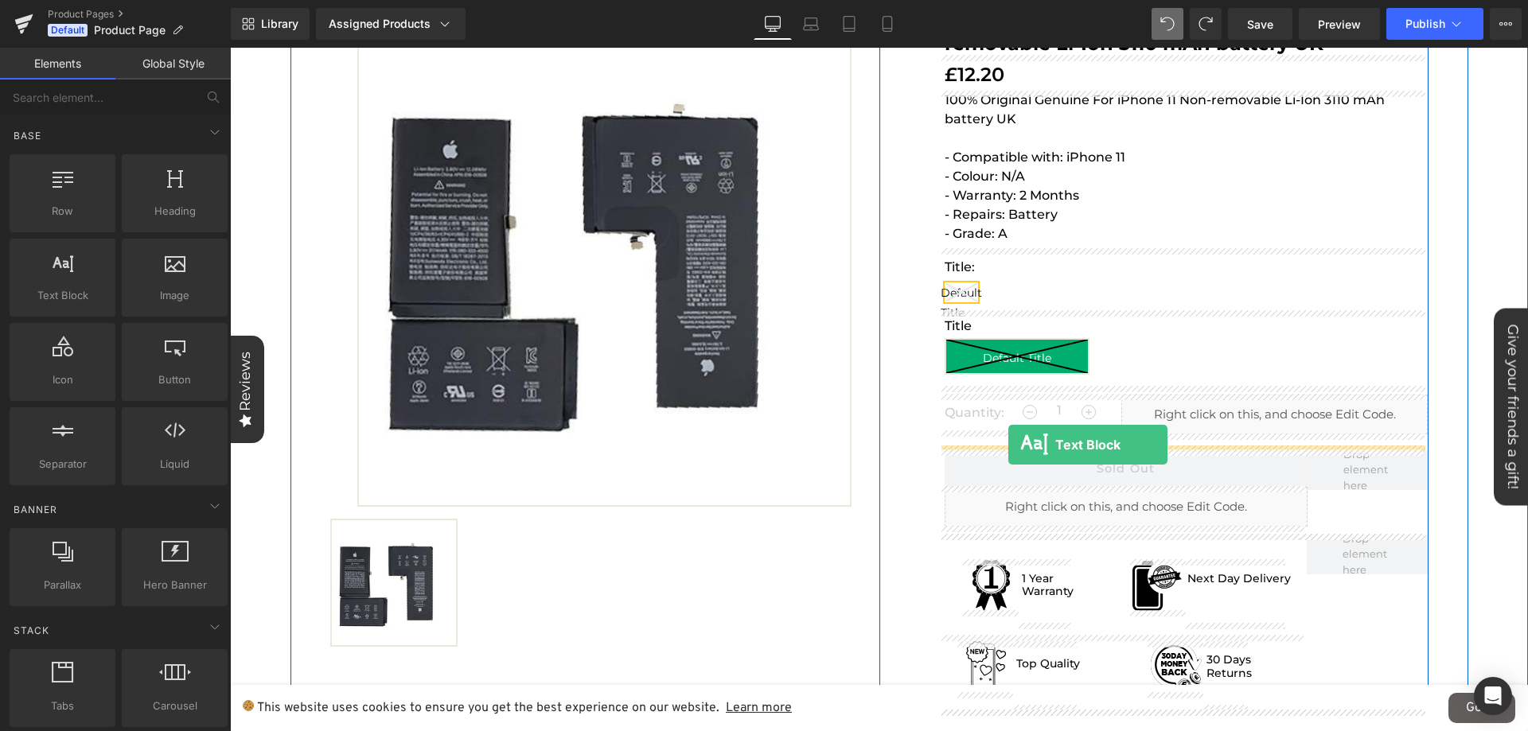
drag, startPoint x: 296, startPoint y: 357, endPoint x: 1008, endPoint y: 445, distance: 717.5
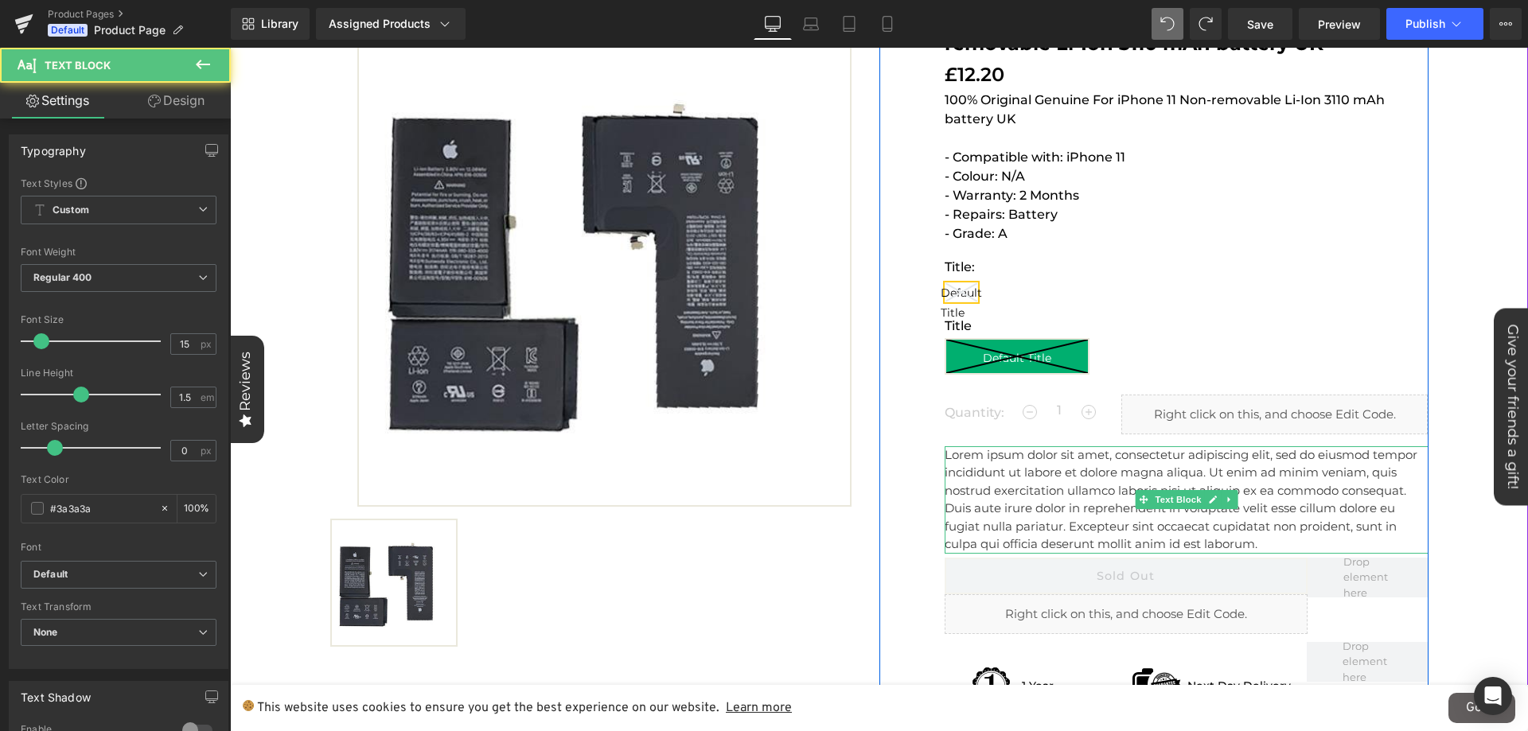
click at [1023, 494] on p "Lorem ipsum dolor sit amet, consectetur adipiscing elit, sed do eiusmod tempor …" at bounding box center [1186, 499] width 484 height 107
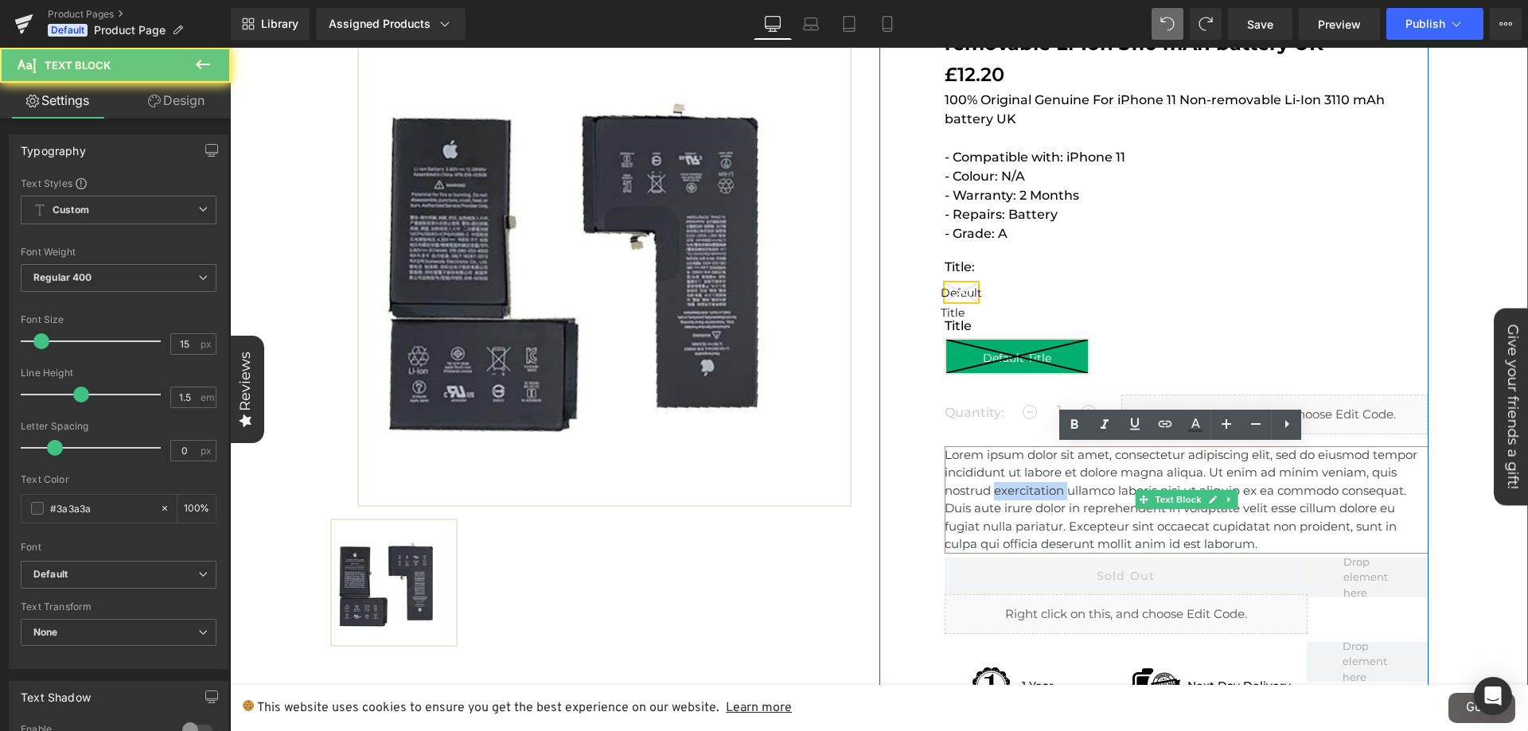
click at [1023, 494] on p "Lorem ipsum dolor sit amet, consectetur adipiscing elit, sed do eiusmod tempor …" at bounding box center [1186, 499] width 484 height 107
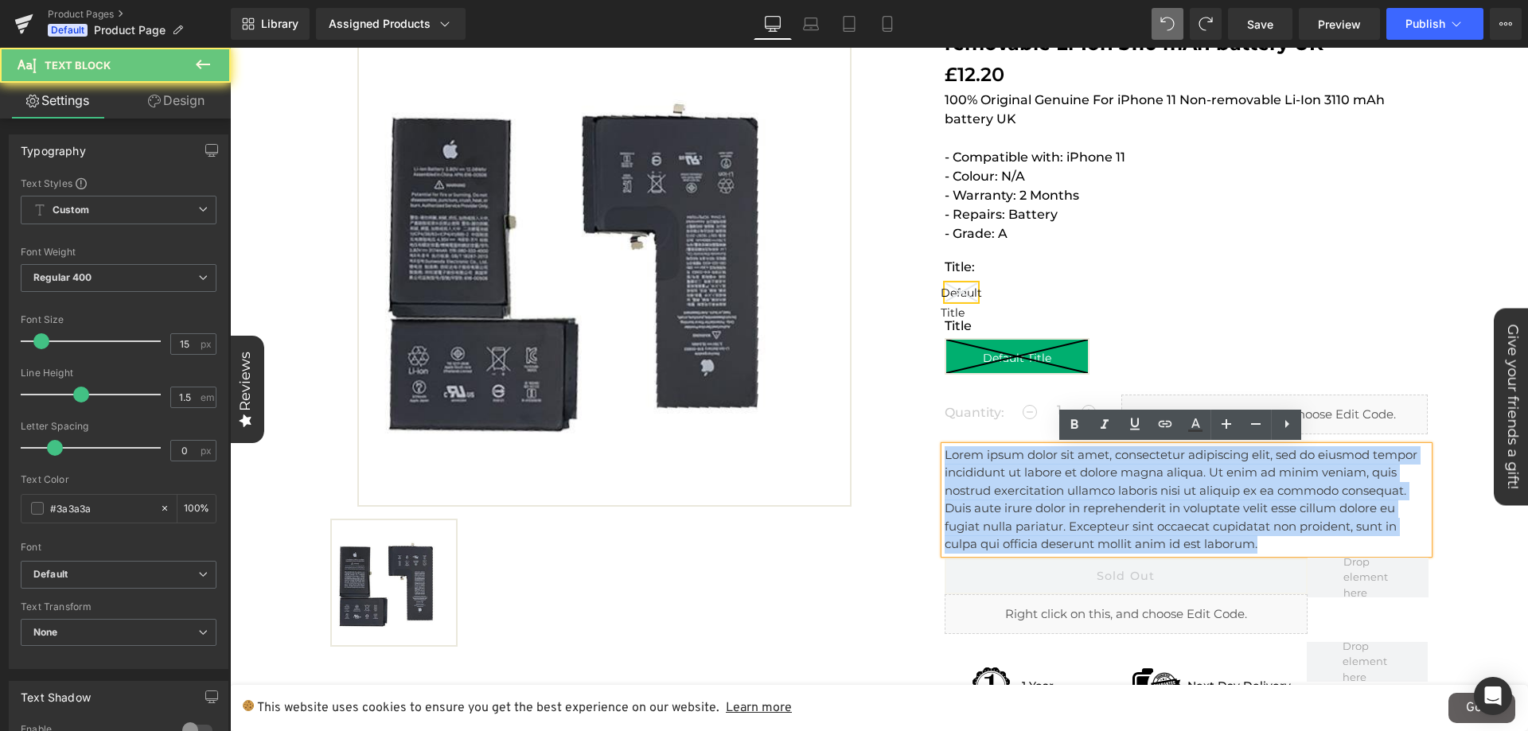
click at [1023, 494] on p "Lorem ipsum dolor sit amet, consectetur adipiscing elit, sed do eiusmod tempor …" at bounding box center [1186, 499] width 484 height 107
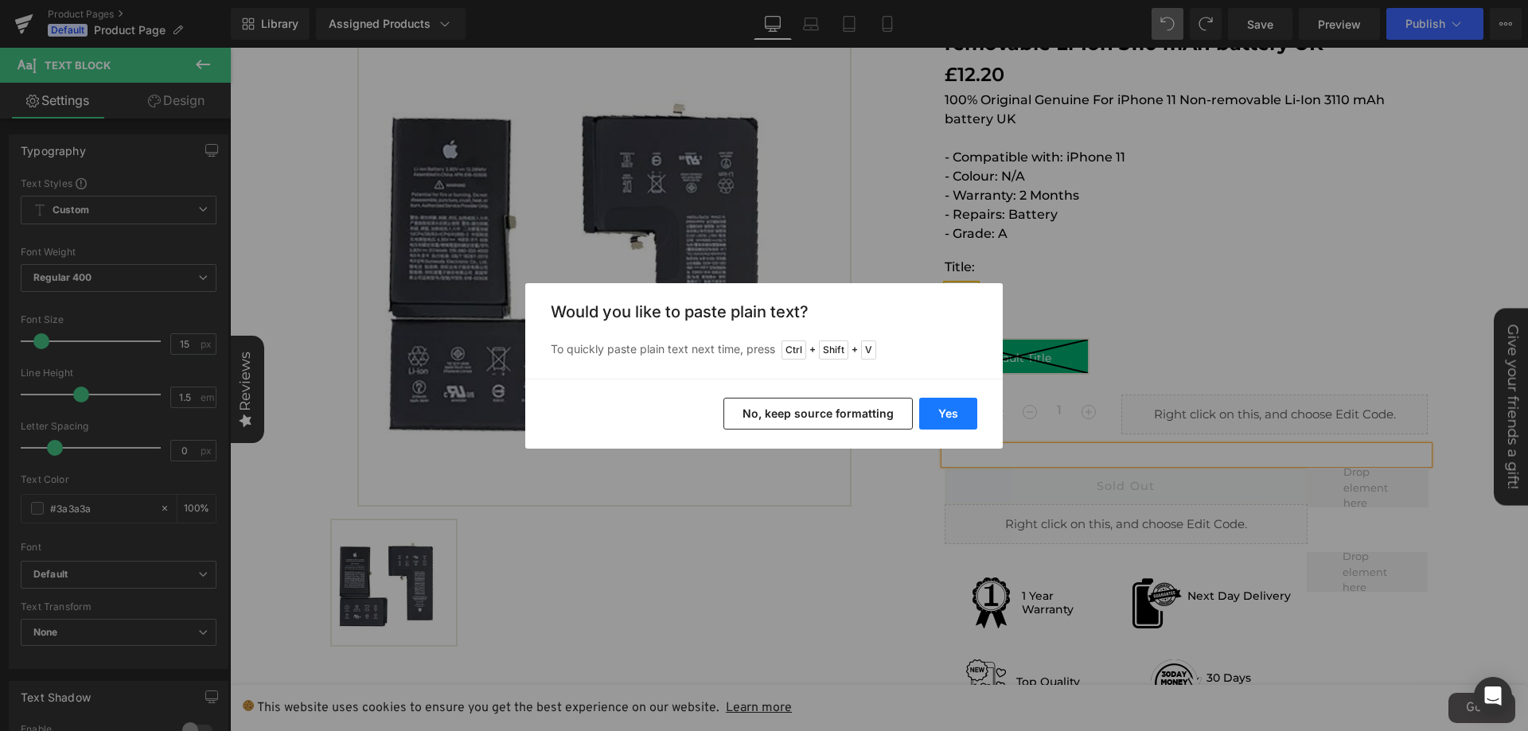
click at [970, 409] on button "Yes" at bounding box center [948, 414] width 58 height 32
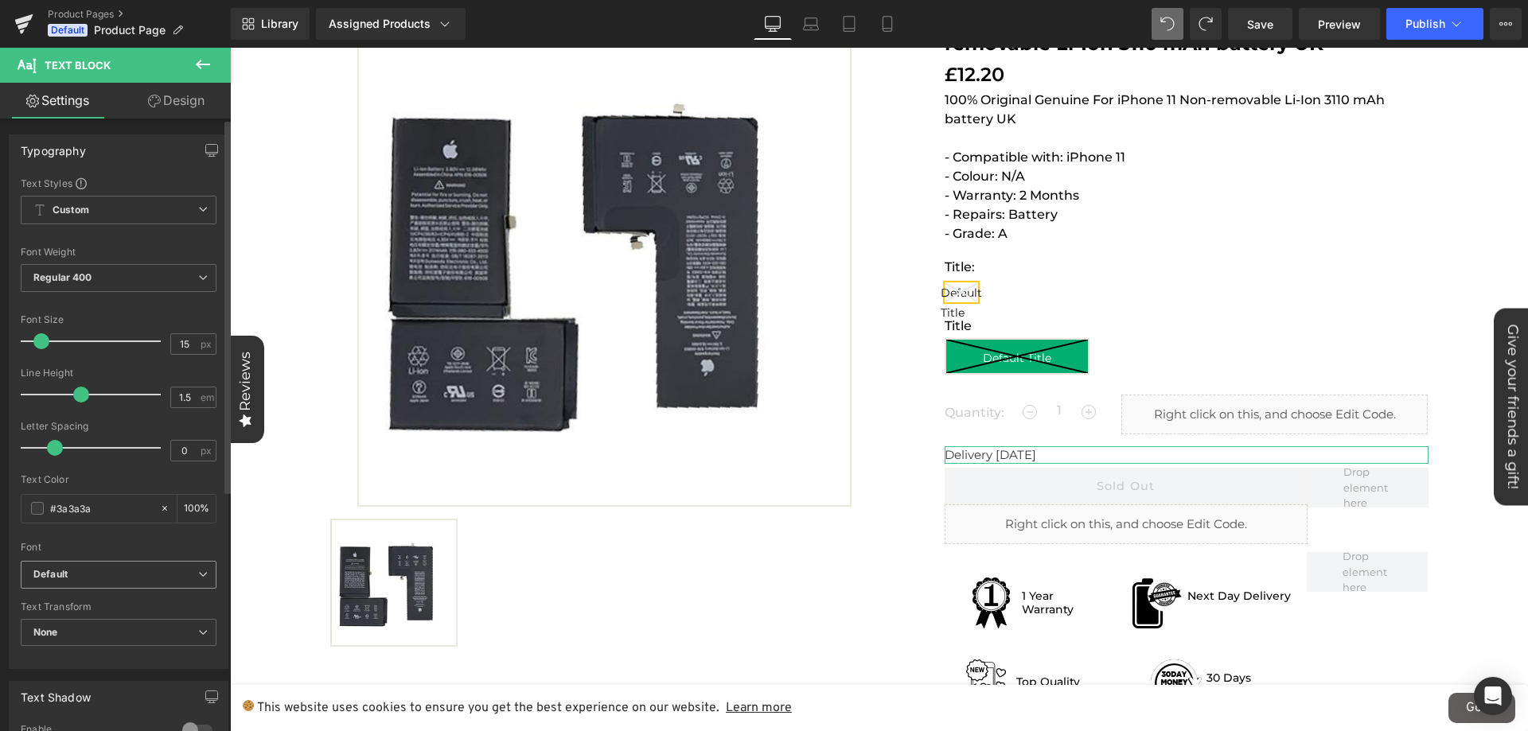
click at [99, 571] on b "Default" at bounding box center [115, 575] width 165 height 14
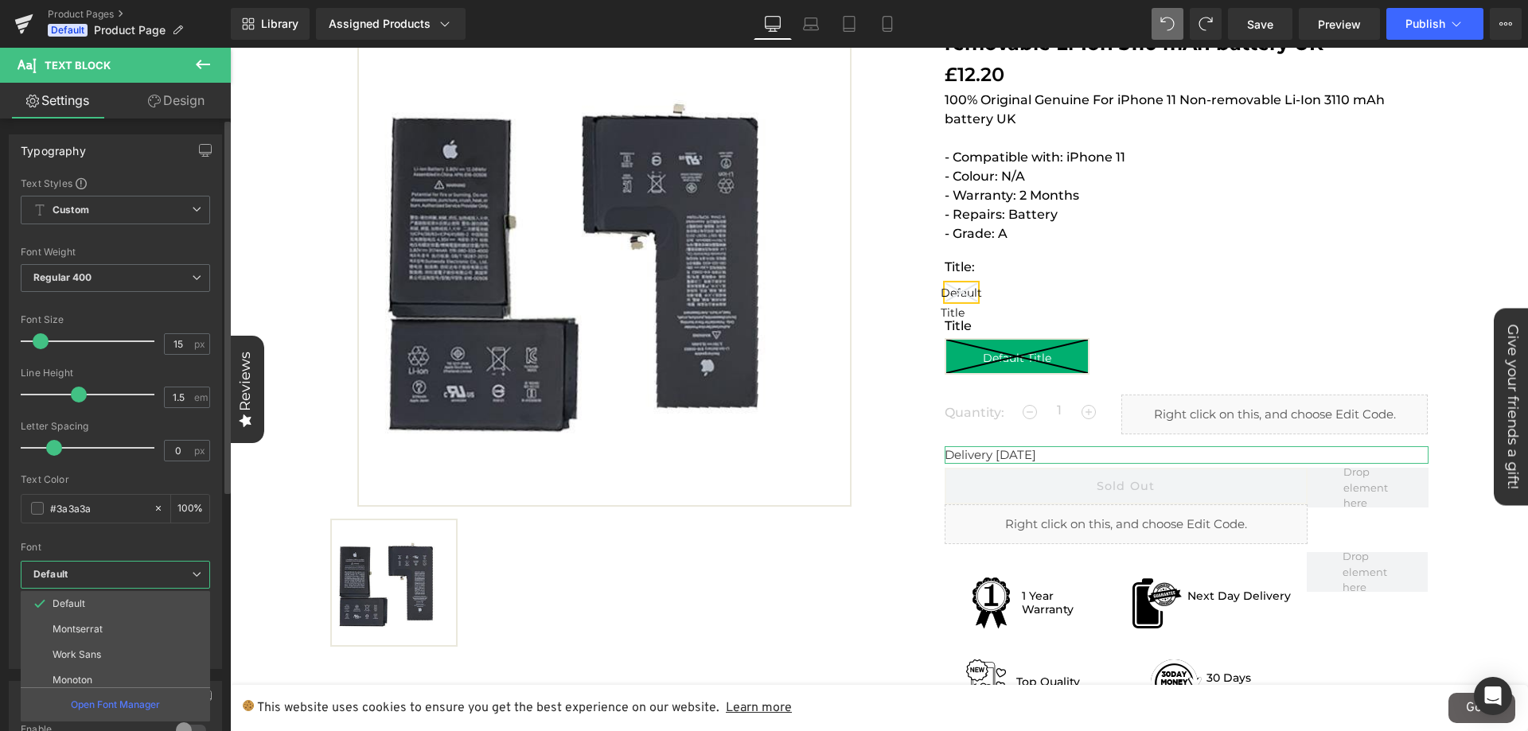
click at [99, 571] on b "Default" at bounding box center [112, 575] width 158 height 14
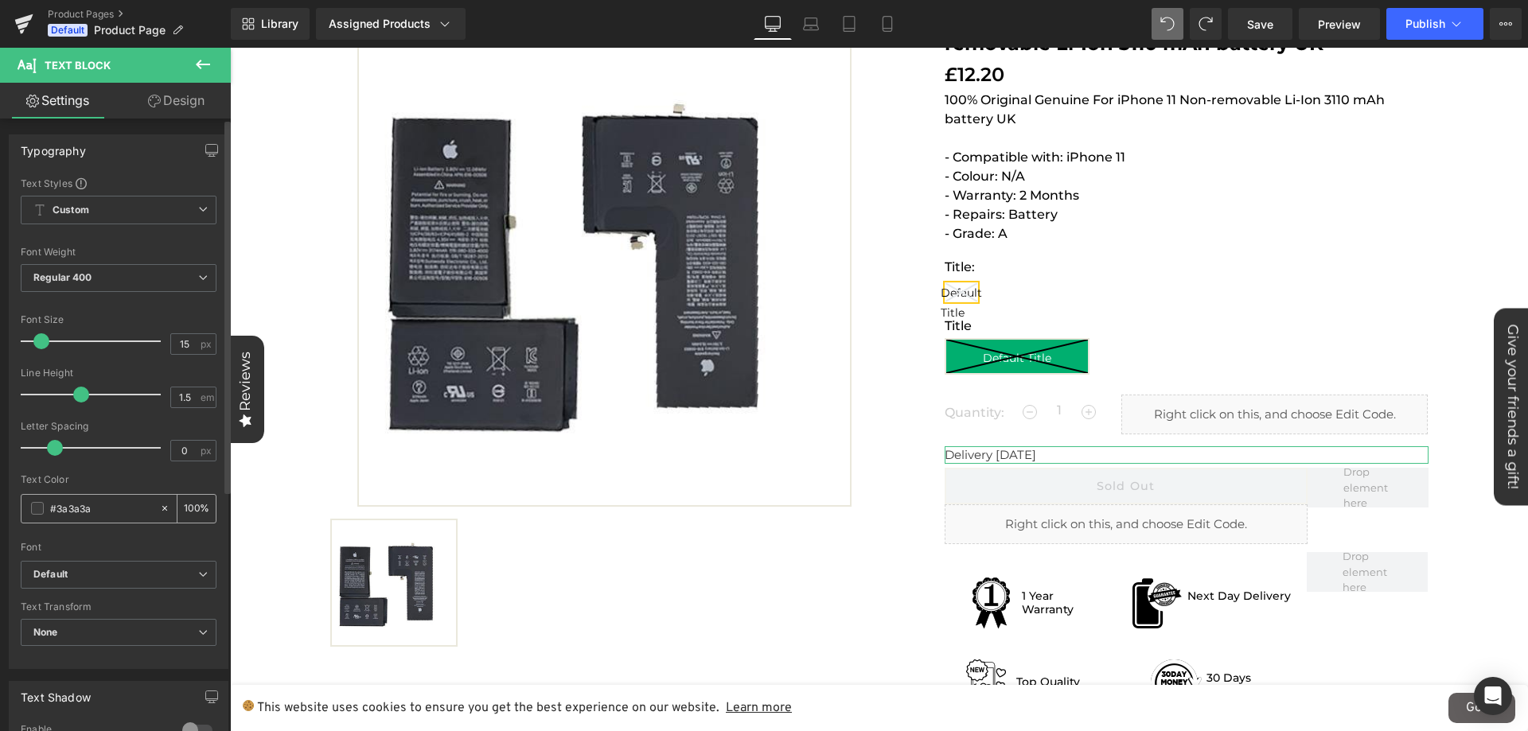
click at [104, 520] on div "#3a3a3a" at bounding box center [90, 509] width 138 height 28
click at [110, 500] on input "#3a3a3a" at bounding box center [101, 509] width 102 height 18
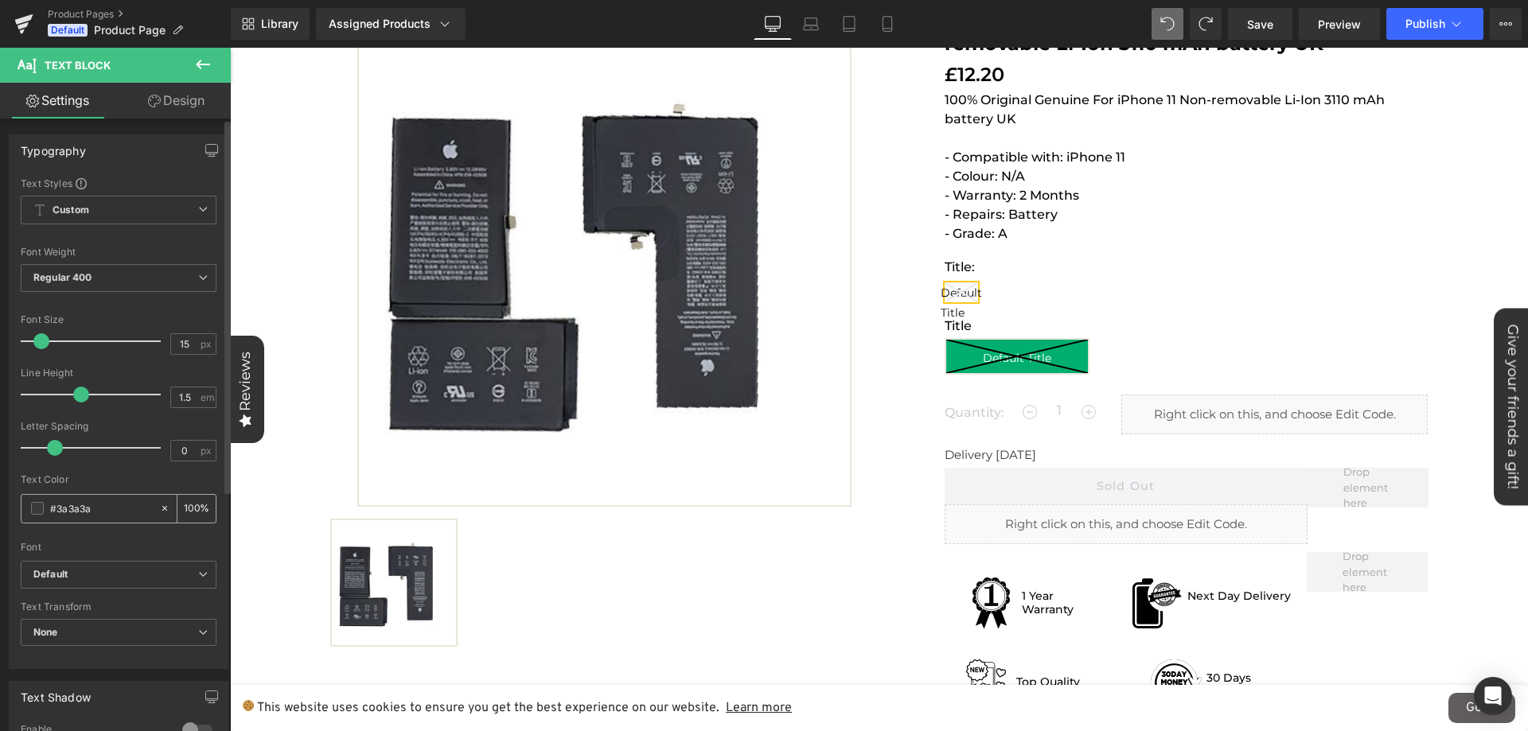
paste input "cfe436"
type input "#cfe436"
click at [180, 338] on input "15" at bounding box center [185, 344] width 28 height 20
type input "18"
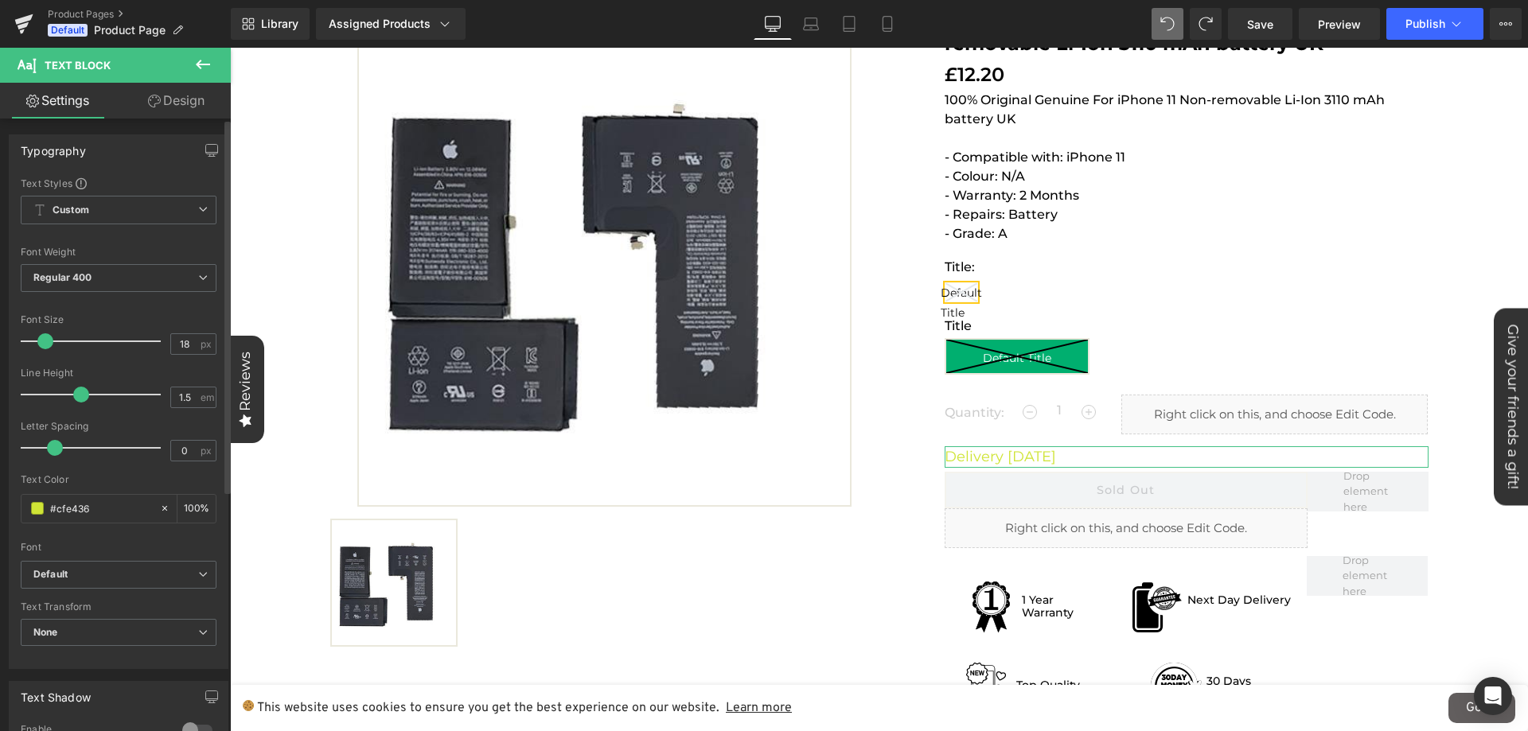
click at [109, 467] on div at bounding box center [119, 469] width 196 height 10
click at [100, 275] on span "Regular 400" at bounding box center [119, 278] width 196 height 28
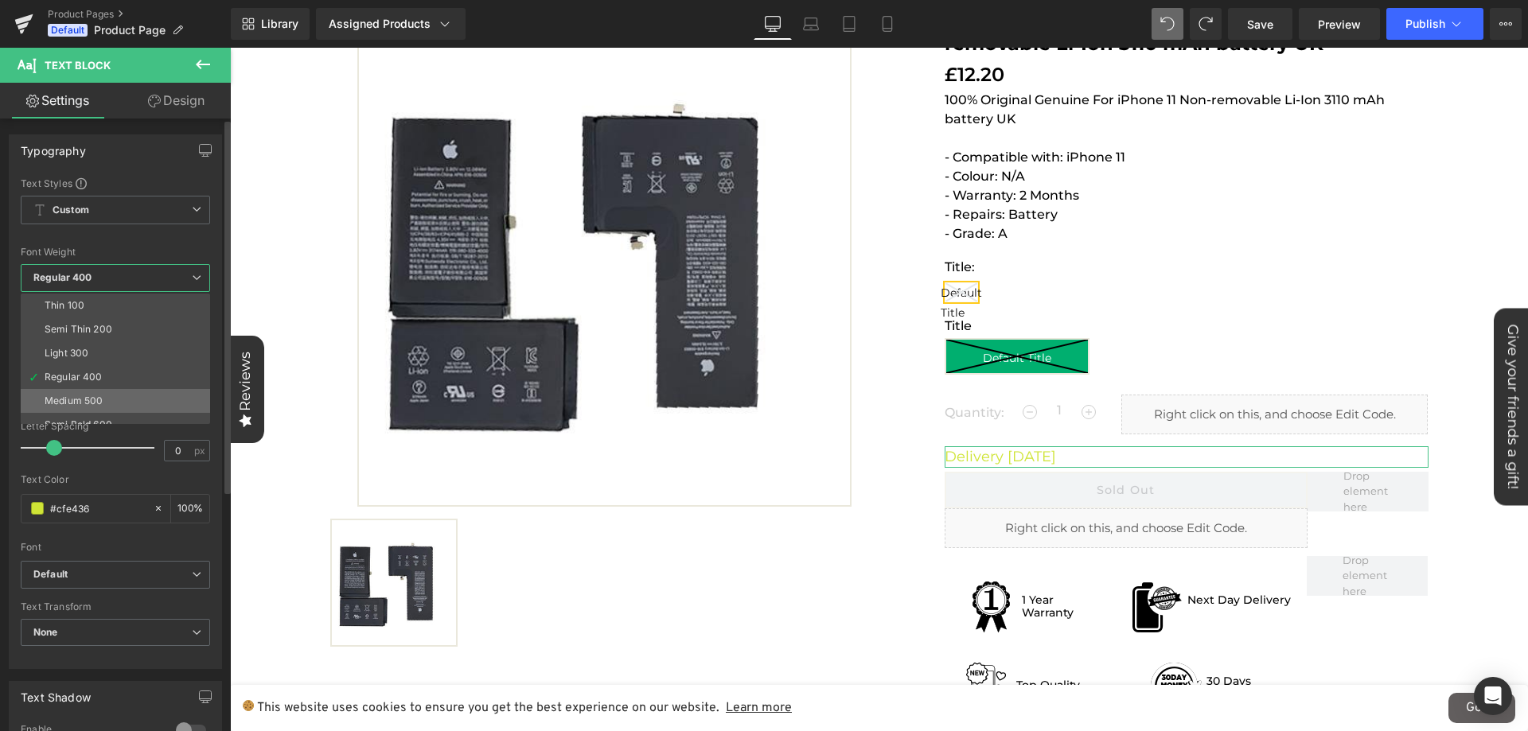
click at [81, 395] on div "Medium 500" at bounding box center [74, 400] width 58 height 11
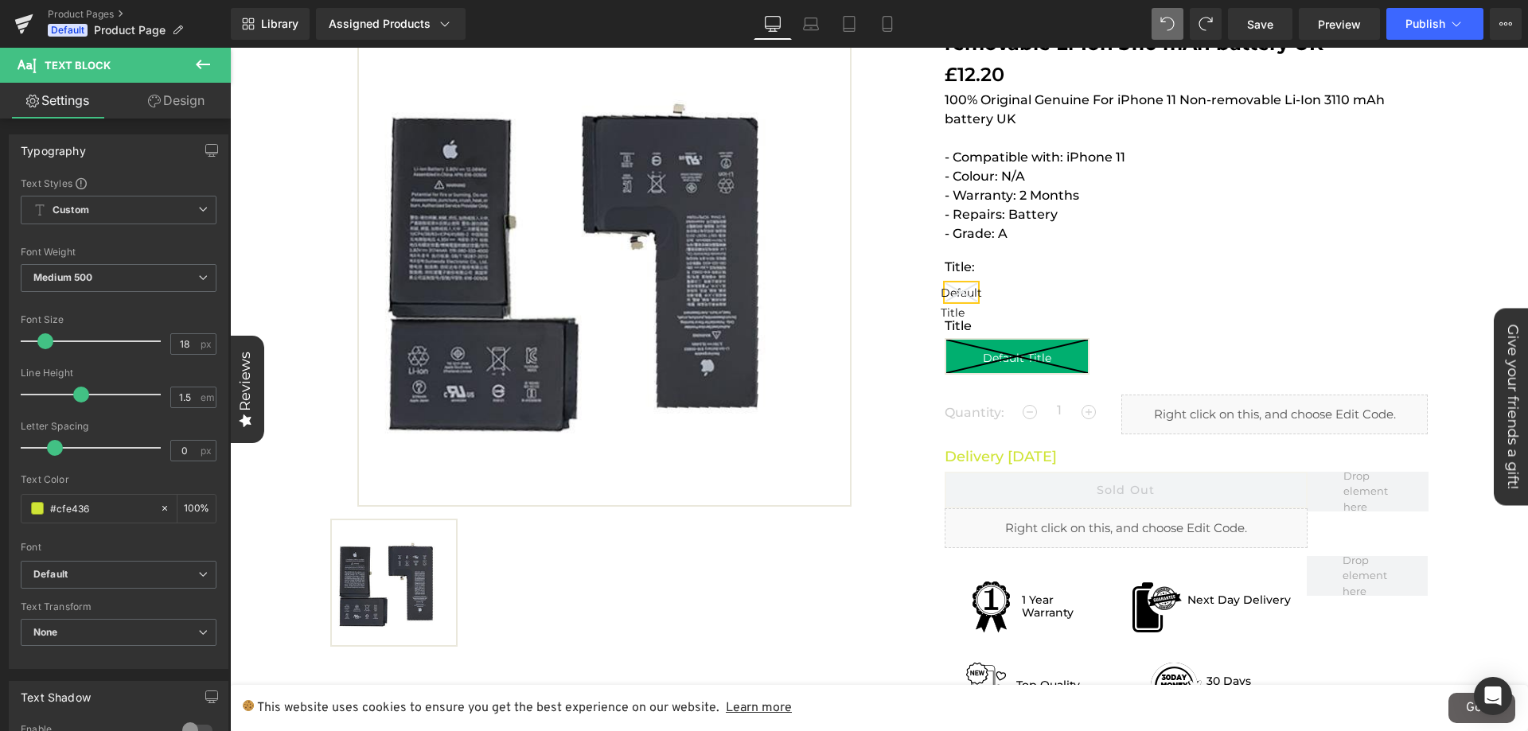
click at [178, 99] on link "Design" at bounding box center [176, 101] width 115 height 36
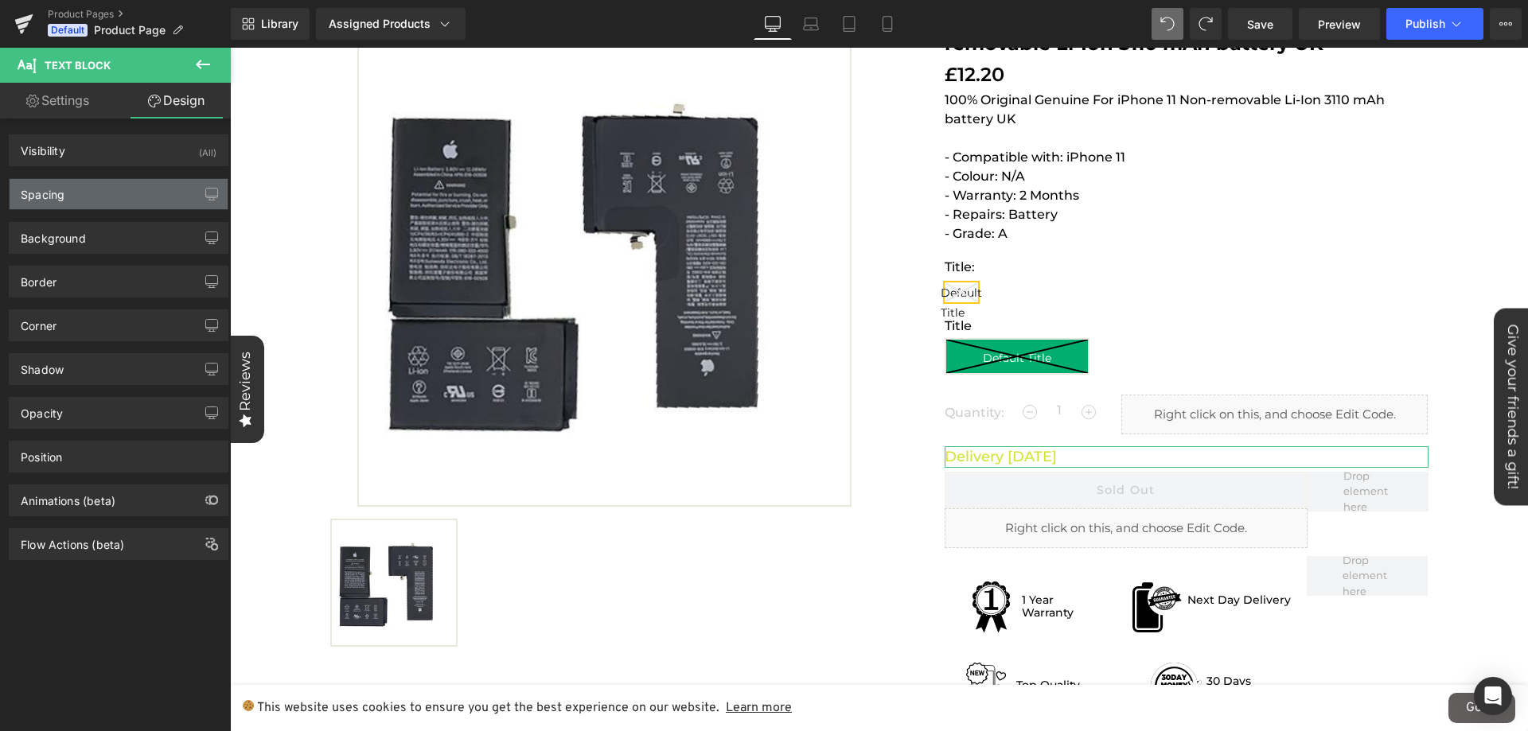
click at [107, 196] on div "Spacing" at bounding box center [119, 194] width 218 height 30
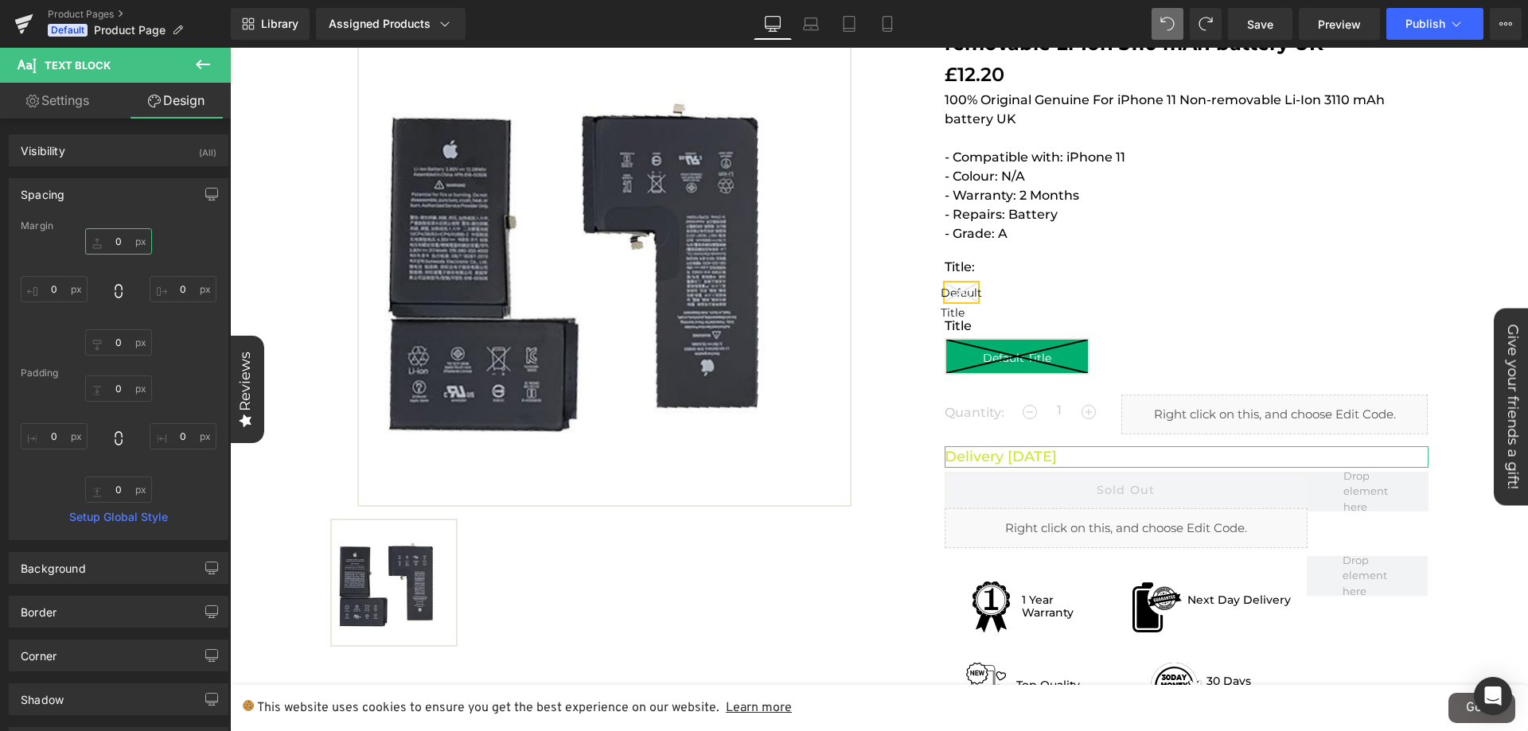
click at [117, 238] on input "0" at bounding box center [118, 241] width 67 height 26
type input "0"
click at [123, 341] on input "0" at bounding box center [118, 342] width 67 height 26
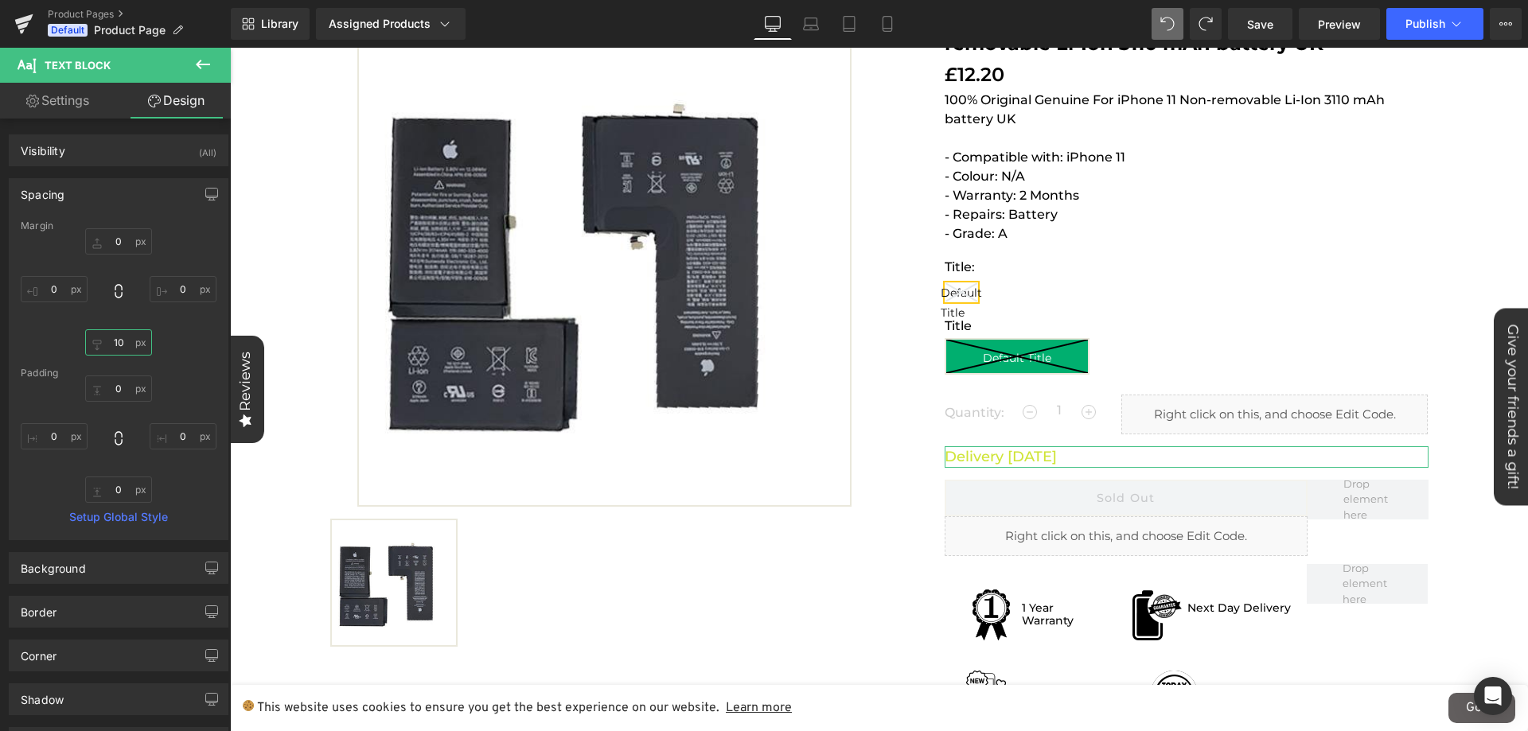
type input "10"
click at [181, 340] on div "0 0 0px 0 10 10 0px 0" at bounding box center [119, 291] width 196 height 127
click at [1252, 32] on span "Save" at bounding box center [1260, 24] width 26 height 17
click at [1307, 29] on link "Preview" at bounding box center [1339, 24] width 81 height 32
click at [1411, 31] on button "Publish" at bounding box center [1434, 24] width 97 height 32
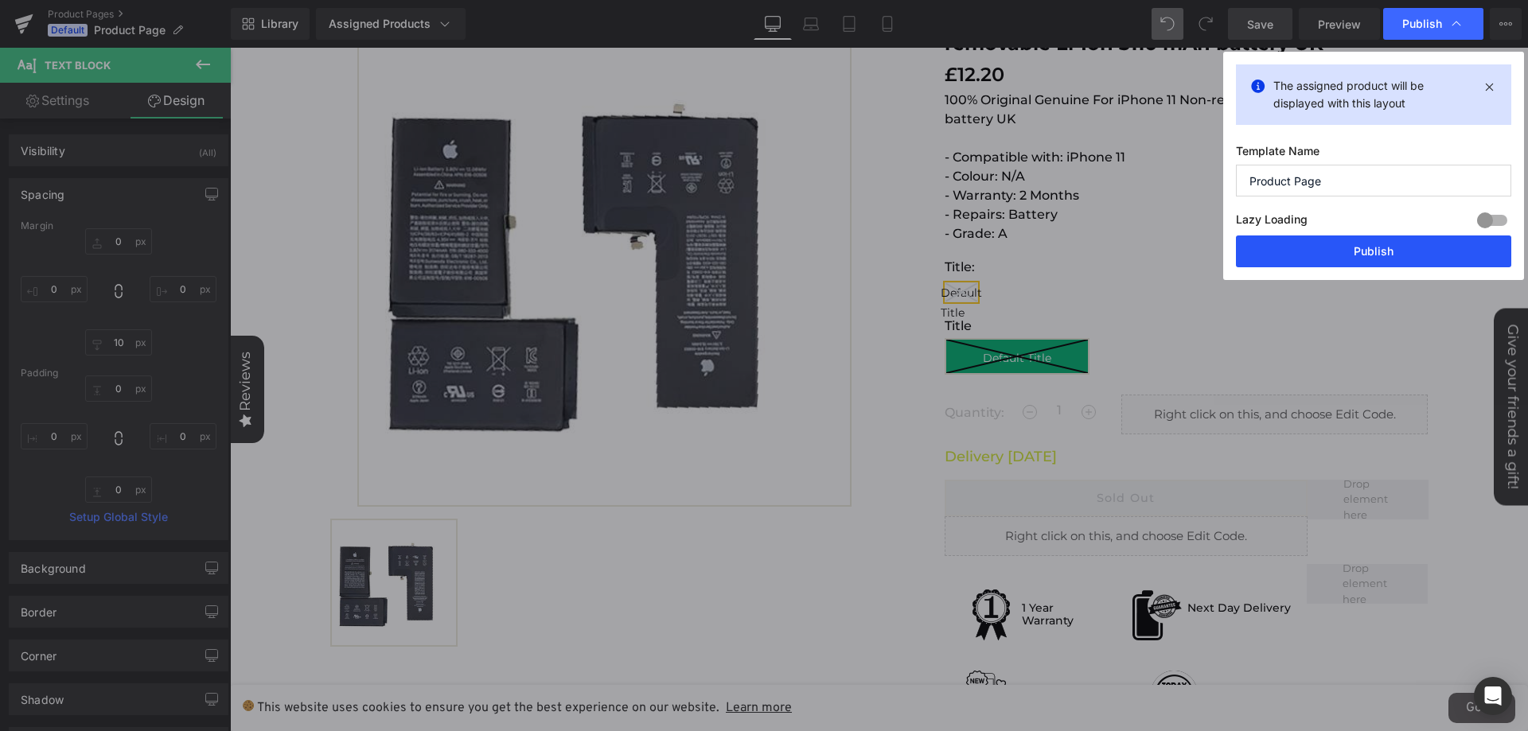
click at [1279, 241] on button "Publish" at bounding box center [1373, 252] width 275 height 32
